Goal: Information Seeking & Learning: Find specific page/section

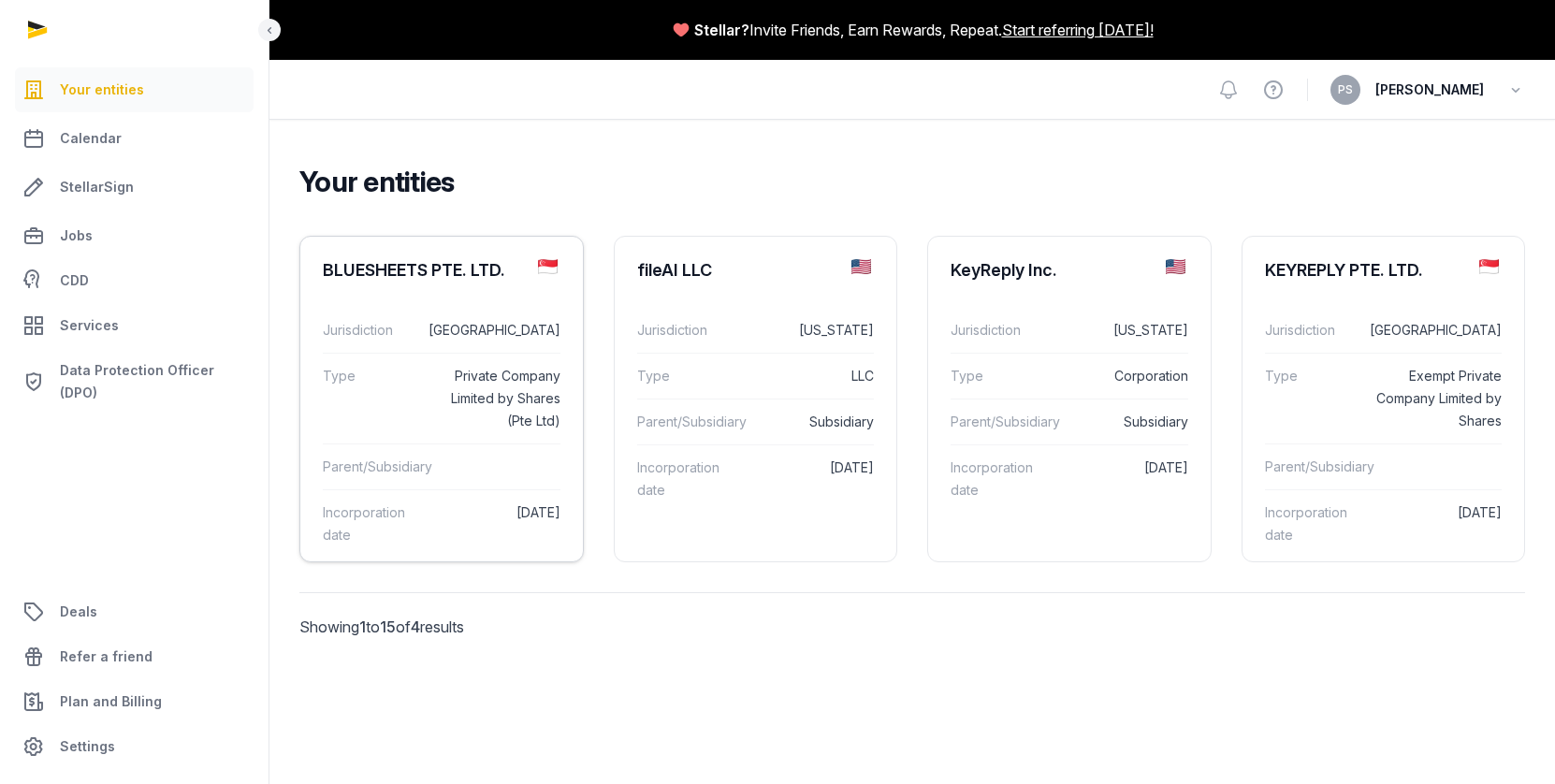
click at [504, 353] on div "Type Private Company Limited by Shares (Pte Ltd)" at bounding box center [441, 398] width 238 height 90
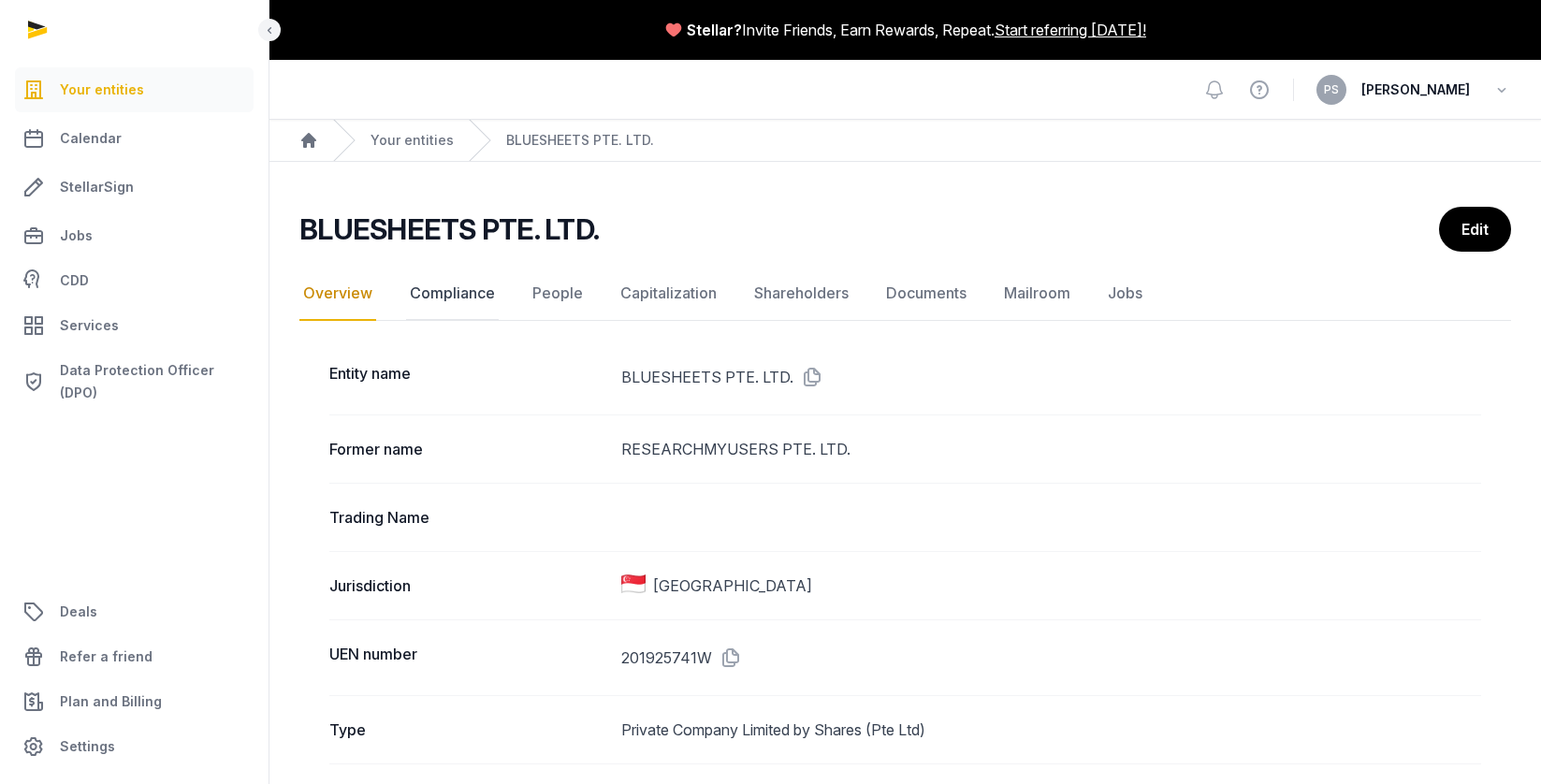
click at [483, 288] on link "Compliance" at bounding box center [452, 293] width 92 height 54
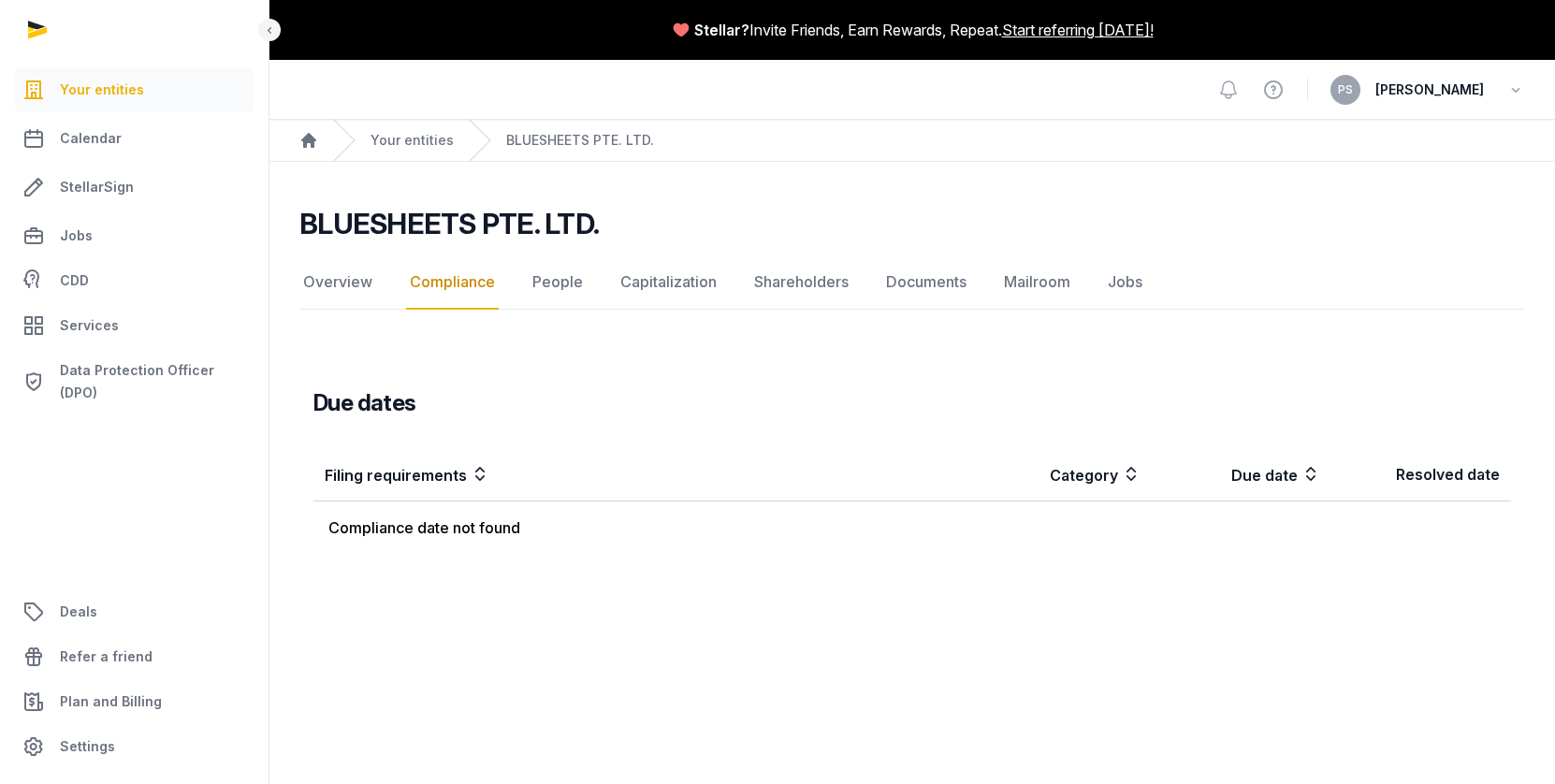
click at [585, 291] on nav "Overview Compliance People Capitalization Shareholders Documents Mailroom Jobs" at bounding box center [912, 282] width 1226 height 54
click at [542, 276] on link "People" at bounding box center [557, 282] width 58 height 54
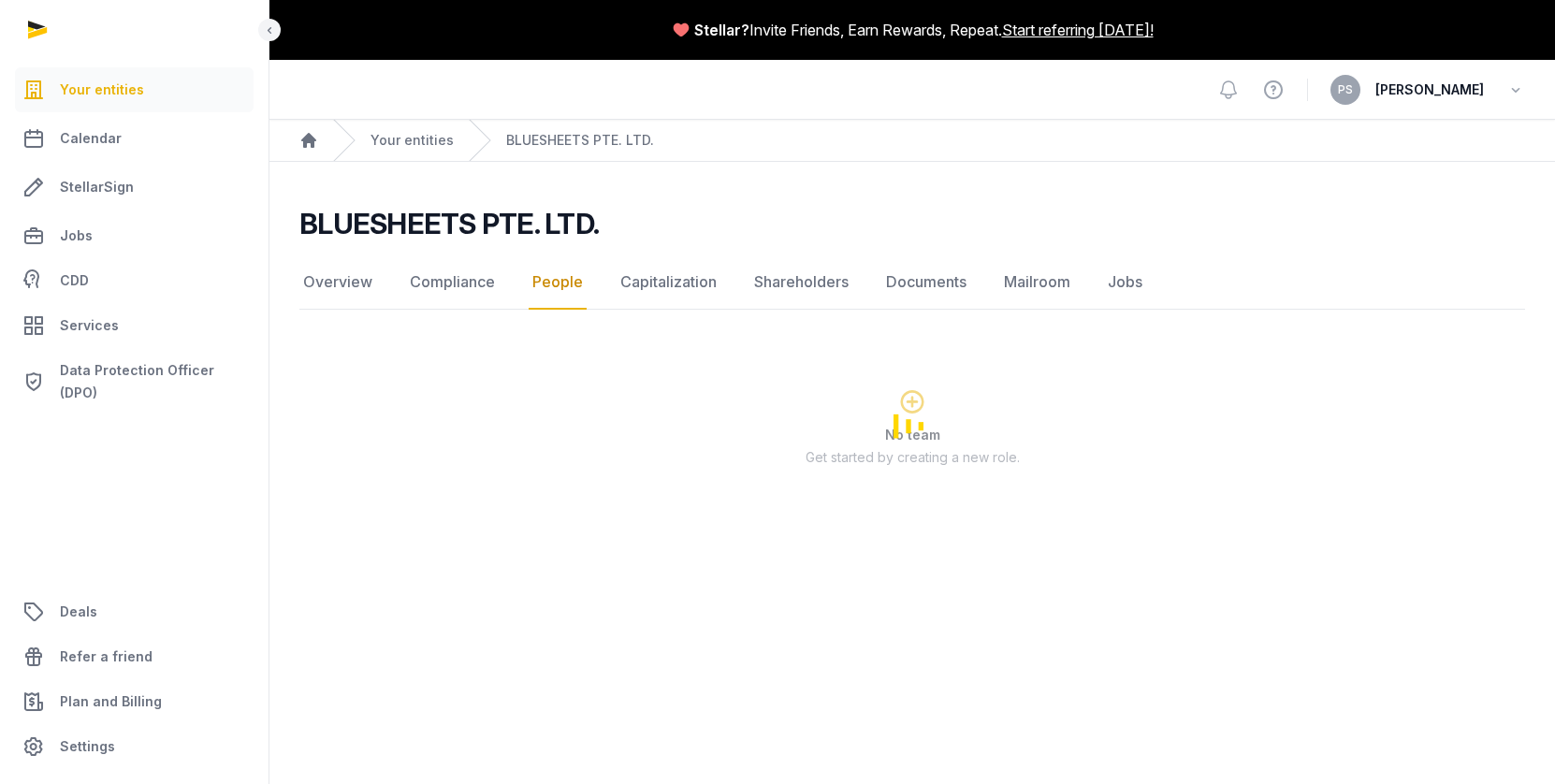
click at [662, 278] on link "Capitalization" at bounding box center [669, 282] width 104 height 54
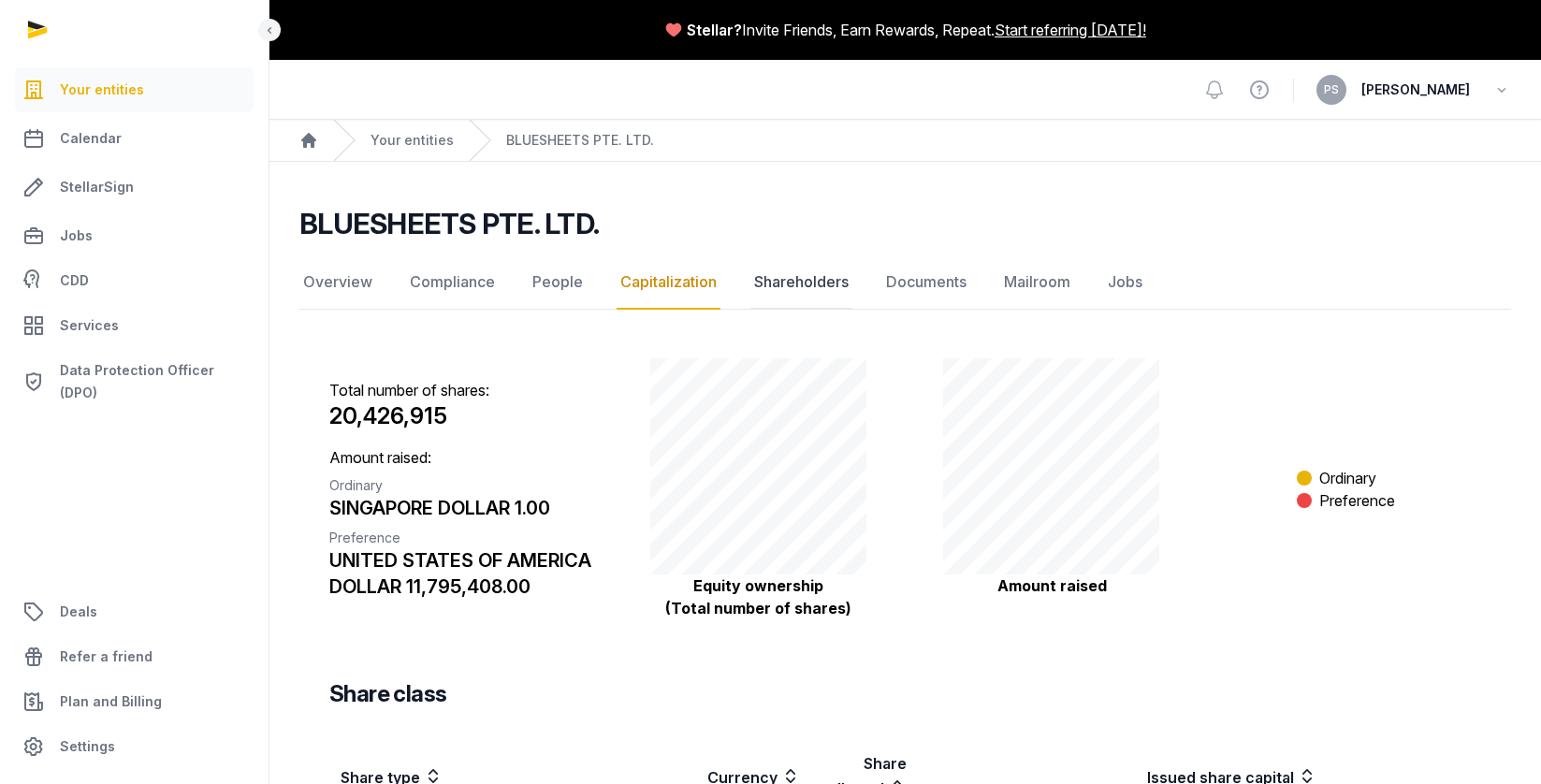
click at [778, 292] on link "Shareholders" at bounding box center [802, 282] width 102 height 54
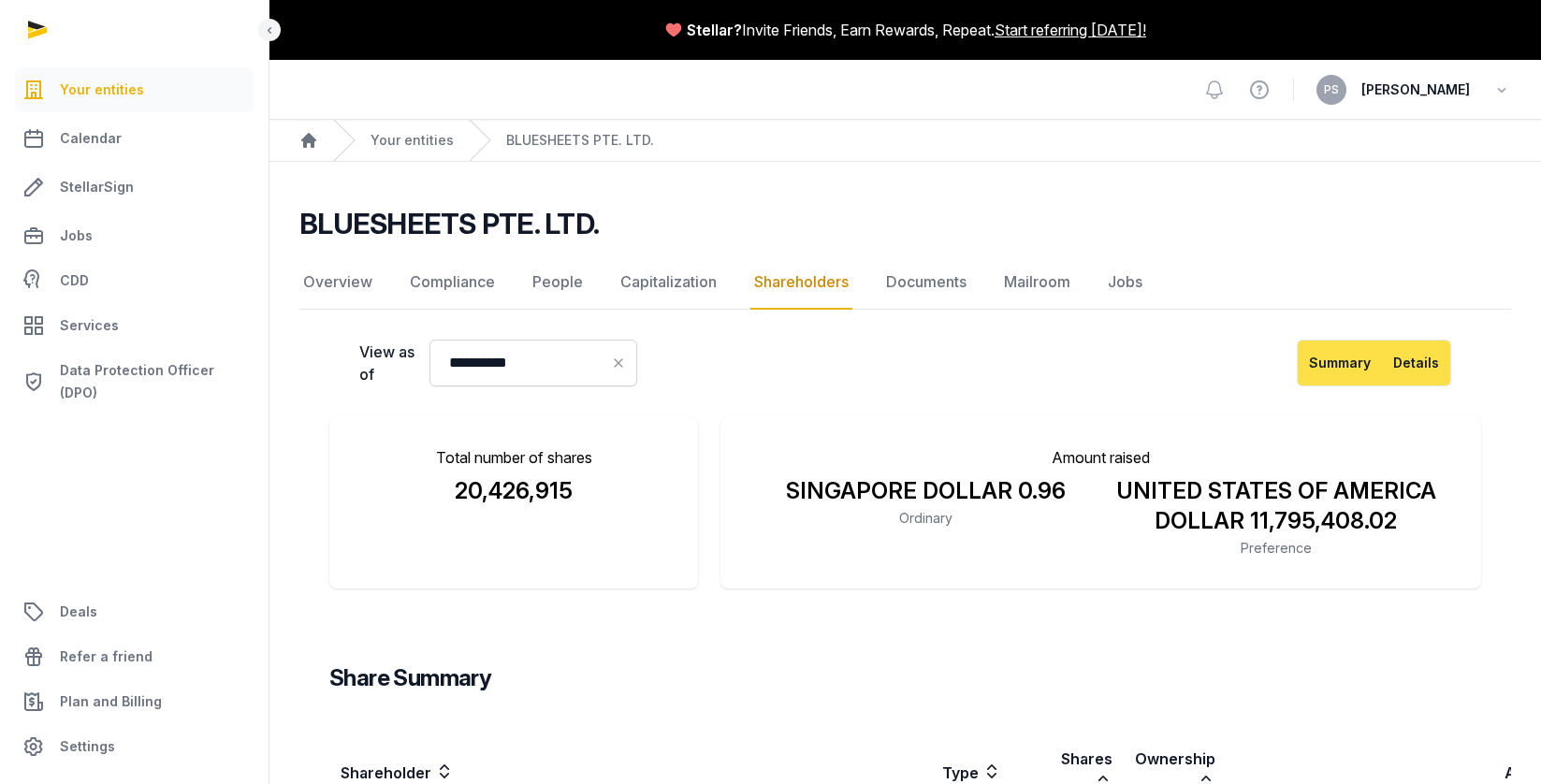
click at [1412, 367] on button "Details" at bounding box center [1417, 363] width 69 height 47
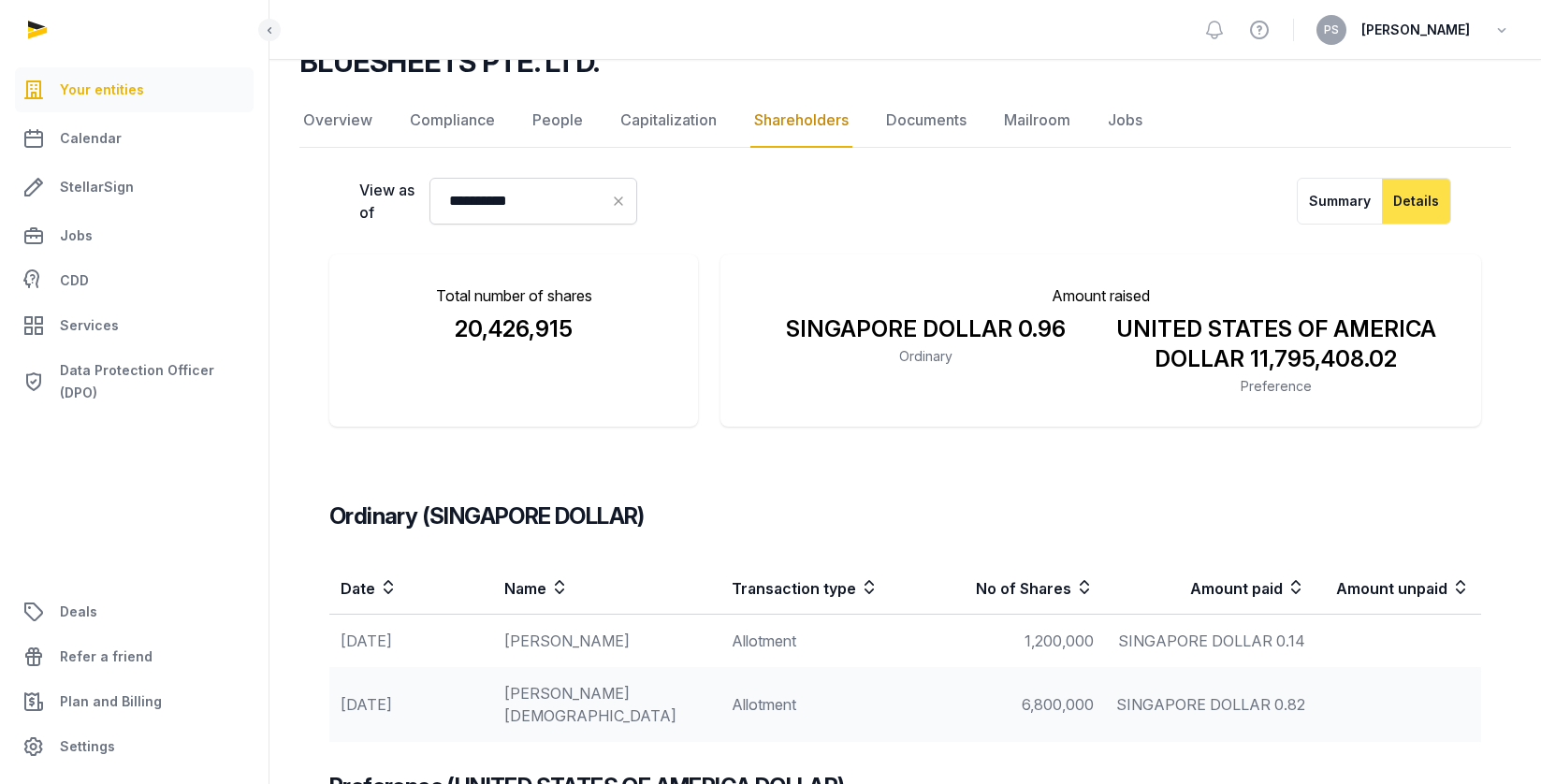
scroll to position [149, 0]
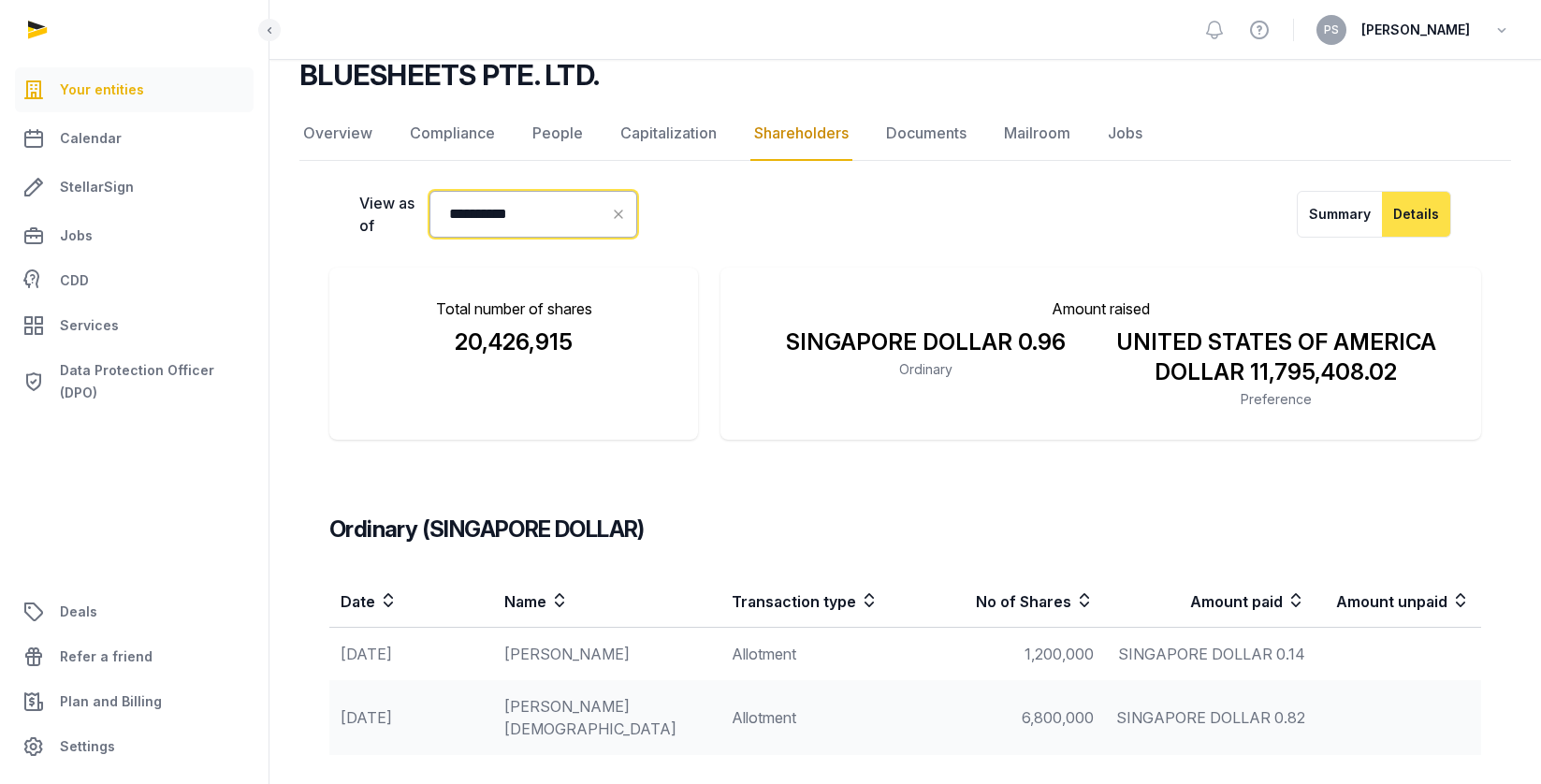
click at [552, 223] on input "**********" at bounding box center [533, 214] width 208 height 47
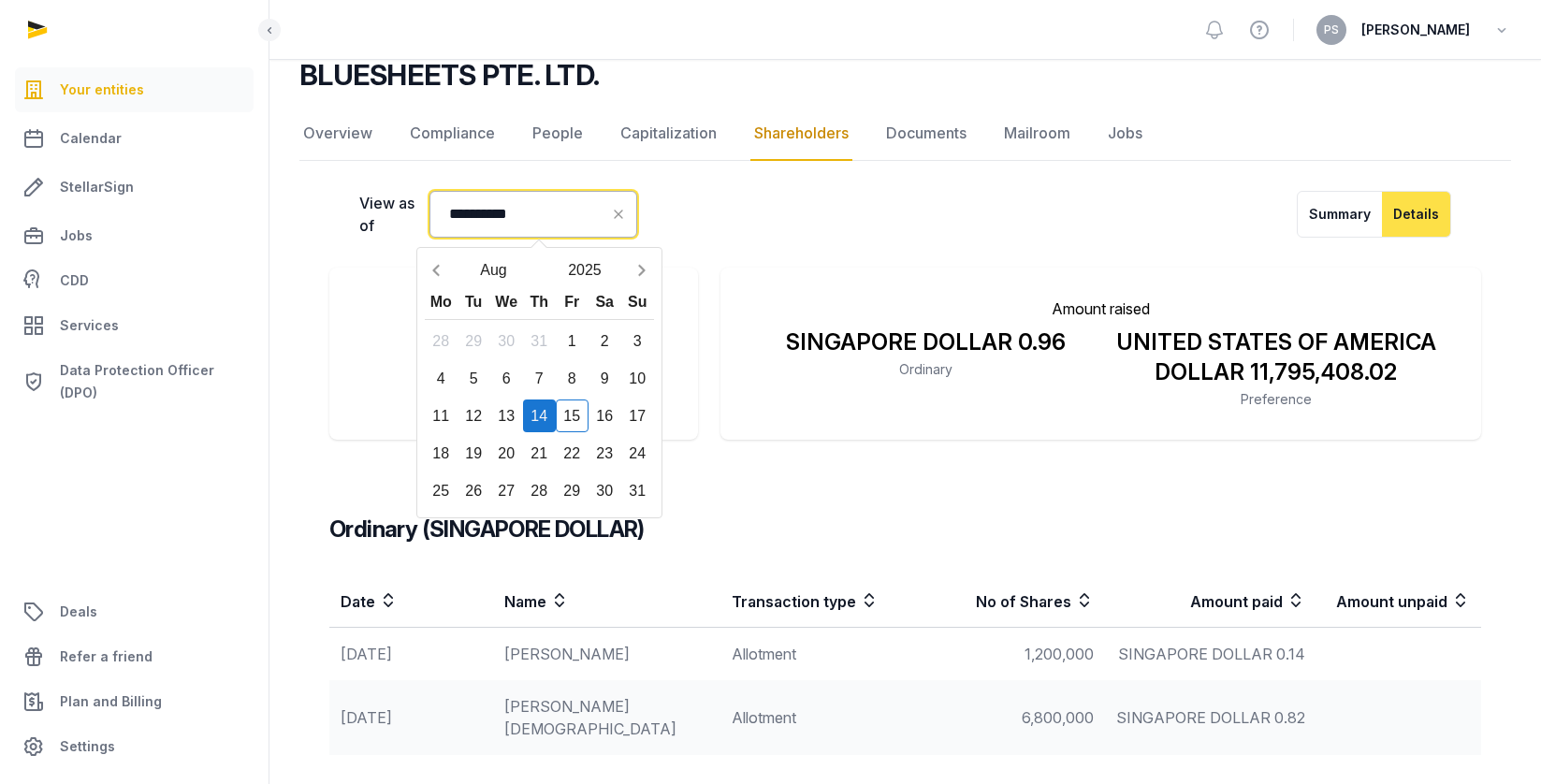
click at [552, 223] on input "**********" at bounding box center [533, 214] width 208 height 47
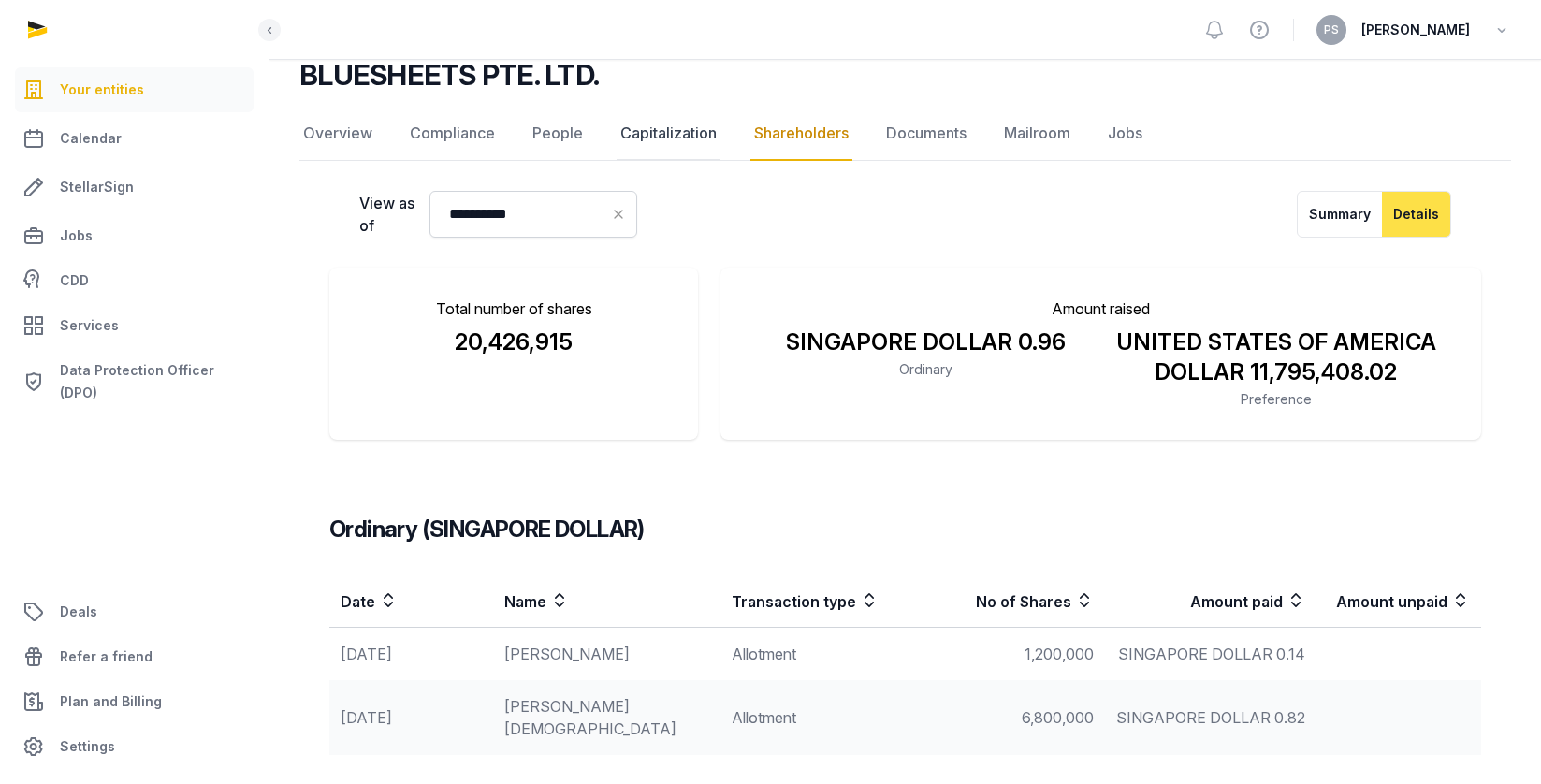
click at [692, 139] on link "Capitalization" at bounding box center [669, 134] width 104 height 54
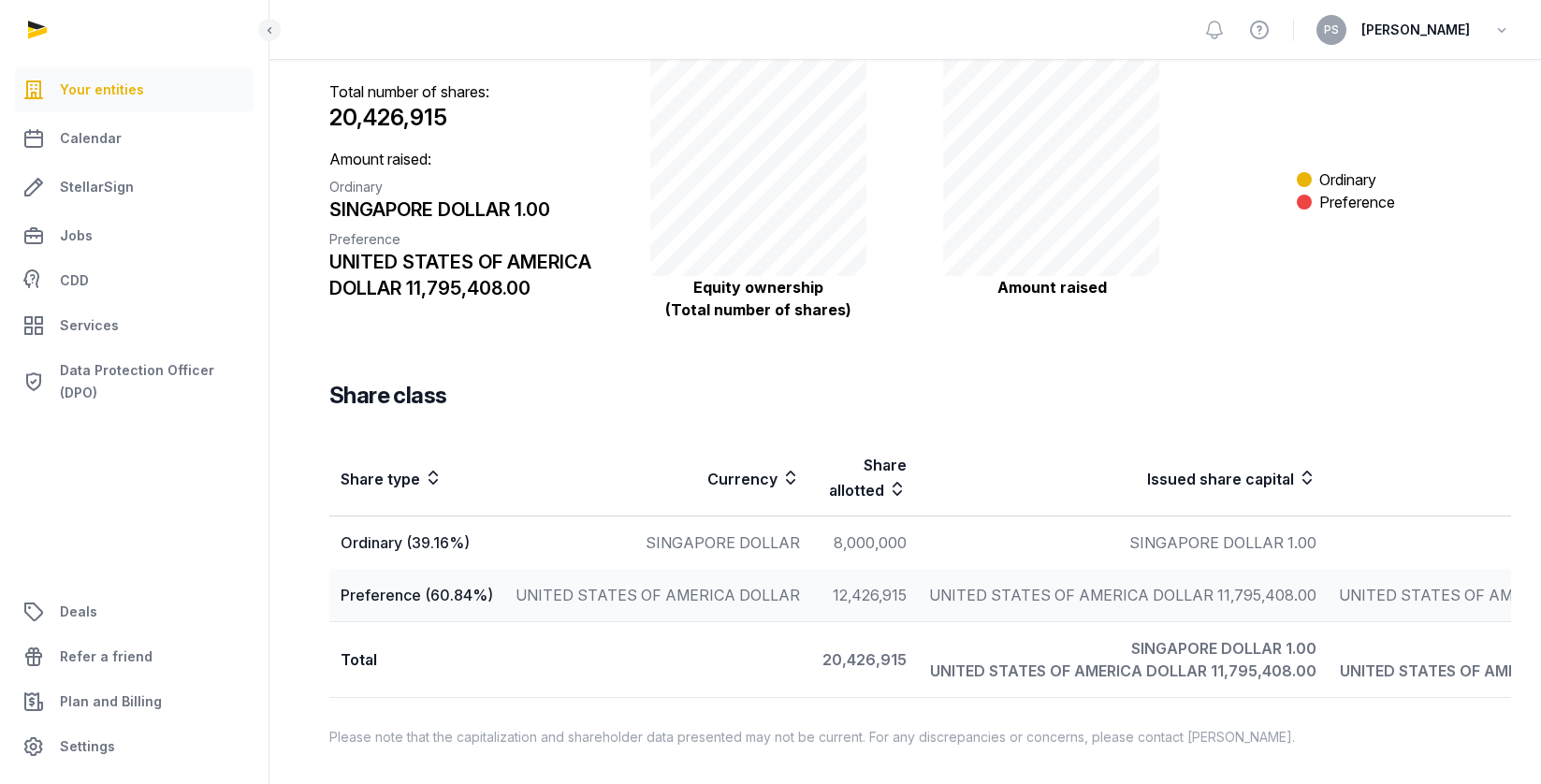
scroll to position [313, 0]
click at [445, 584] on div "Preference (60.84%)" at bounding box center [417, 594] width 152 height 22
click at [819, 581] on td "12,426,915" at bounding box center [864, 594] width 107 height 53
click at [741, 323] on div "Total number of shares: 20,426,915 Amount raised: Ordinary SINGAPORE DOLLAR 1.0…" at bounding box center [905, 388] width 1212 height 731
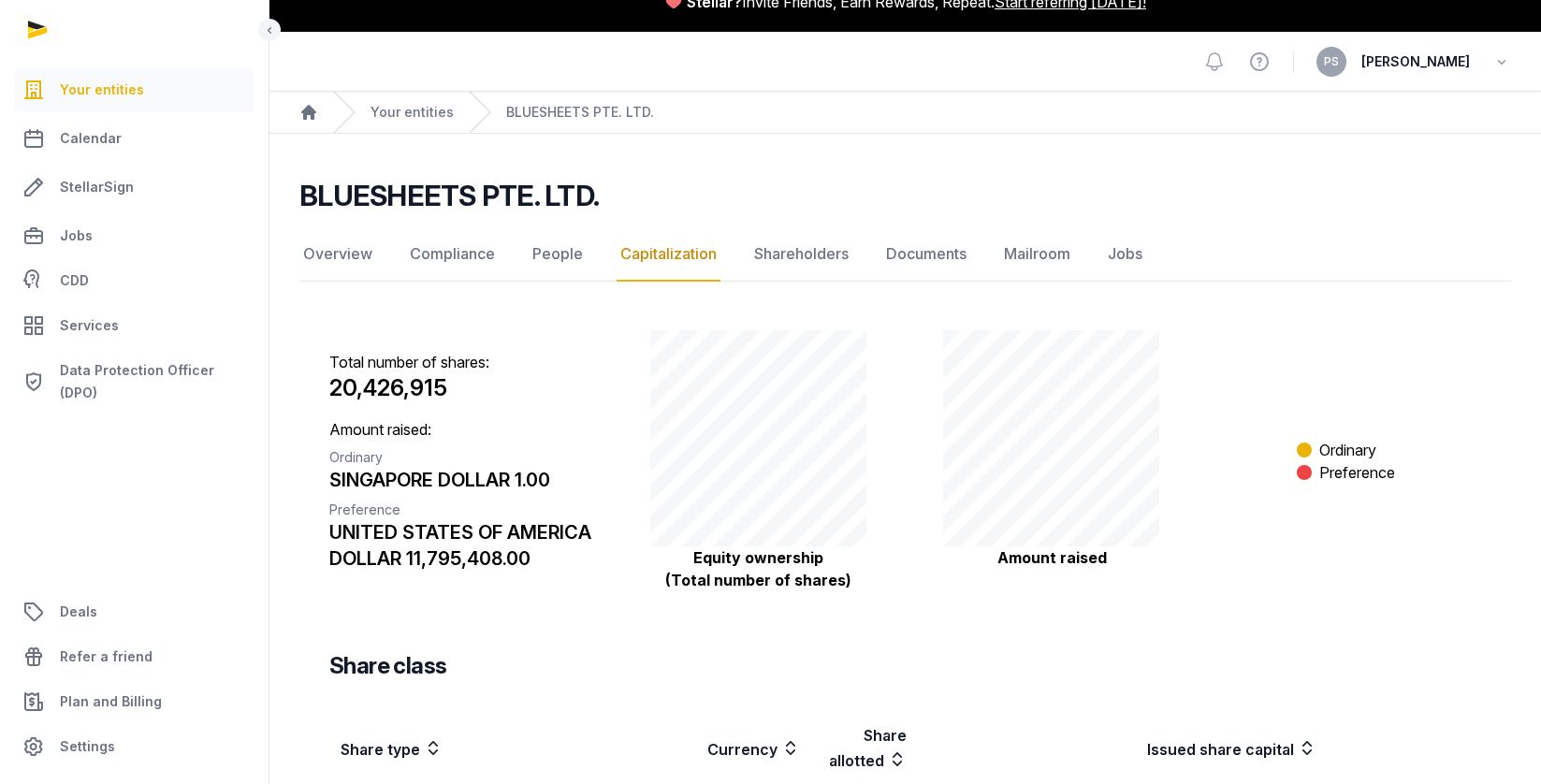
scroll to position [0, 0]
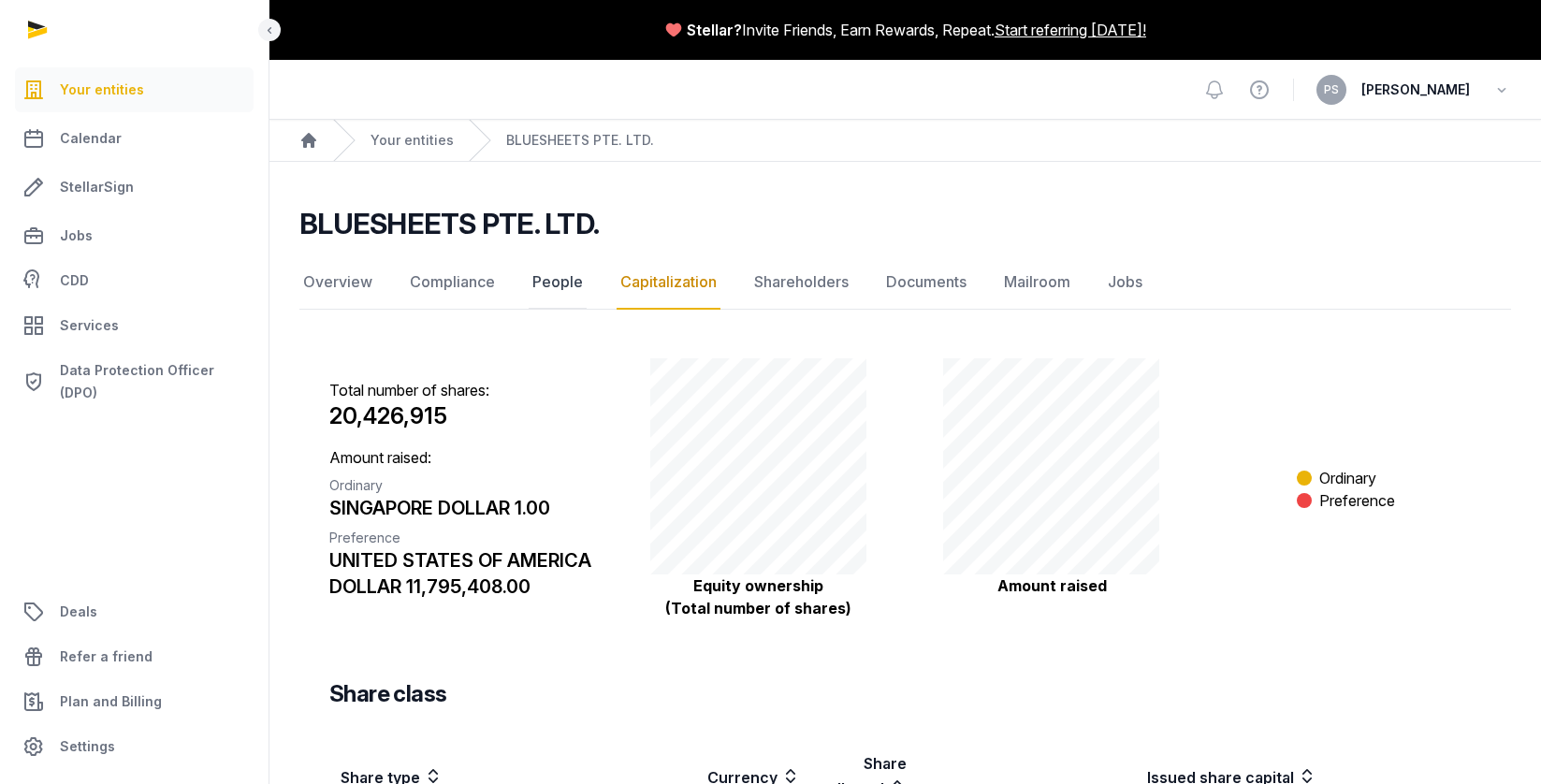
click at [529, 291] on link "People" at bounding box center [557, 282] width 58 height 54
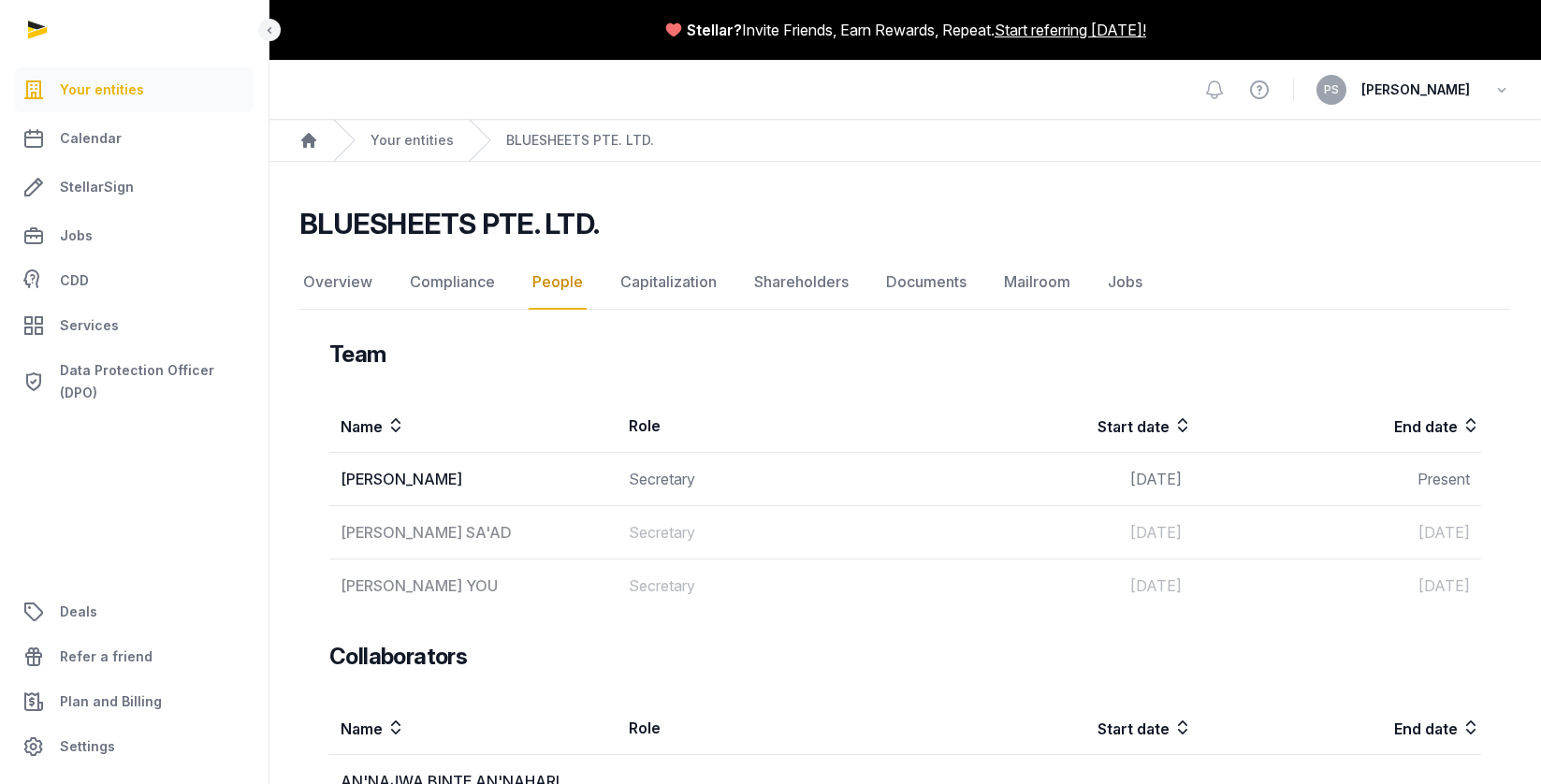
scroll to position [12, 0]
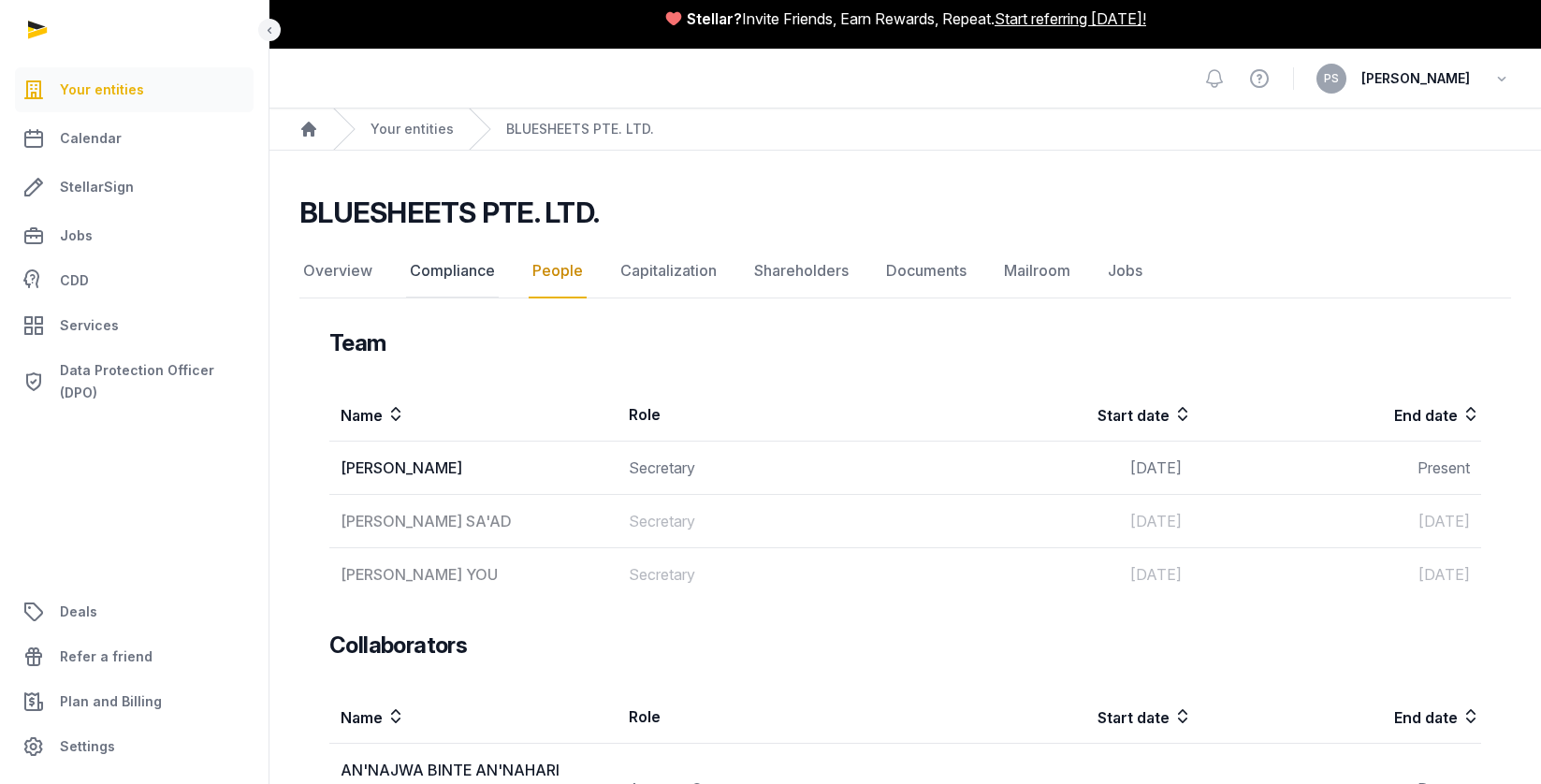
click at [467, 271] on link "Compliance" at bounding box center [452, 271] width 92 height 54
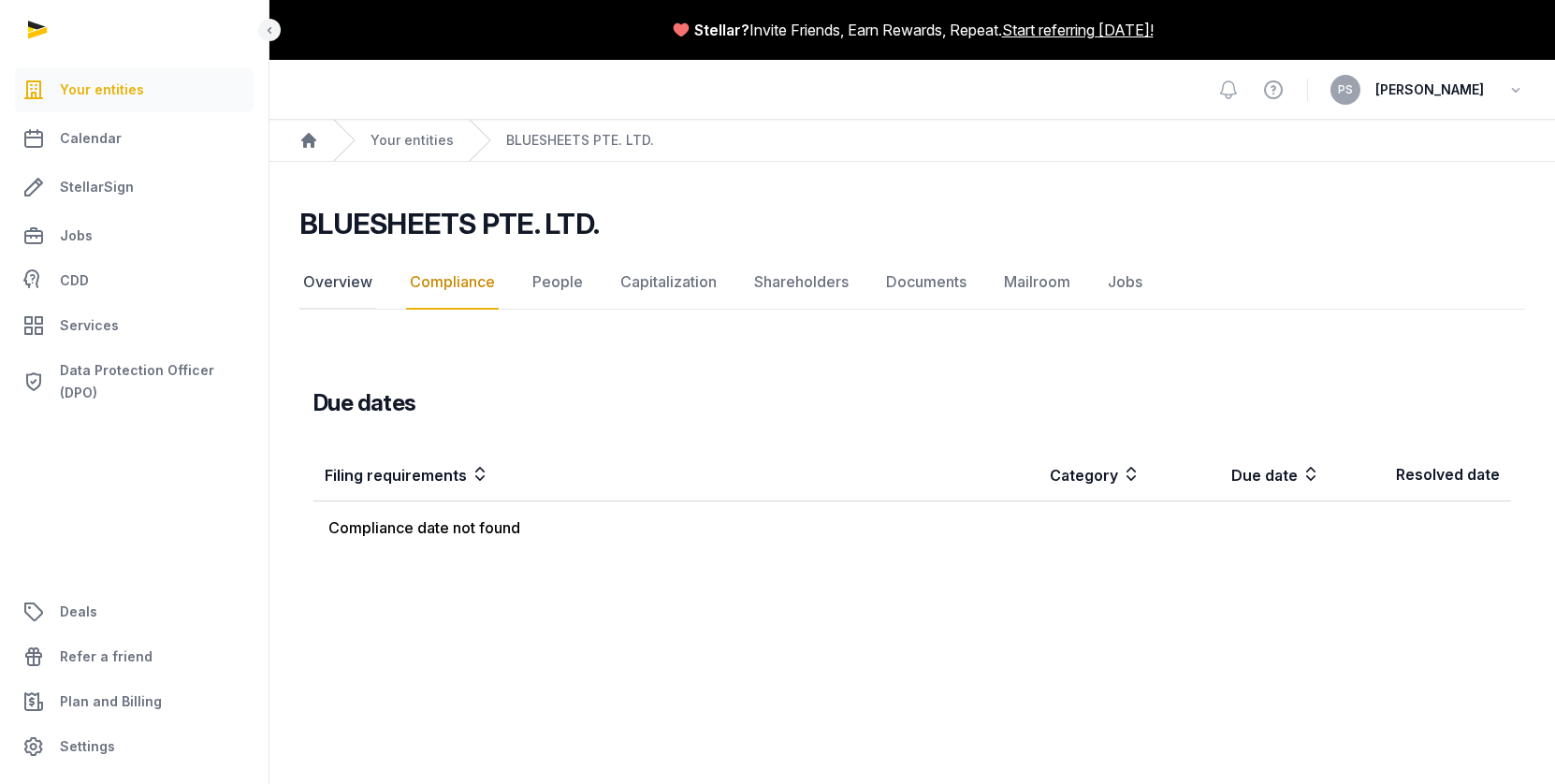
click at [356, 288] on link "Overview" at bounding box center [338, 282] width 77 height 54
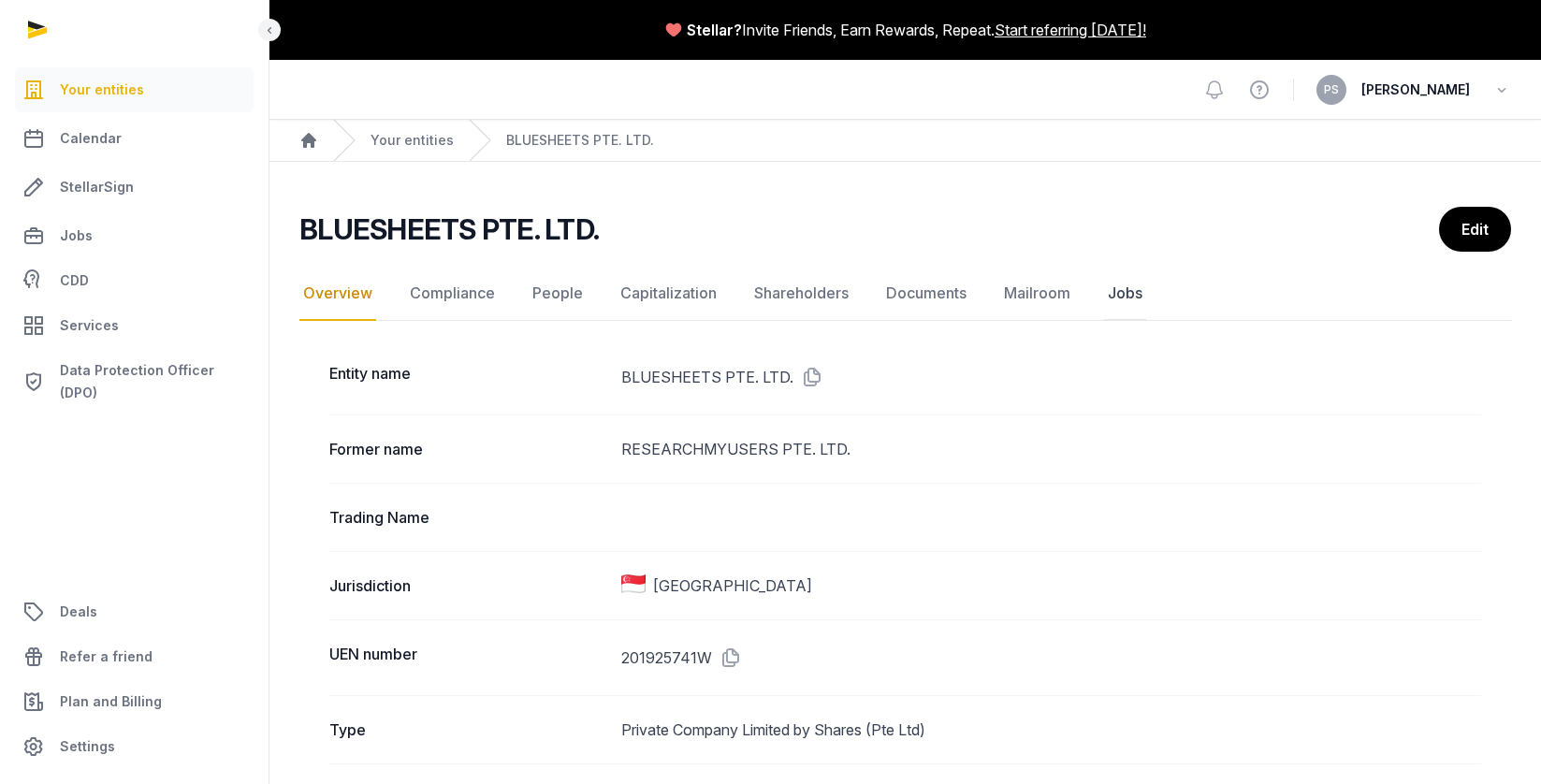
click at [1130, 290] on link "Jobs" at bounding box center [1125, 293] width 42 height 54
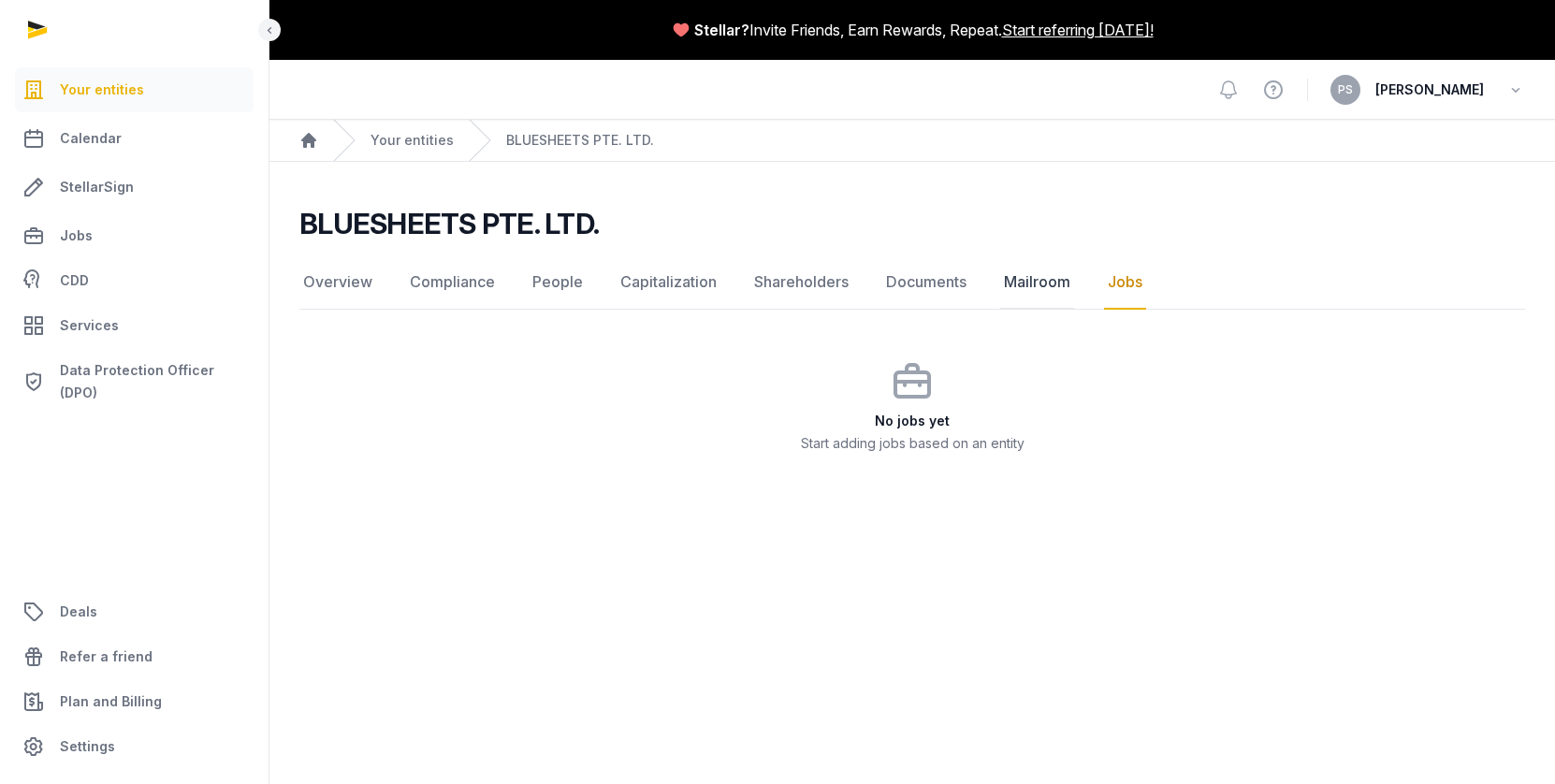
click at [1059, 290] on link "Mailroom" at bounding box center [1036, 282] width 74 height 54
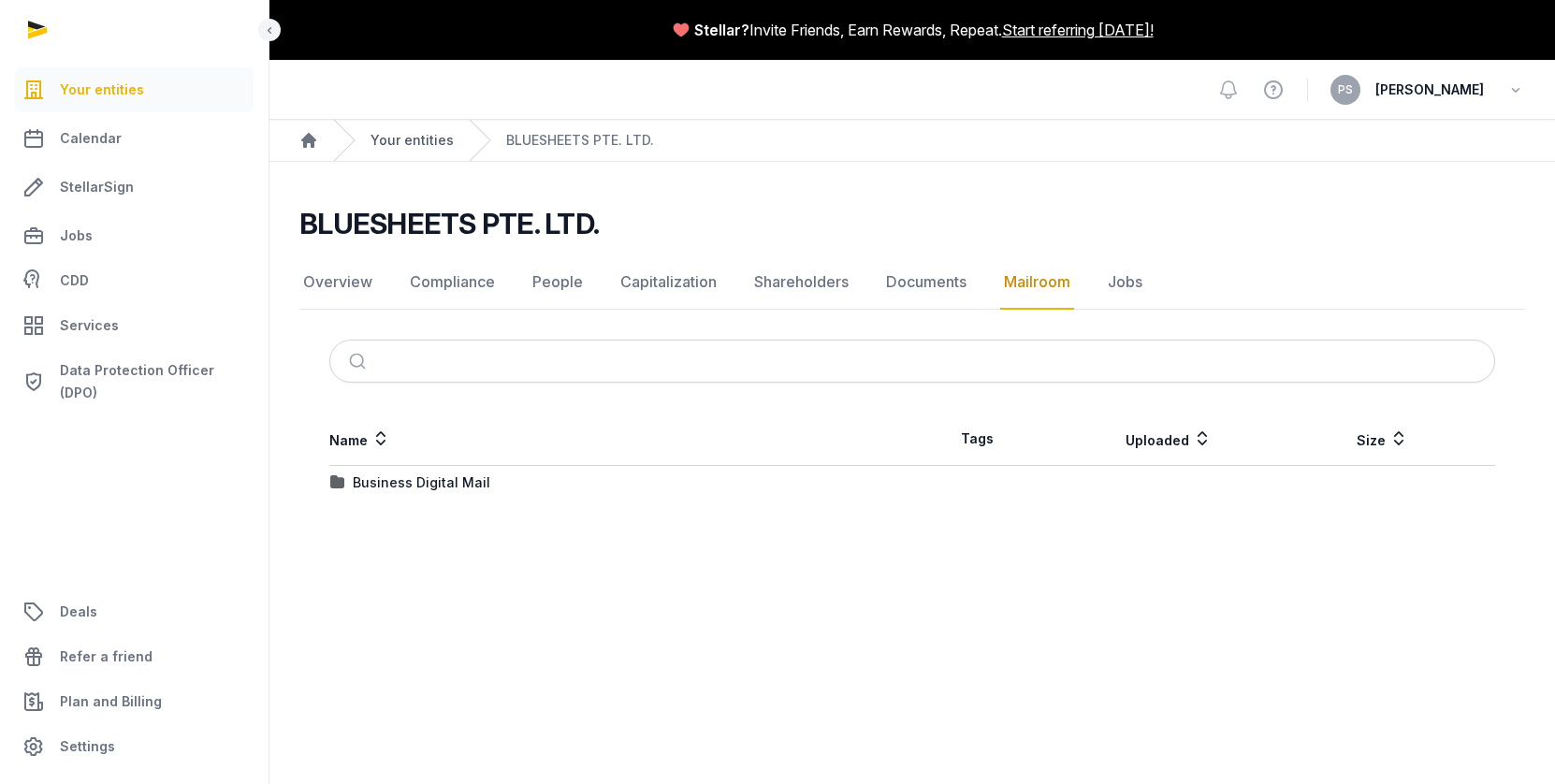
click at [384, 142] on link "Your entities" at bounding box center [412, 139] width 84 height 18
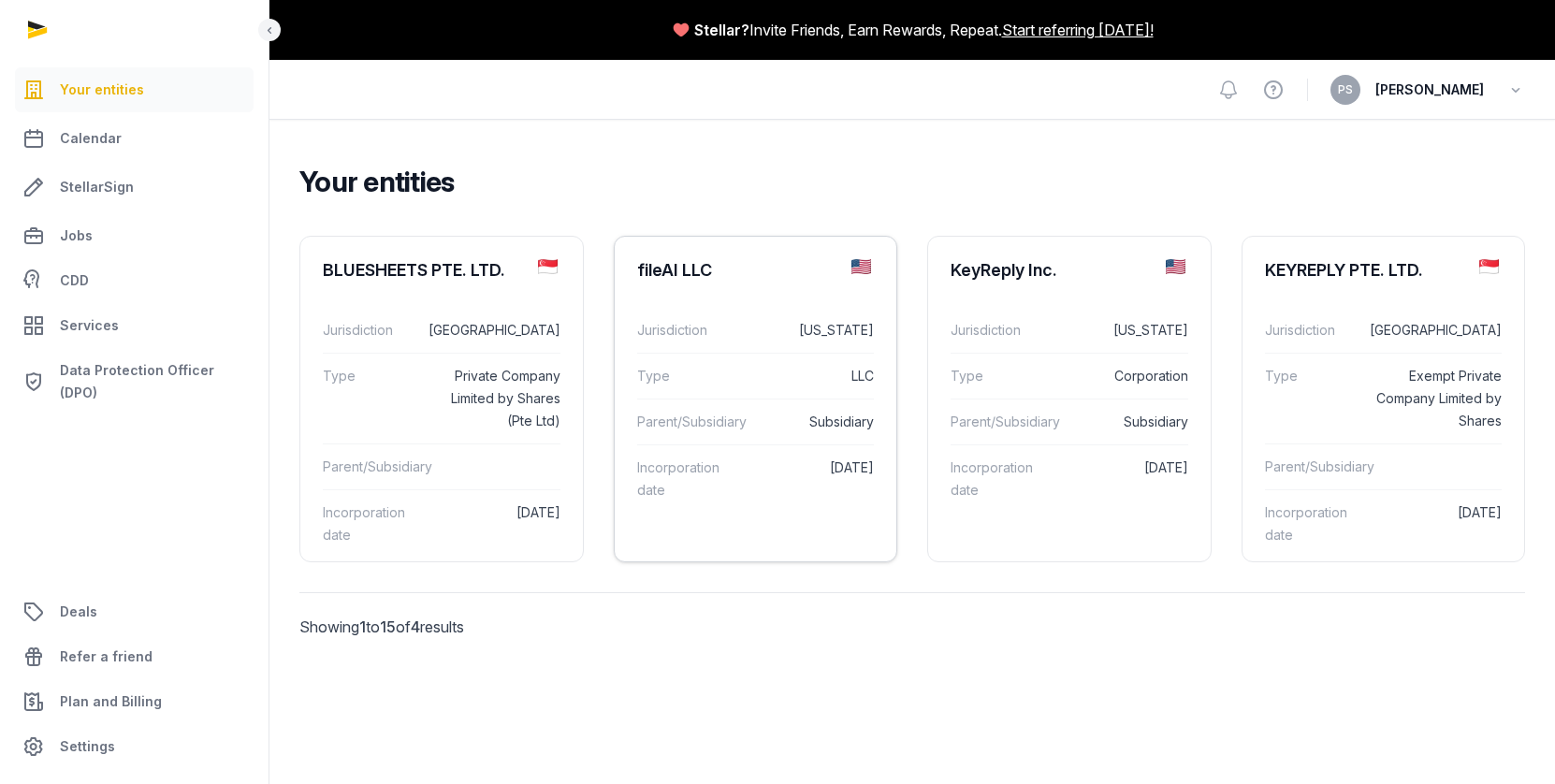
click at [719, 272] on div "fileAI LLC" at bounding box center [756, 270] width 283 height 67
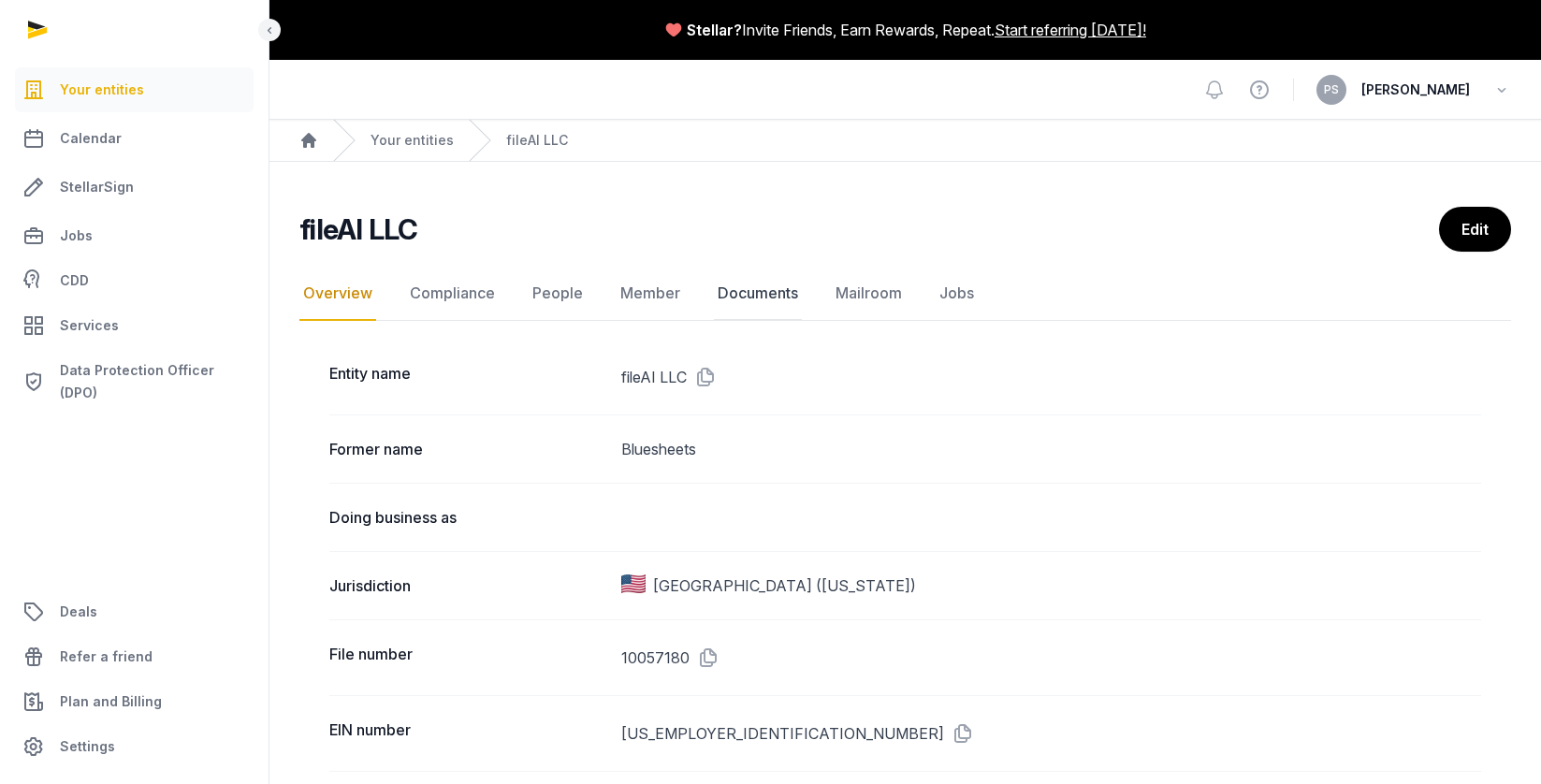
click at [736, 299] on link "Documents" at bounding box center [758, 293] width 88 height 54
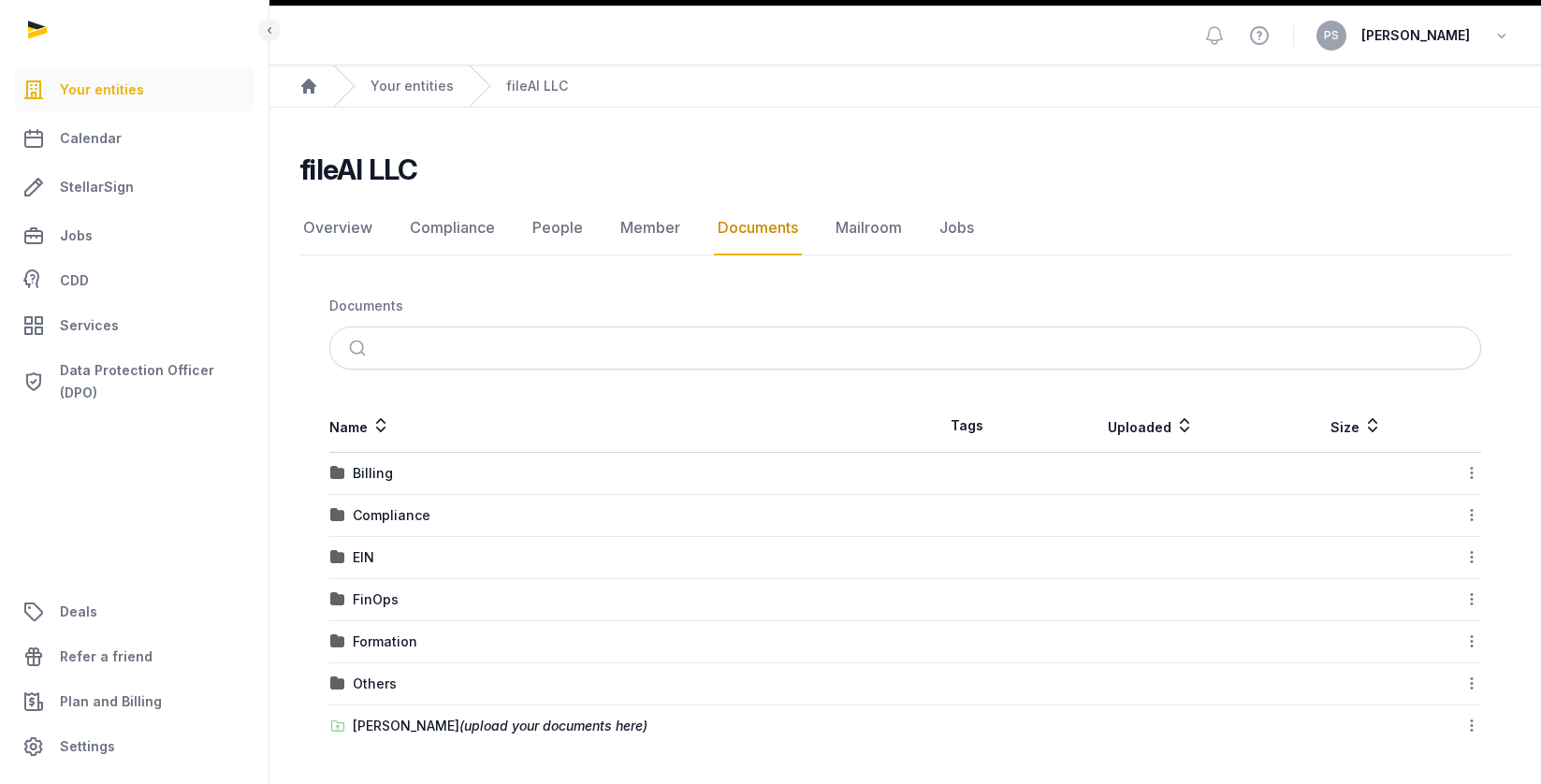
scroll to position [43, 0]
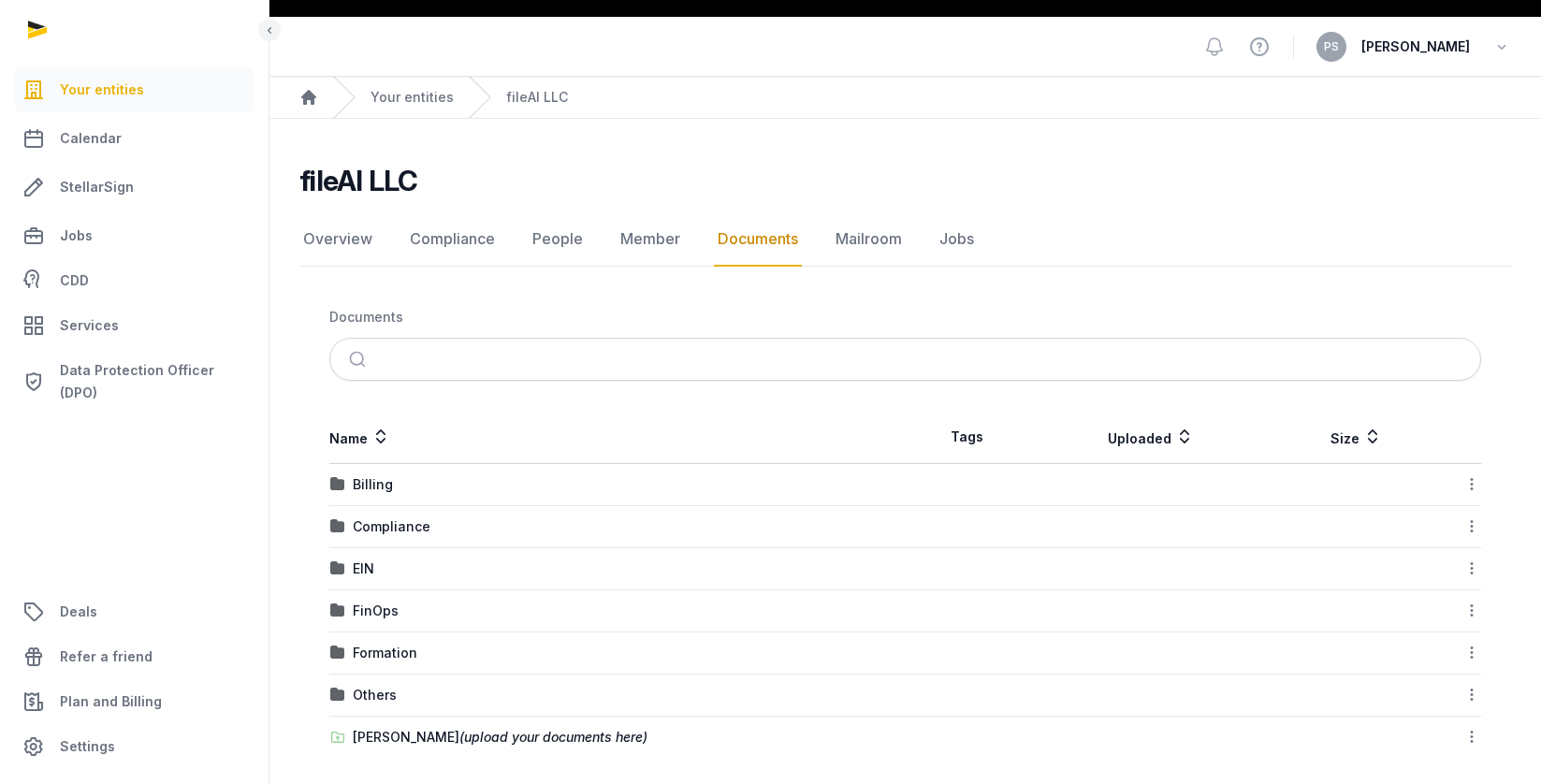
click at [388, 717] on td "[PERSON_NAME] (upload your documents here)" at bounding box center [617, 738] width 577 height 42
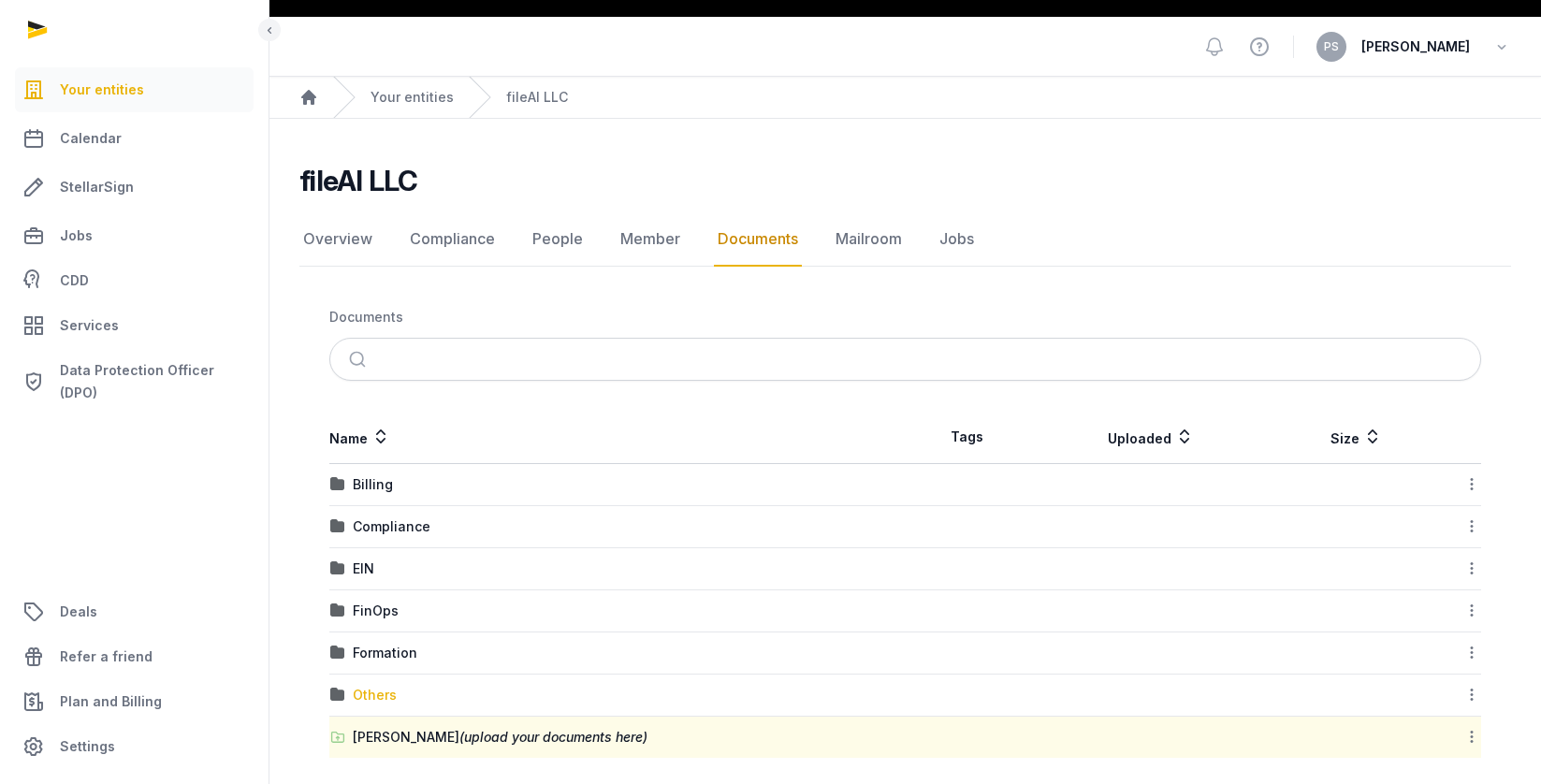
click at [383, 698] on div "Others" at bounding box center [375, 695] width 44 height 18
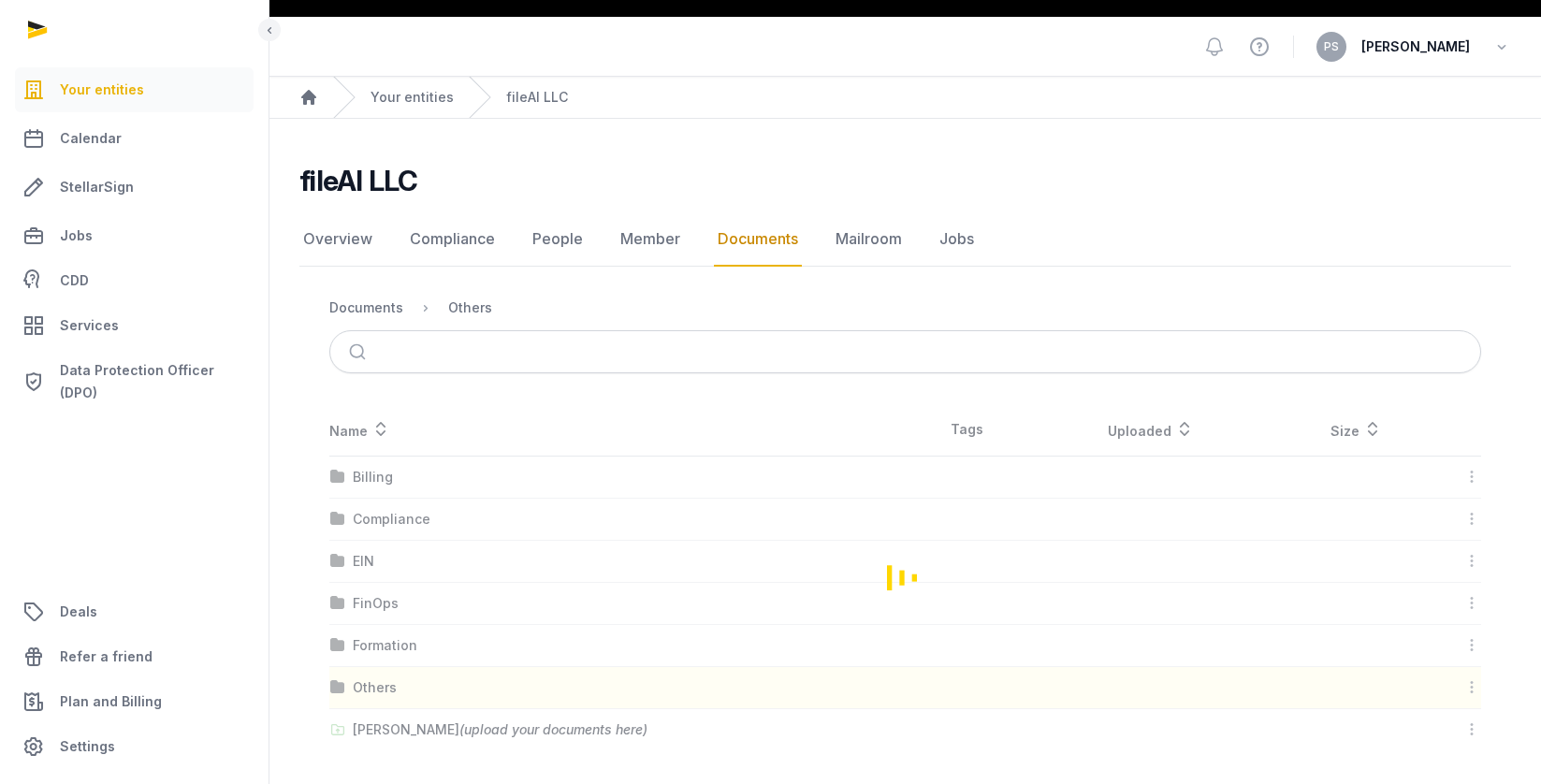
scroll to position [0, 0]
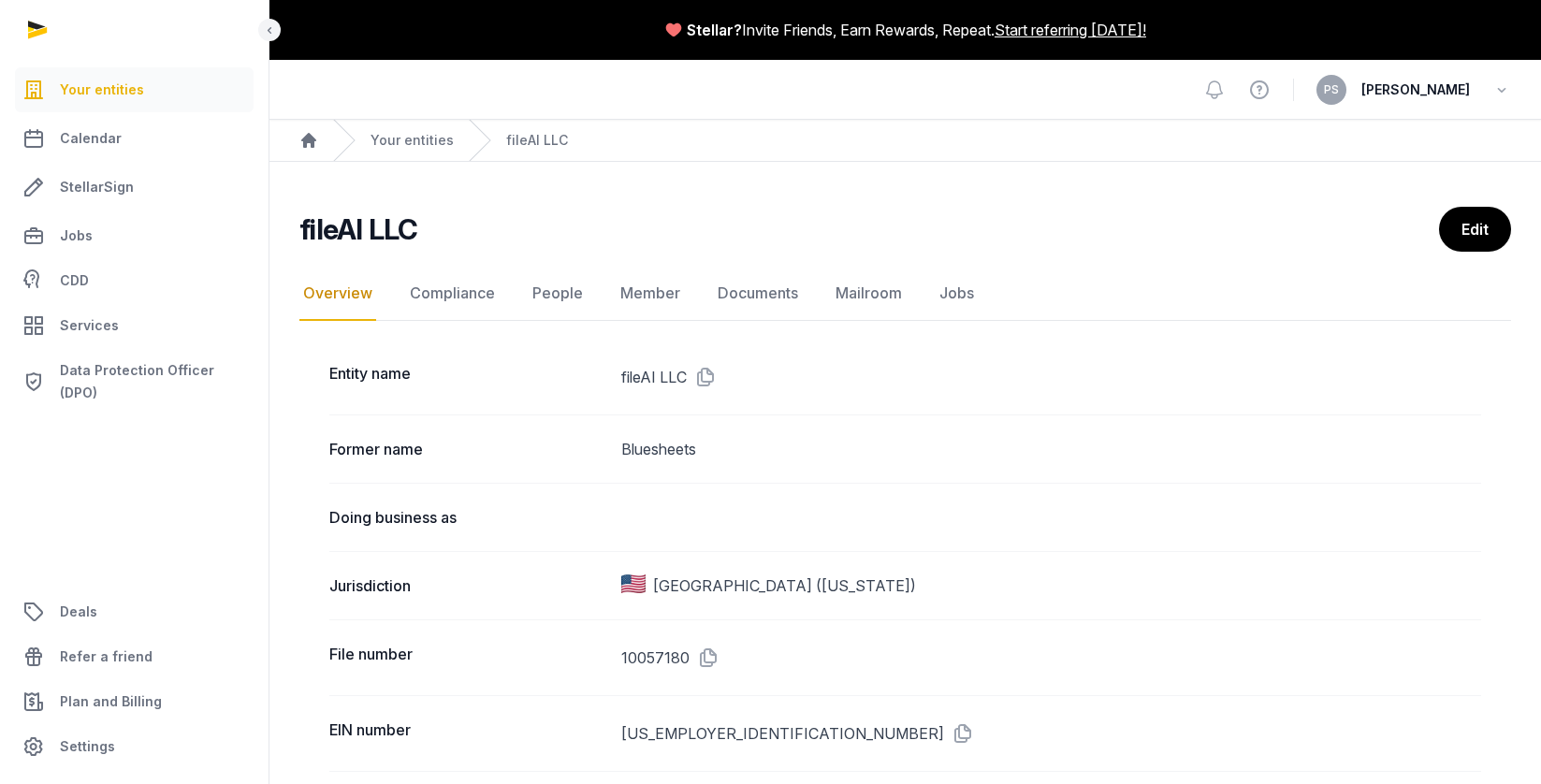
click at [797, 296] on nav "Overview Compliance People Member Documents Mailroom Jobs" at bounding box center [905, 293] width 1212 height 54
click at [784, 291] on link "Documents" at bounding box center [758, 293] width 88 height 54
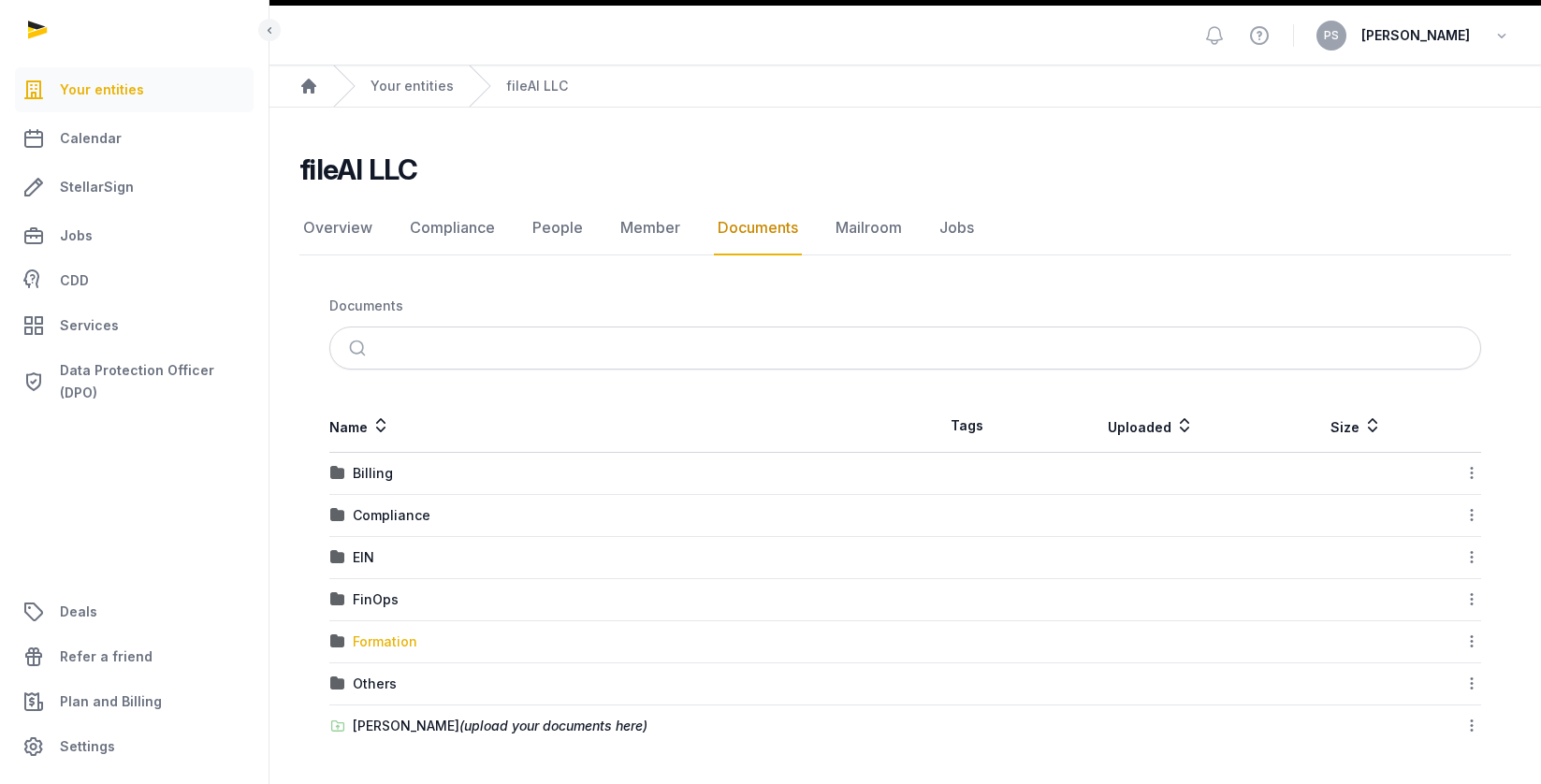
click at [392, 641] on div "Formation" at bounding box center [385, 641] width 64 height 18
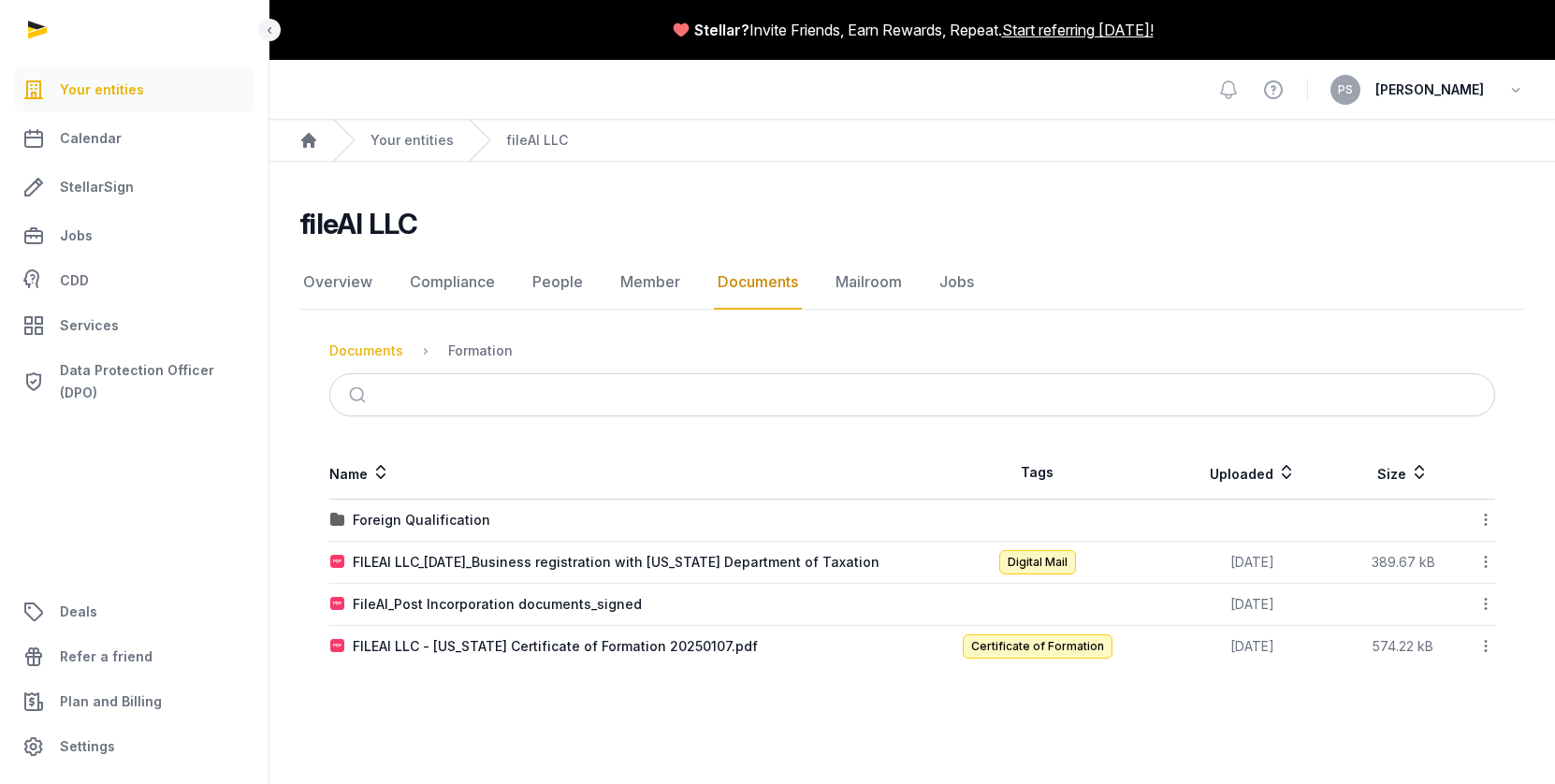
click at [391, 354] on div "Documents" at bounding box center [366, 350] width 74 height 18
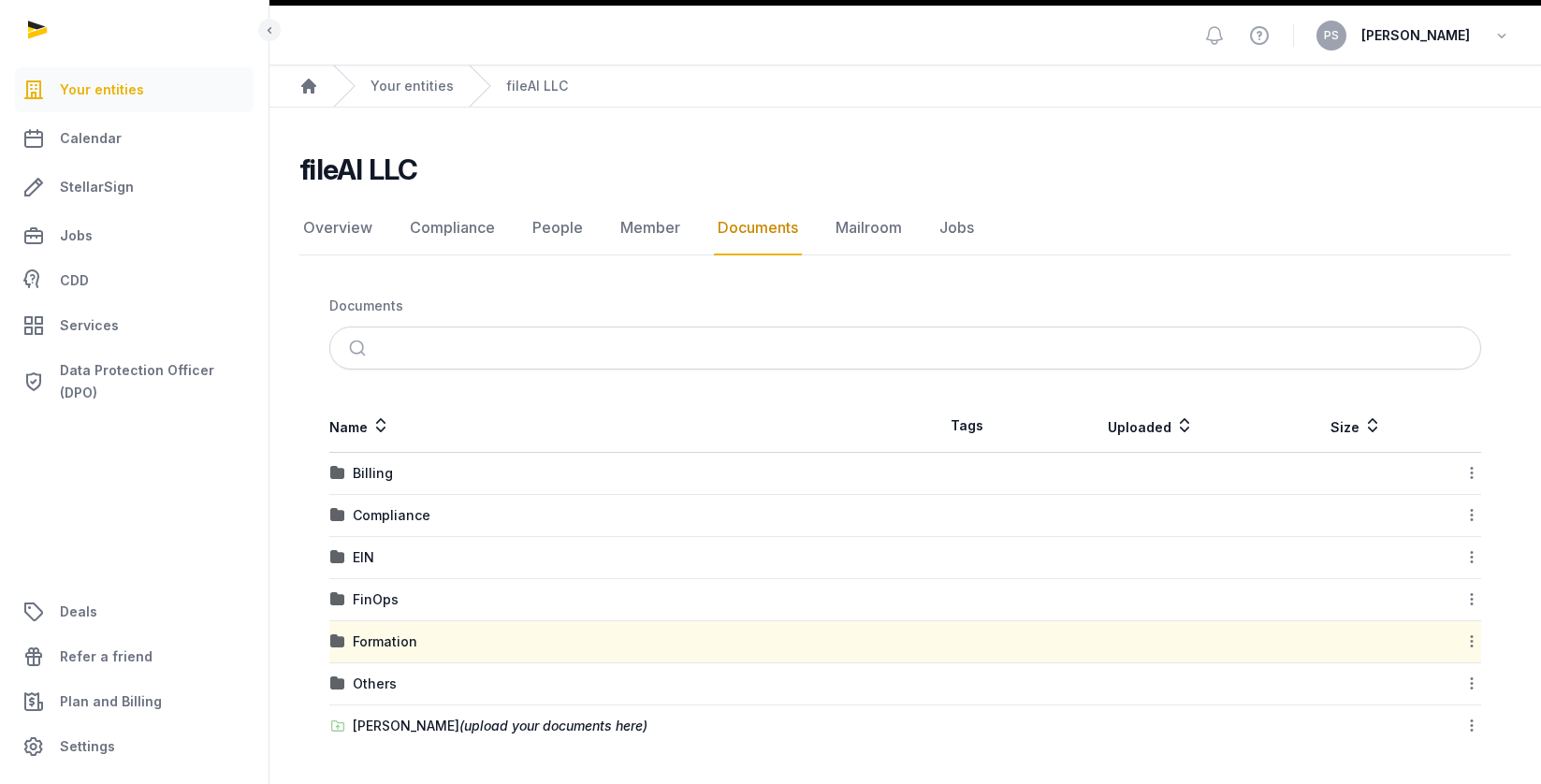
scroll to position [43, 0]
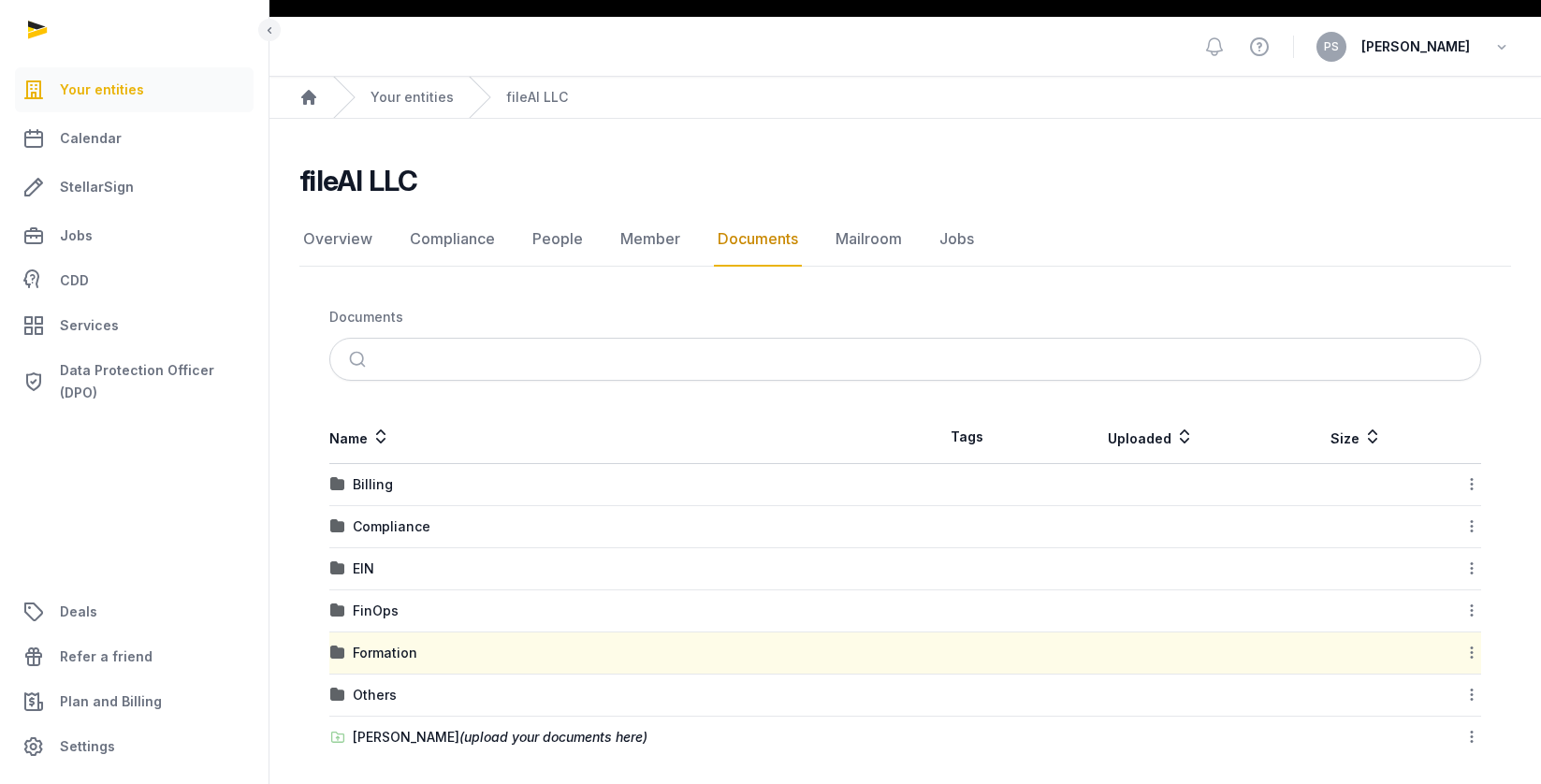
click at [430, 618] on div "FinOps" at bounding box center [617, 610] width 575 height 18
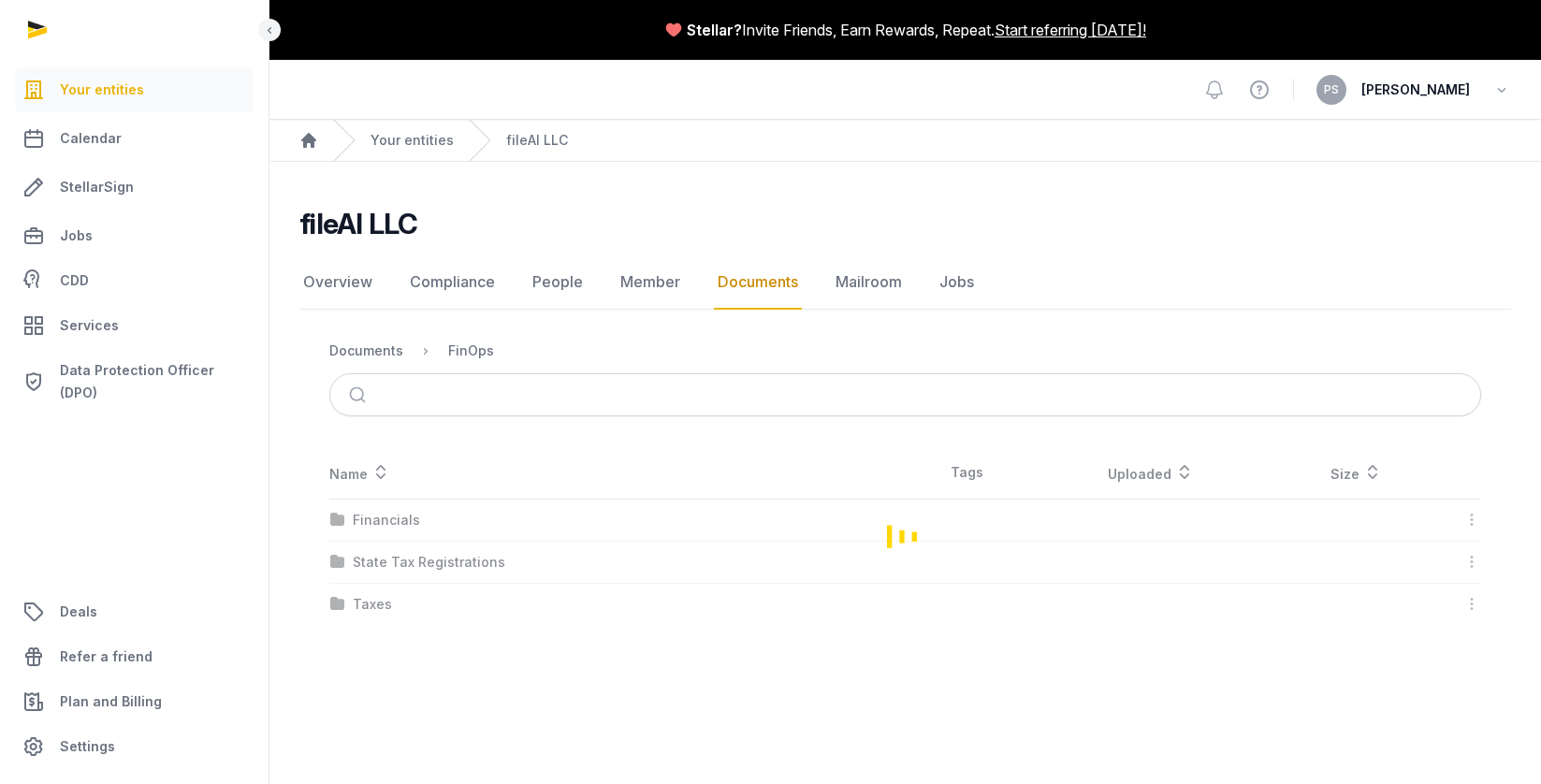
scroll to position [0, 0]
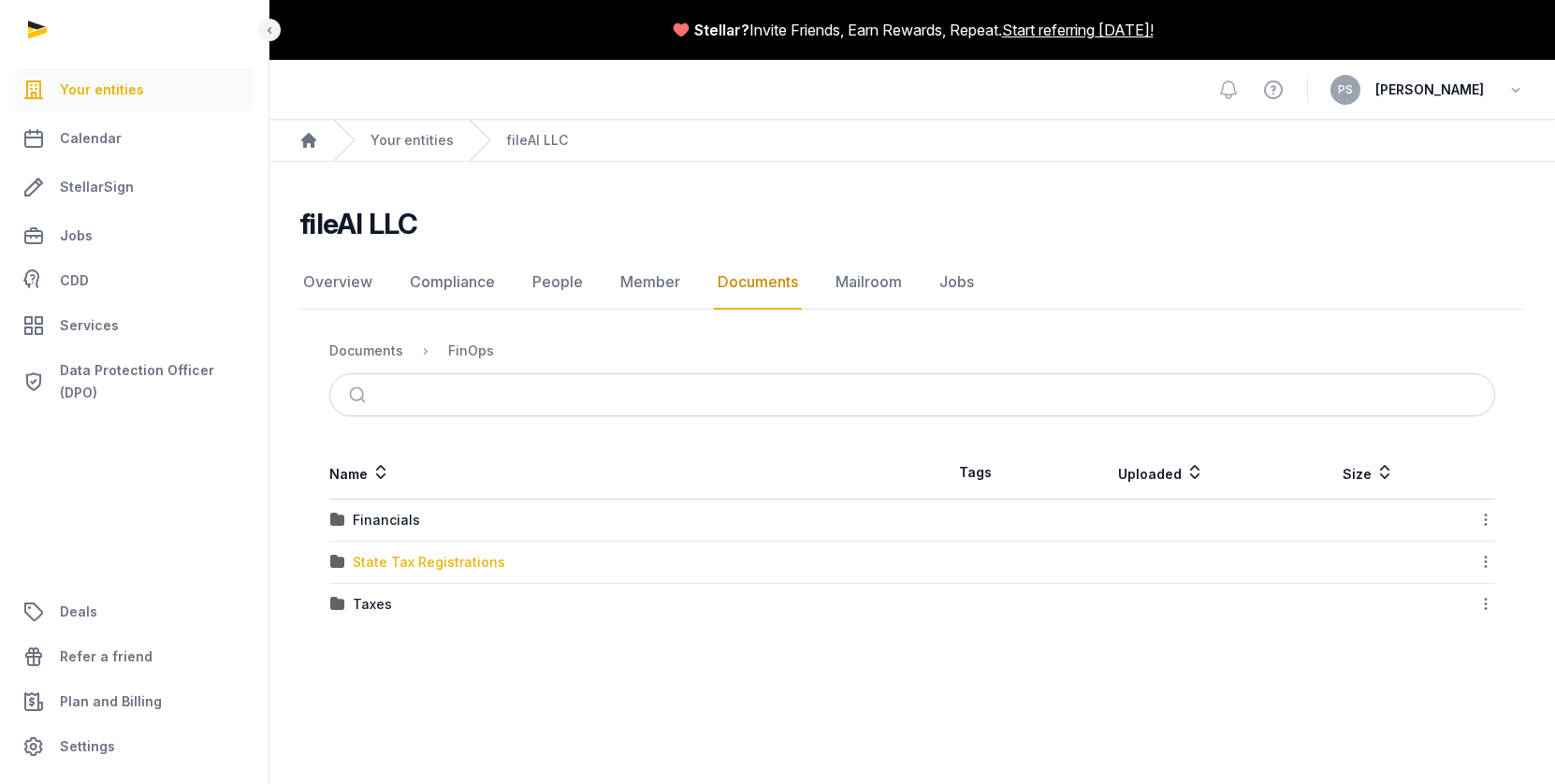
click at [399, 564] on div "State Tax Registrations" at bounding box center [429, 562] width 152 height 18
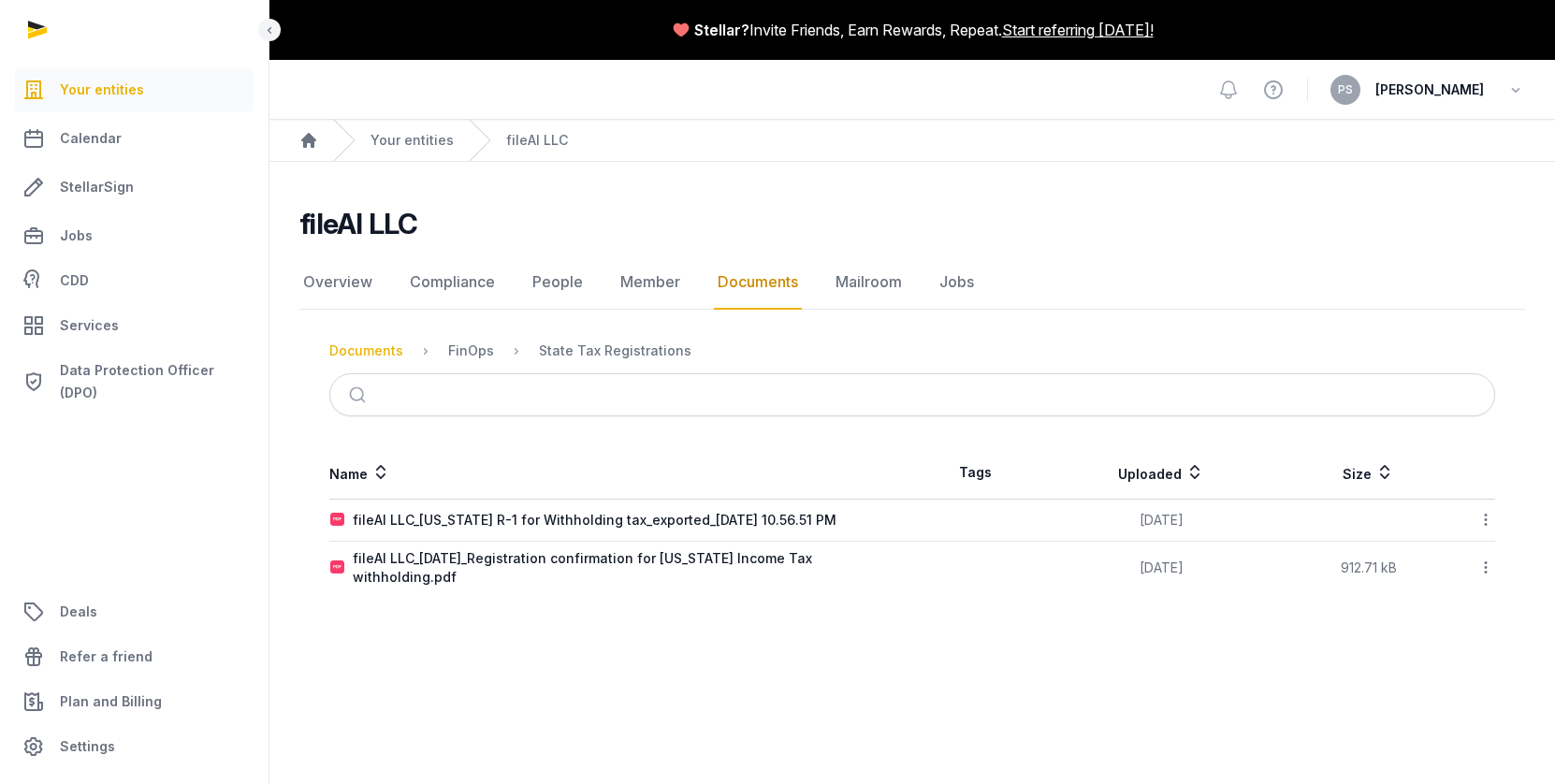
click at [391, 359] on div "Documents" at bounding box center [366, 350] width 74 height 18
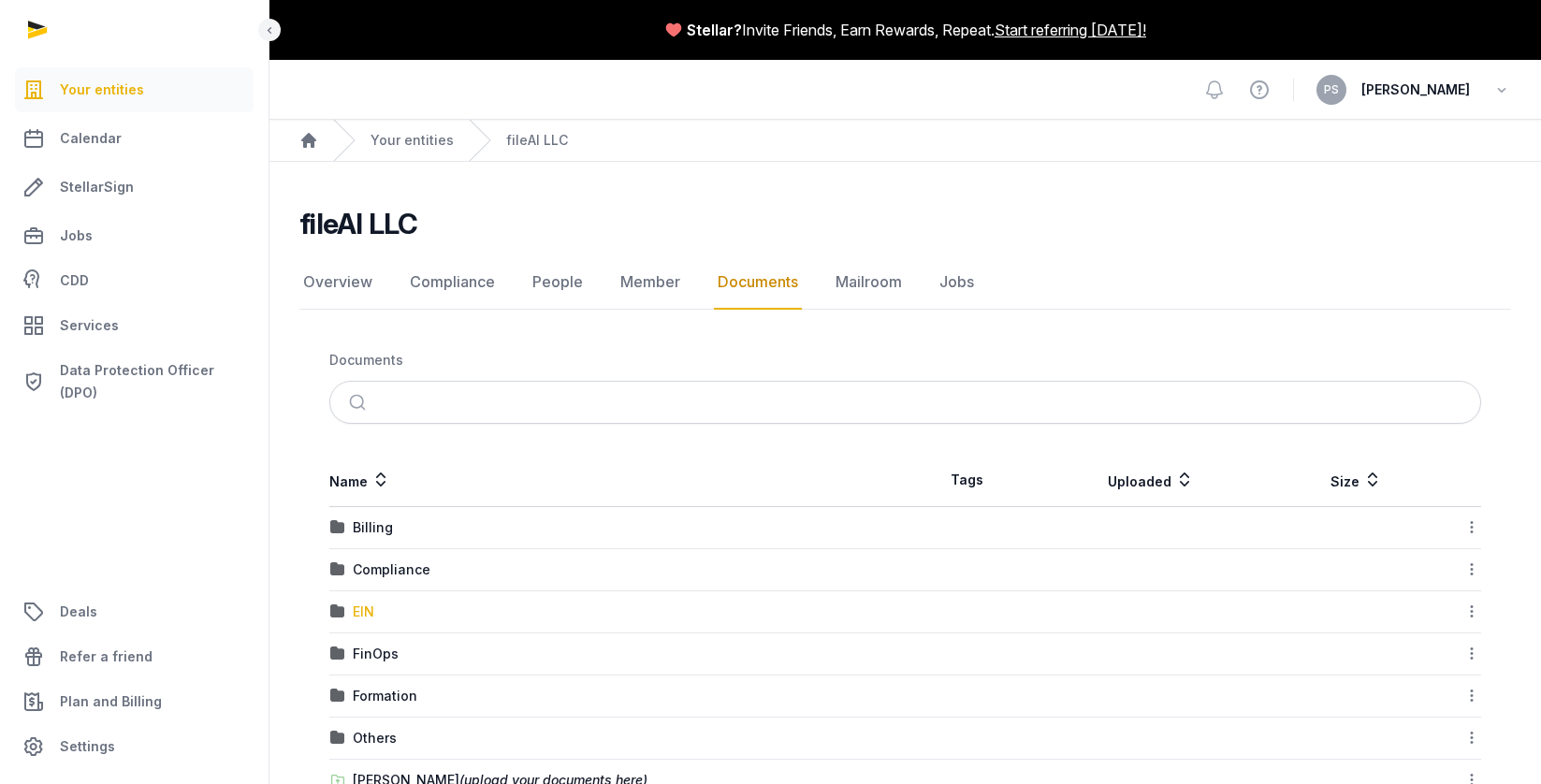
click at [370, 613] on div "EIN" at bounding box center [364, 611] width 21 height 18
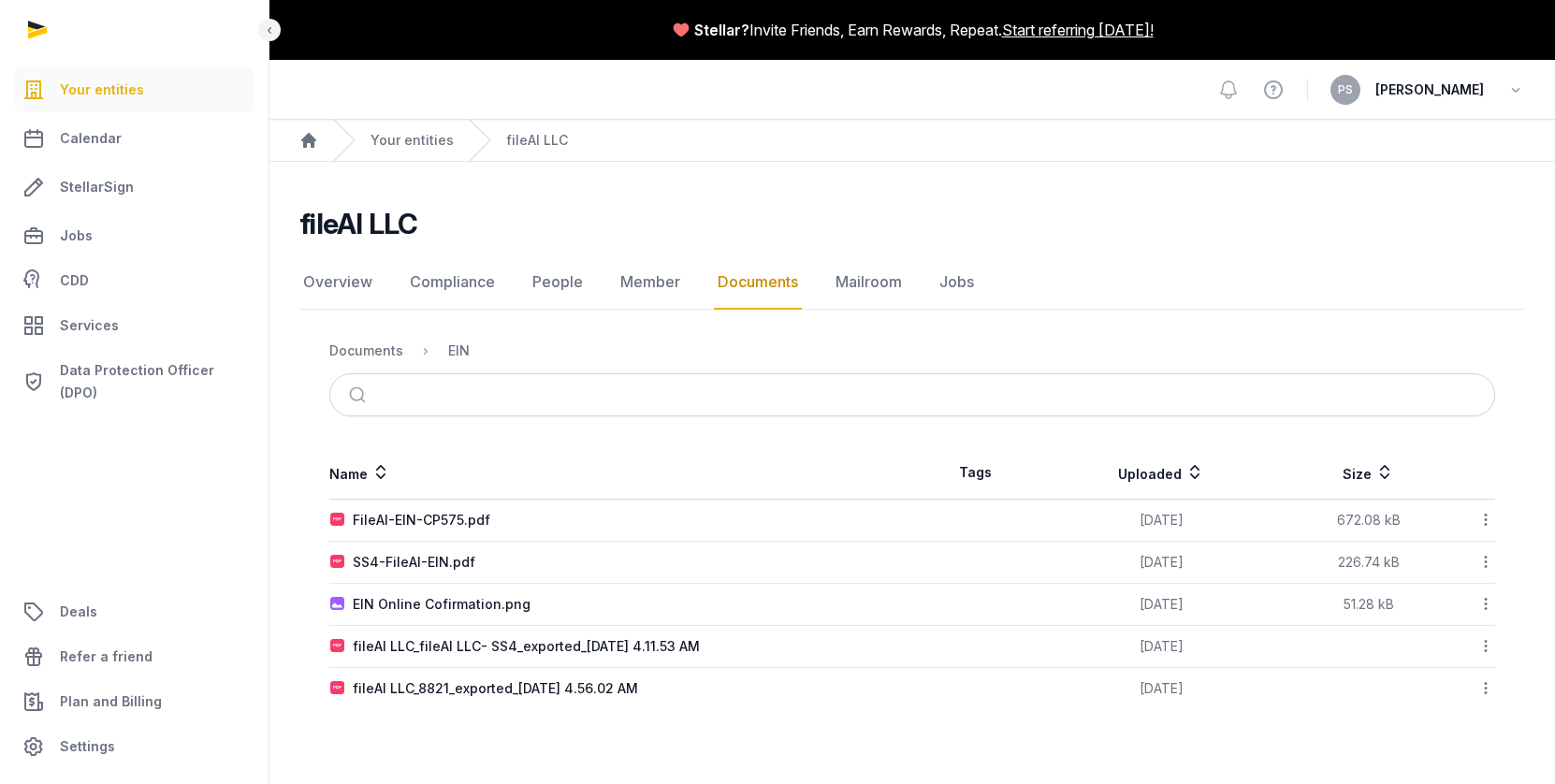
click at [375, 360] on ol "Documents EIN" at bounding box center [399, 350] width 140 height 22
click at [387, 346] on div "Documents" at bounding box center [366, 350] width 74 height 18
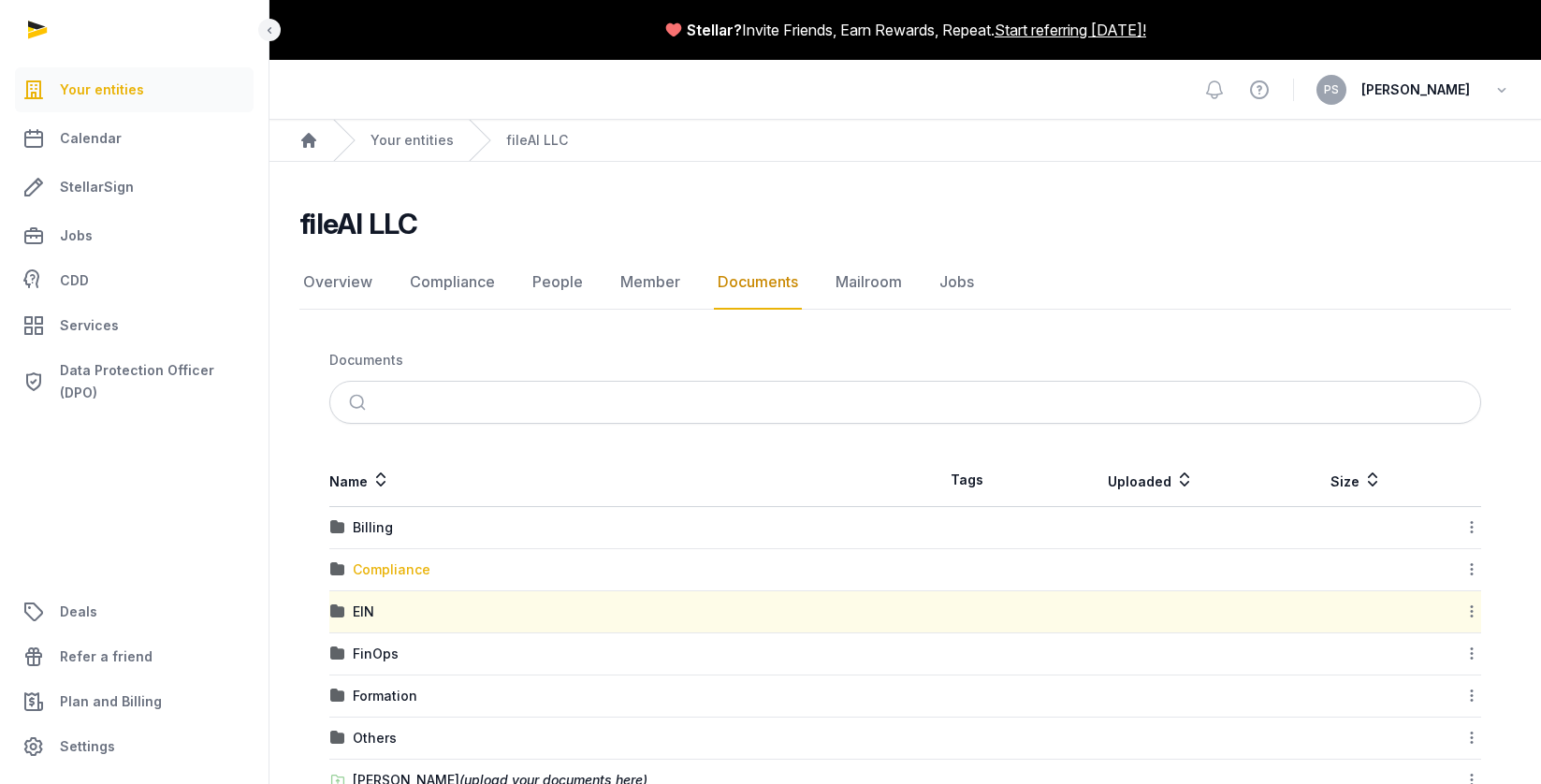
click at [418, 560] on div "Compliance" at bounding box center [392, 569] width 78 height 18
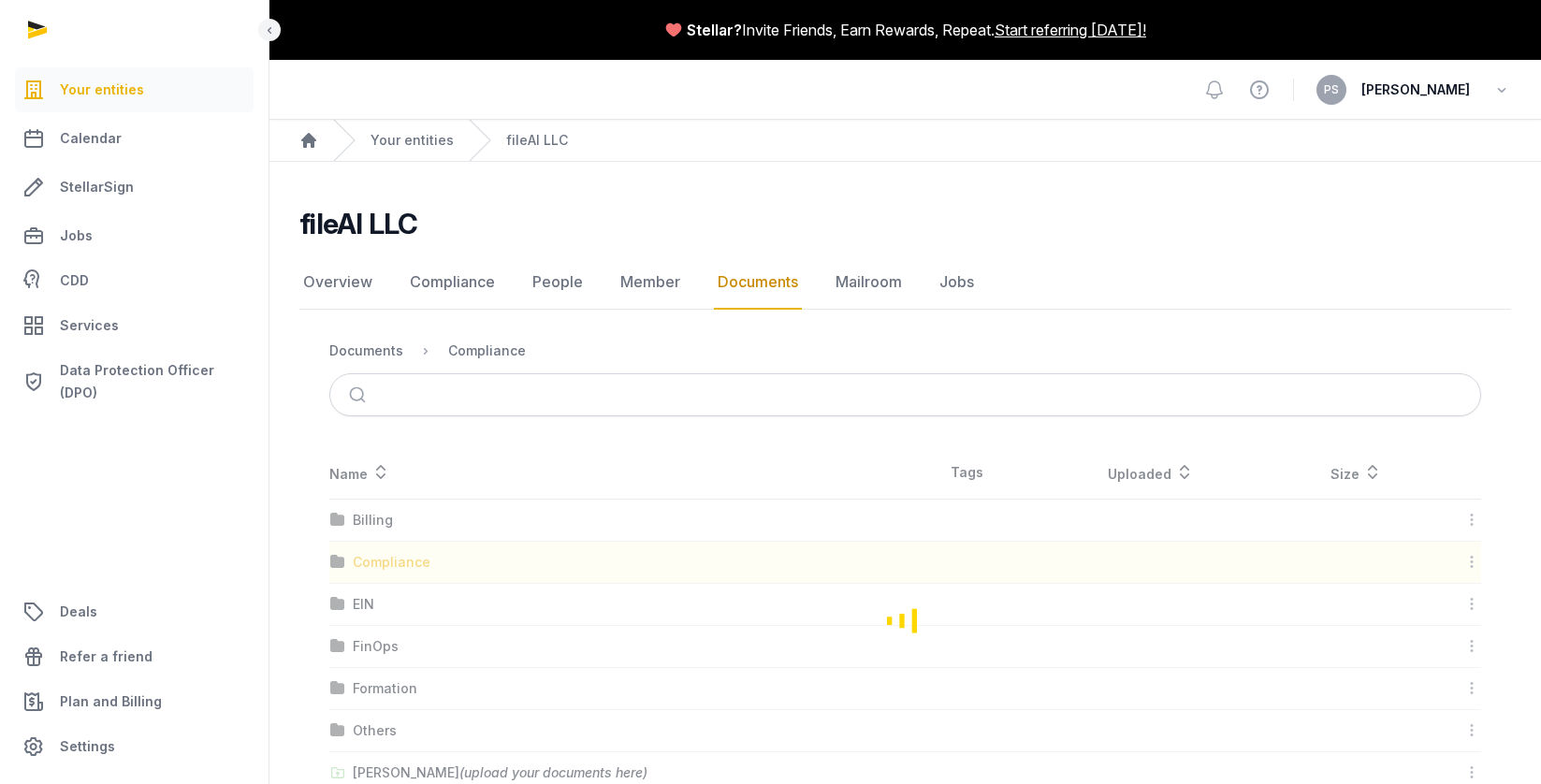
click at [418, 559] on div "Loading" at bounding box center [905, 620] width 1212 height 347
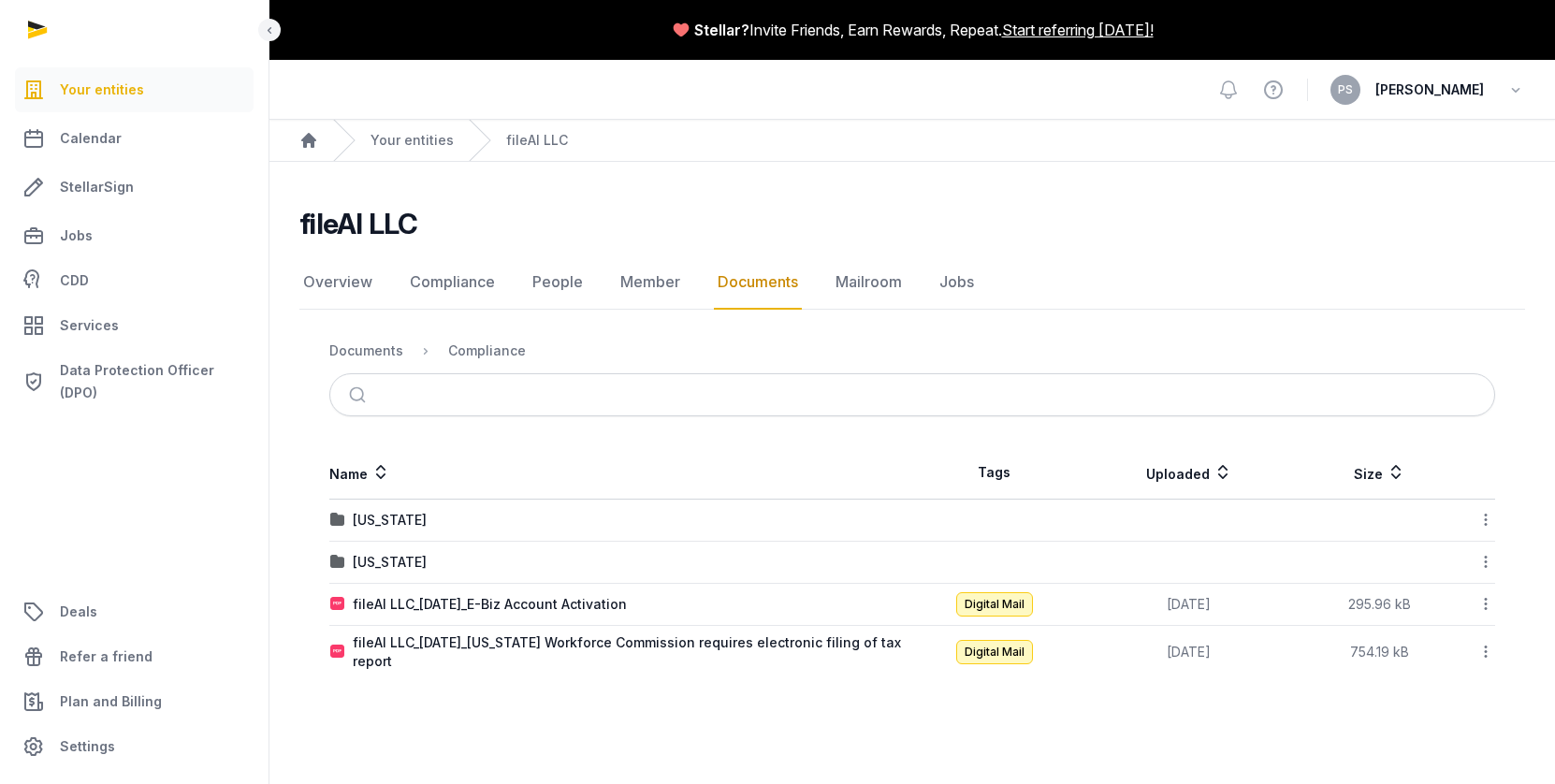
click at [383, 360] on ol "Documents Compliance" at bounding box center [427, 350] width 196 height 22
click at [383, 357] on div "Documents" at bounding box center [366, 350] width 74 height 18
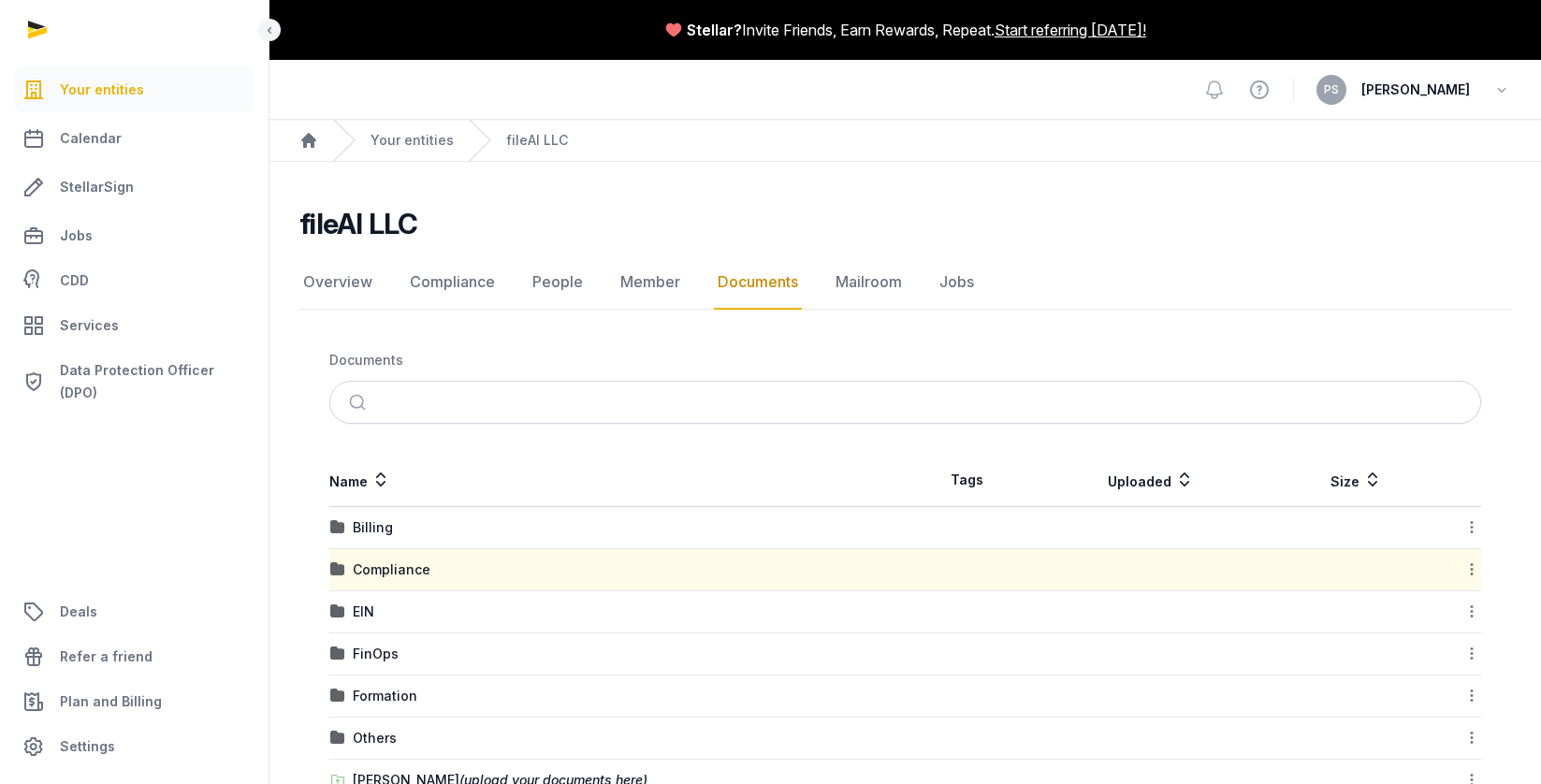
drag, startPoint x: 457, startPoint y: 518, endPoint x: 455, endPoint y: 532, distance: 14.1
click at [455, 530] on div "Billing" at bounding box center [617, 527] width 575 height 18
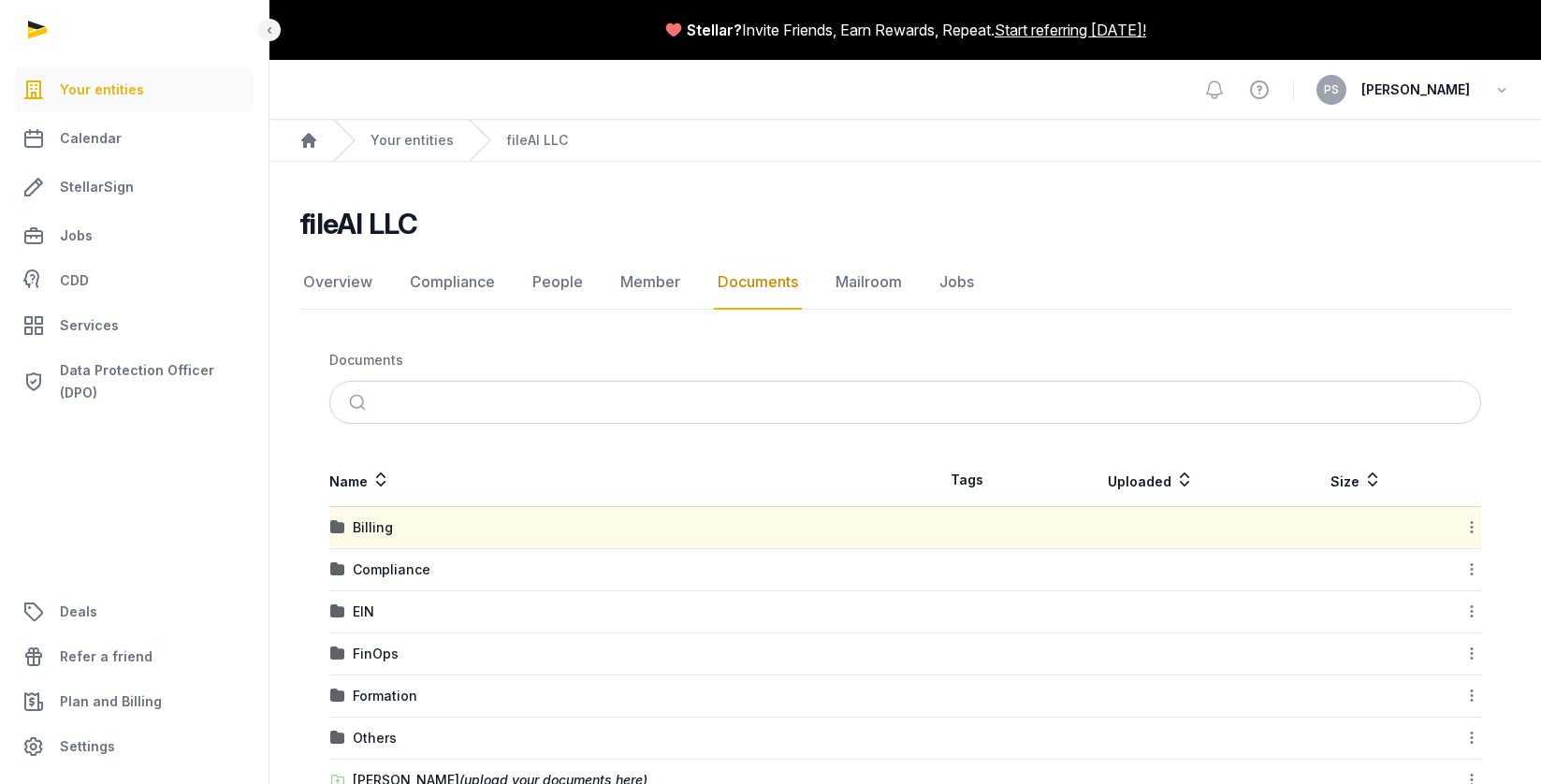
click at [457, 532] on div "Billing" at bounding box center [617, 527] width 575 height 18
click at [456, 540] on td "Billing" at bounding box center [617, 528] width 577 height 42
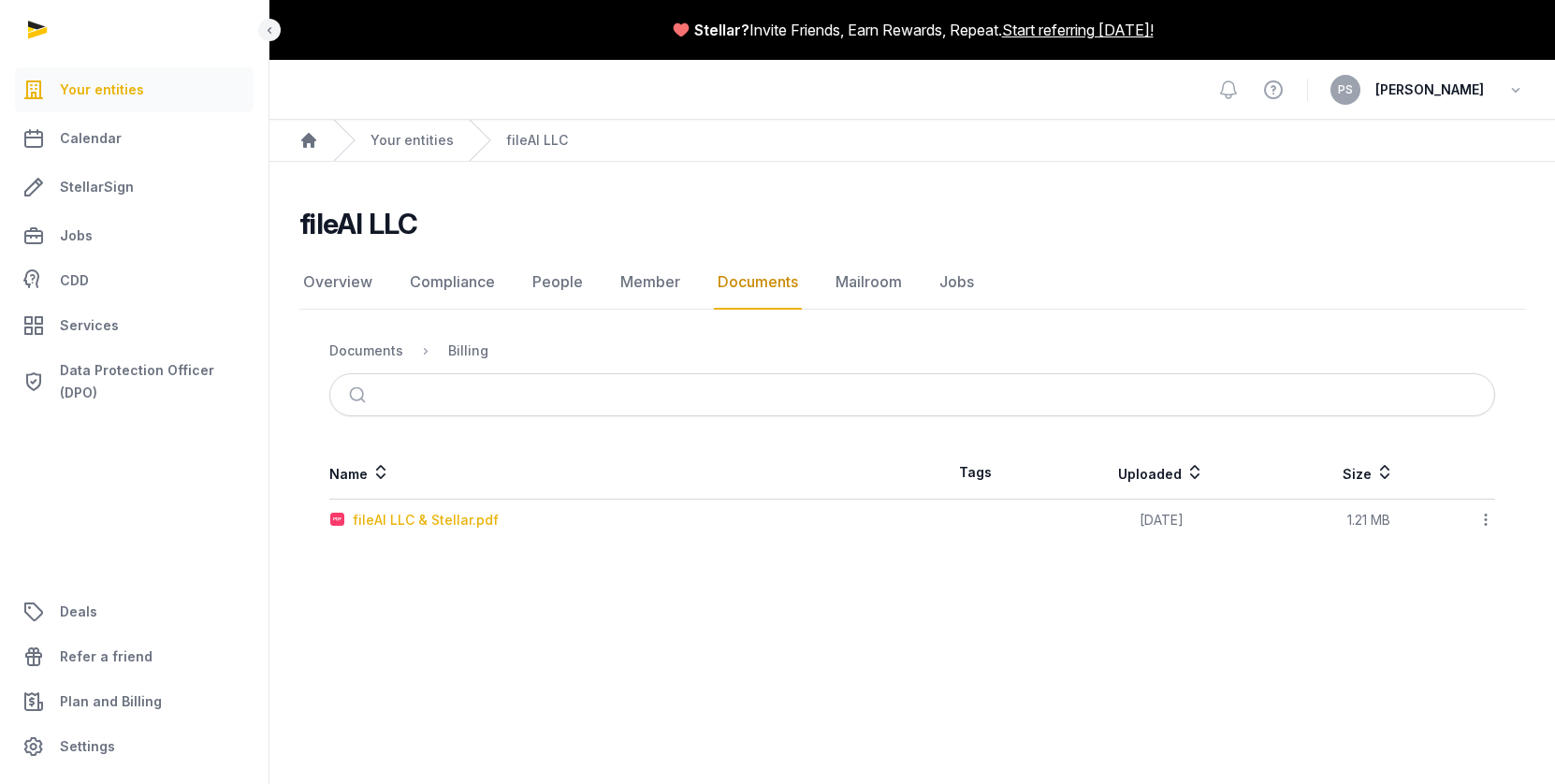
click at [446, 525] on div "fileAI LLC & Stellar.pdf" at bounding box center [426, 519] width 146 height 18
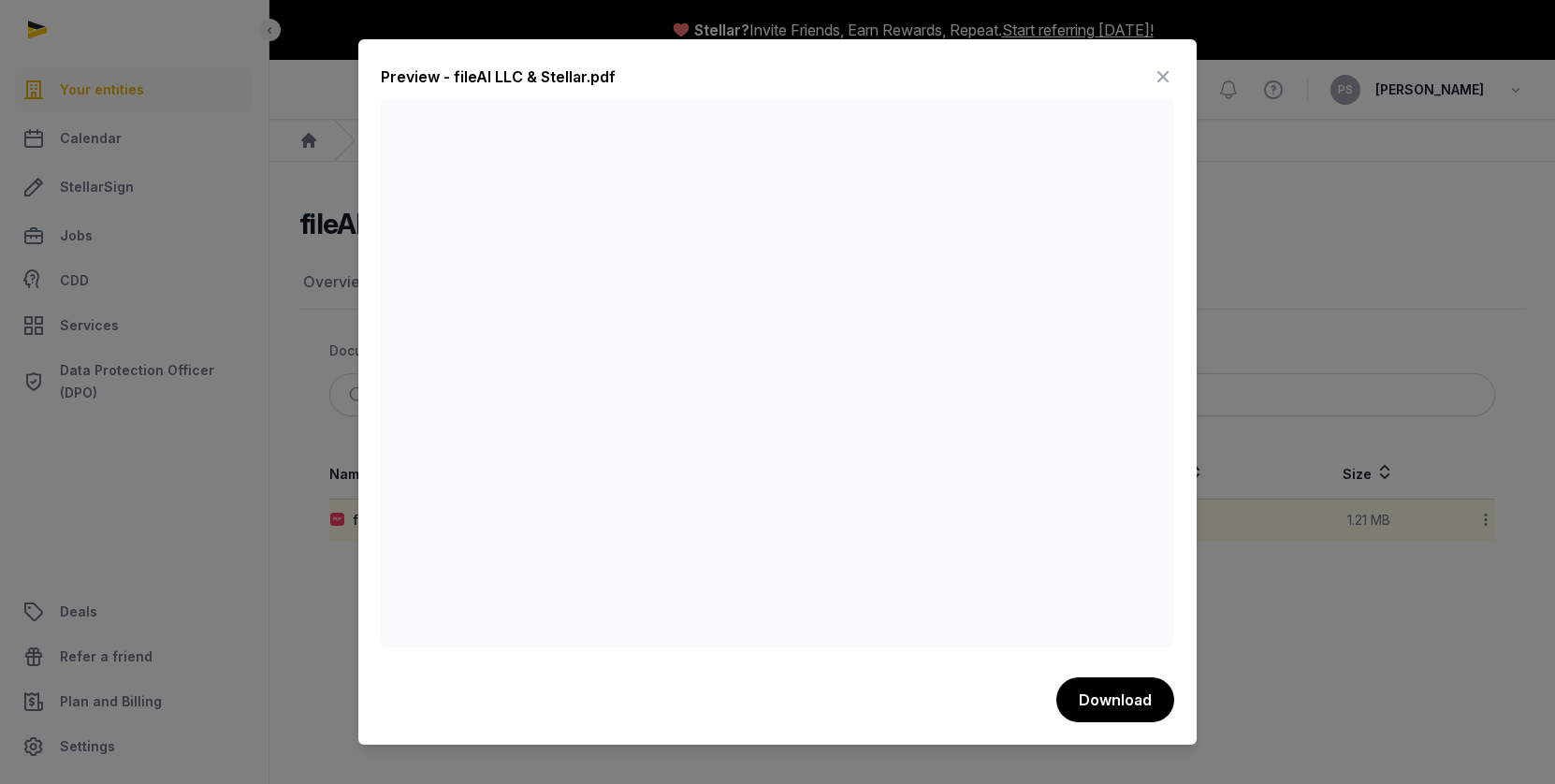
click at [1163, 77] on icon at bounding box center [1162, 76] width 22 height 30
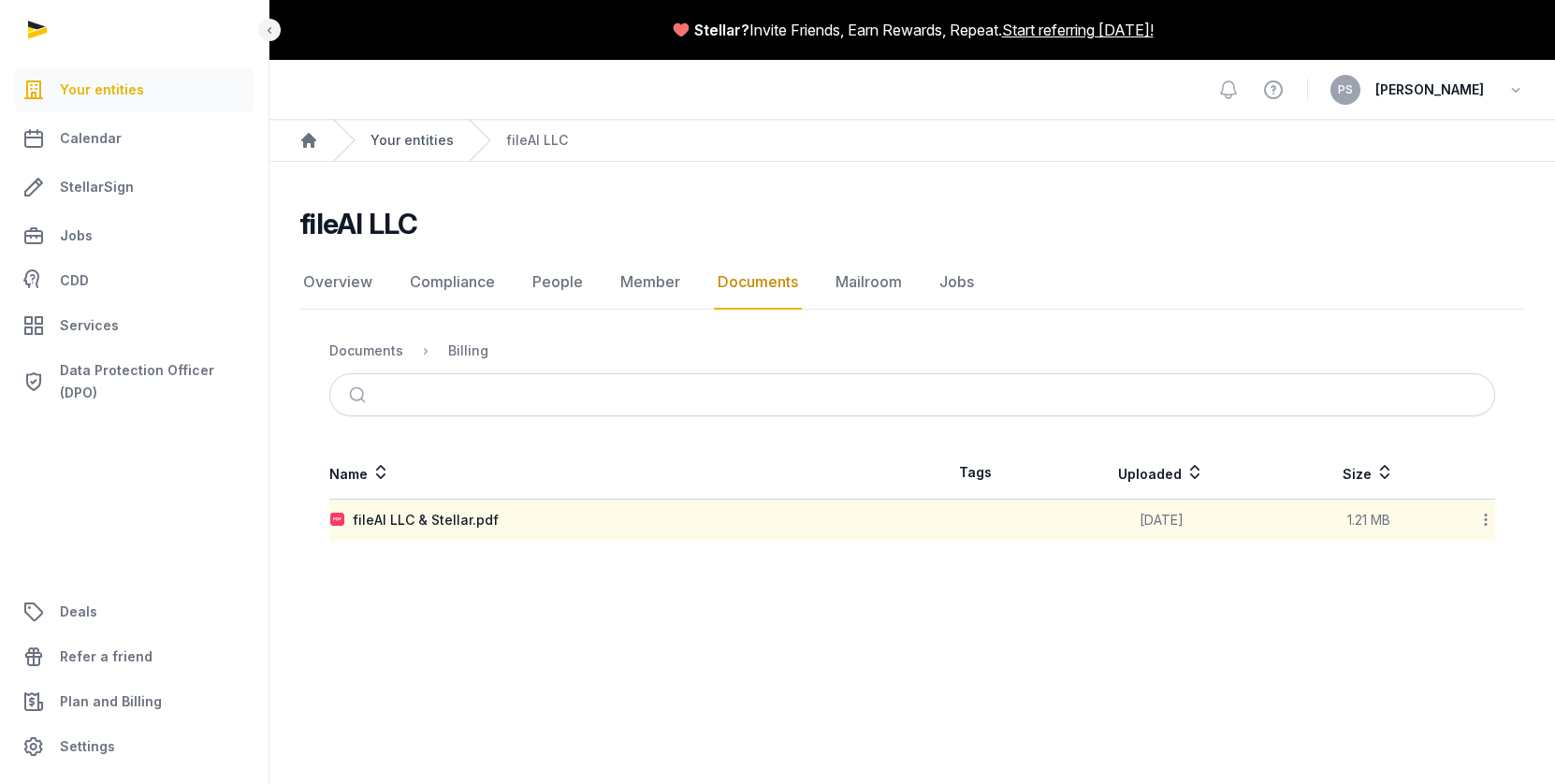
click at [379, 137] on link "Your entities" at bounding box center [412, 139] width 84 height 18
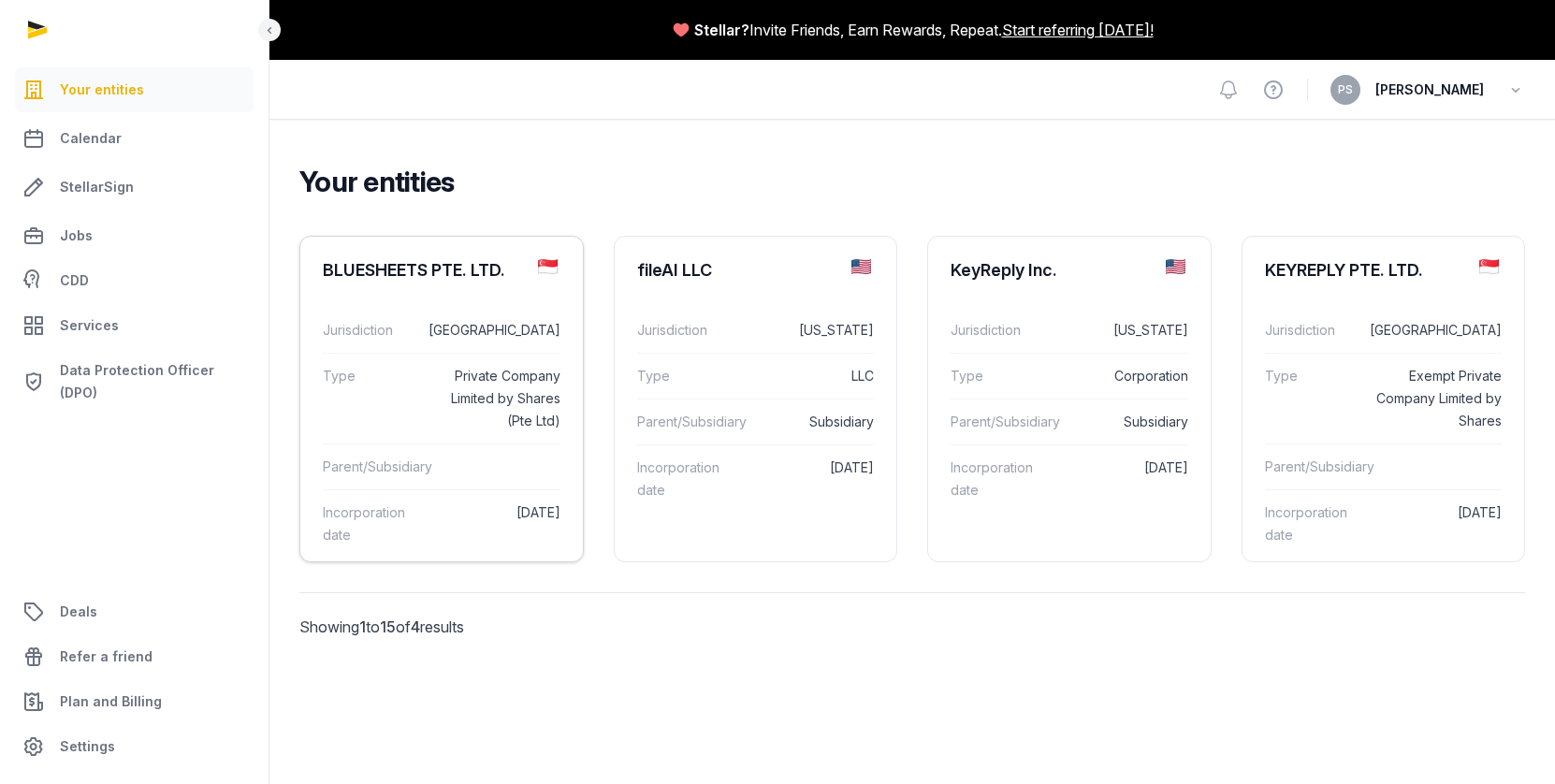
click at [474, 279] on div "BLUESHEETS PTE. LTD." at bounding box center [414, 269] width 183 height 22
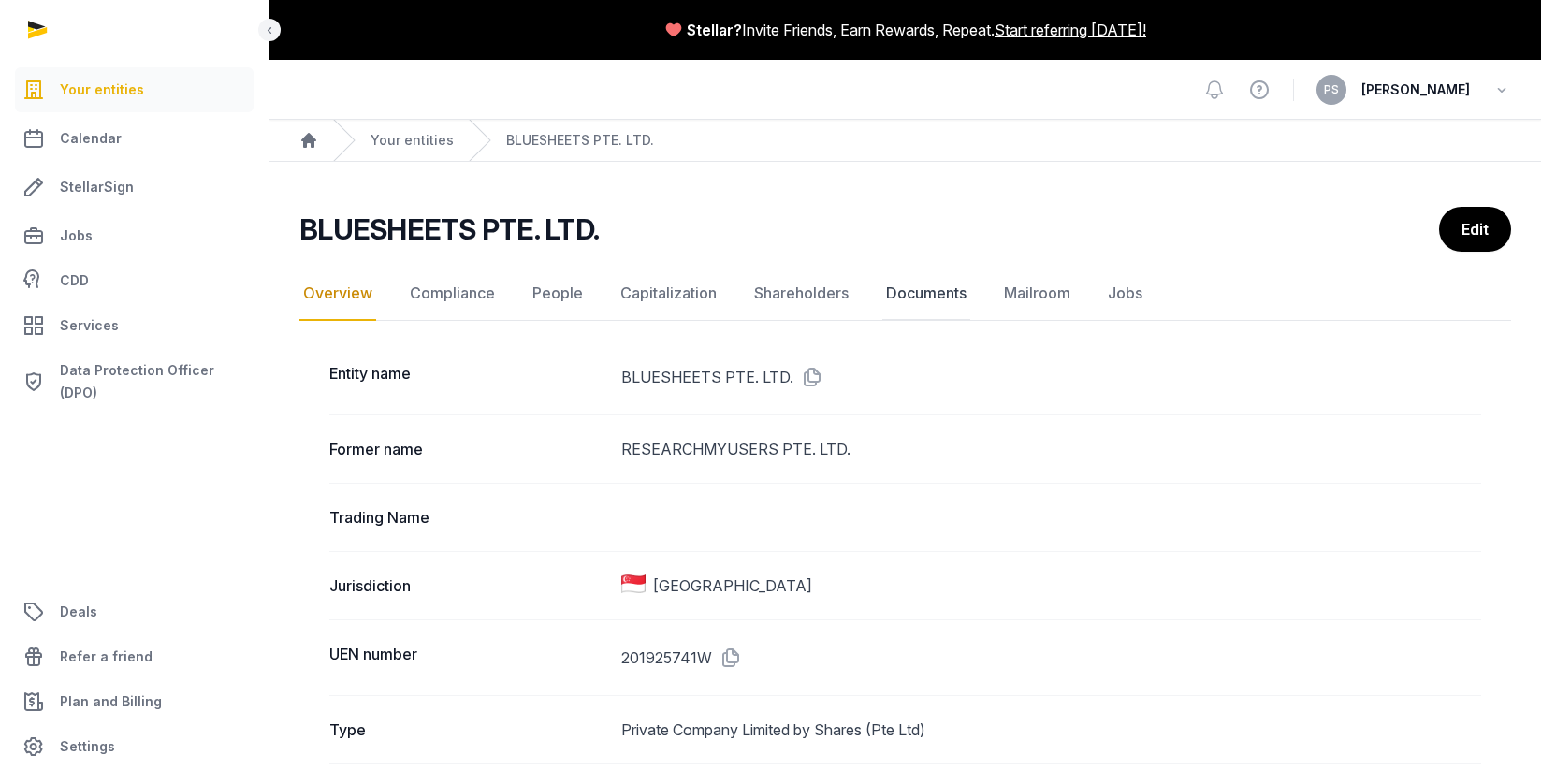
click at [912, 300] on link "Documents" at bounding box center [926, 293] width 88 height 54
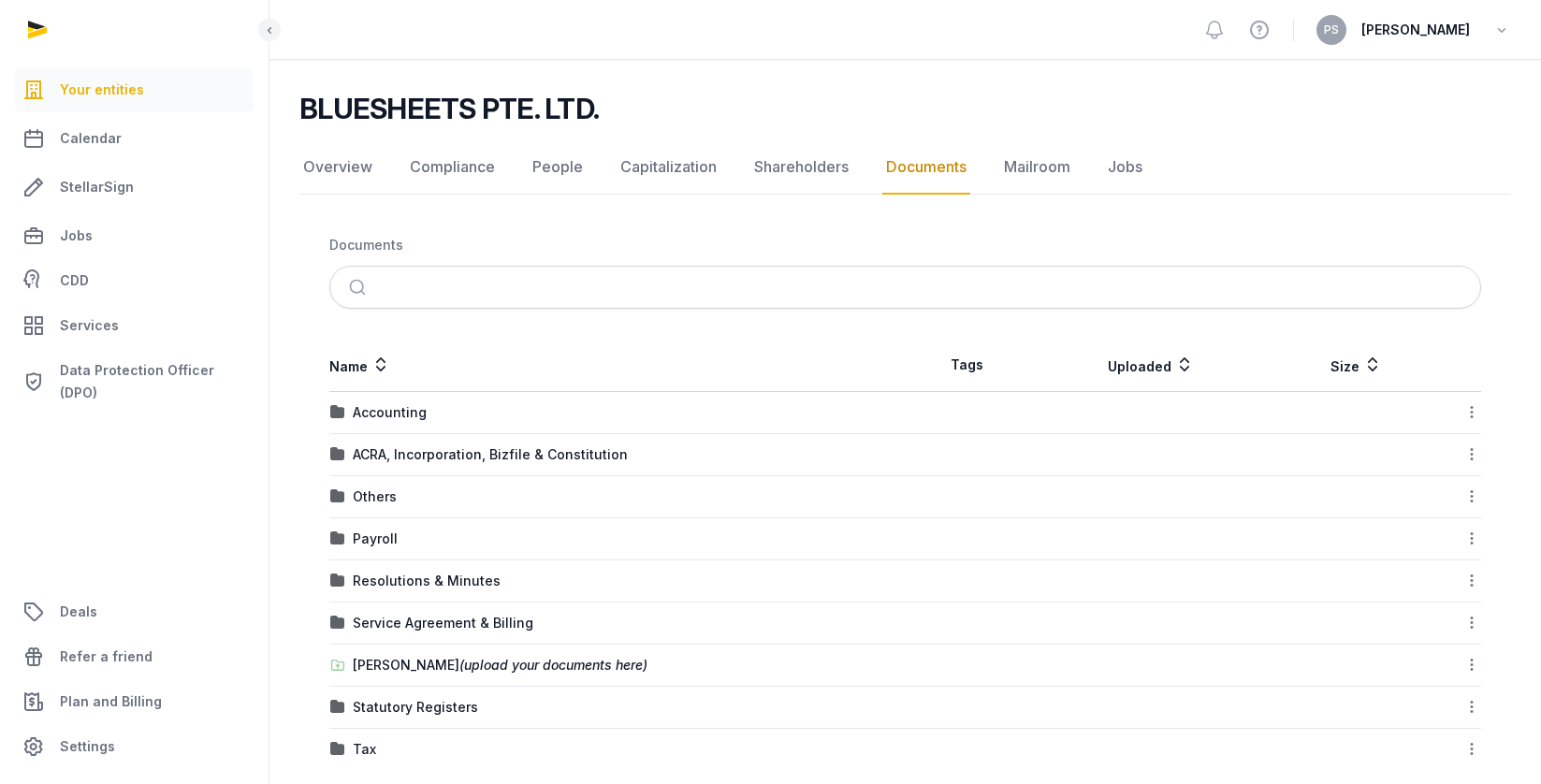
scroll to position [139, 0]
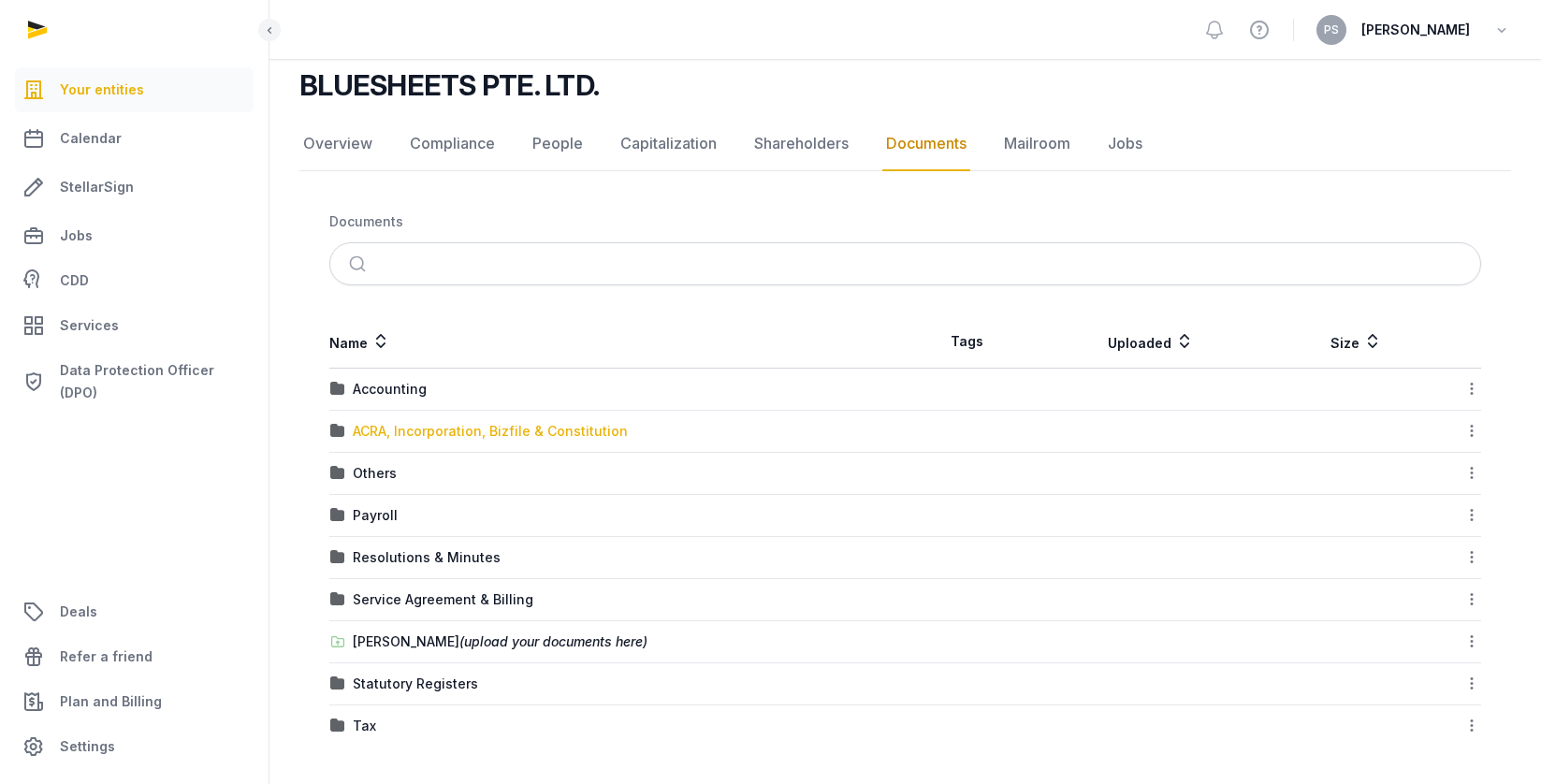
click at [400, 436] on div "ACRA, Incorporation, Bizfile & Constitution" at bounding box center [491, 431] width 275 height 18
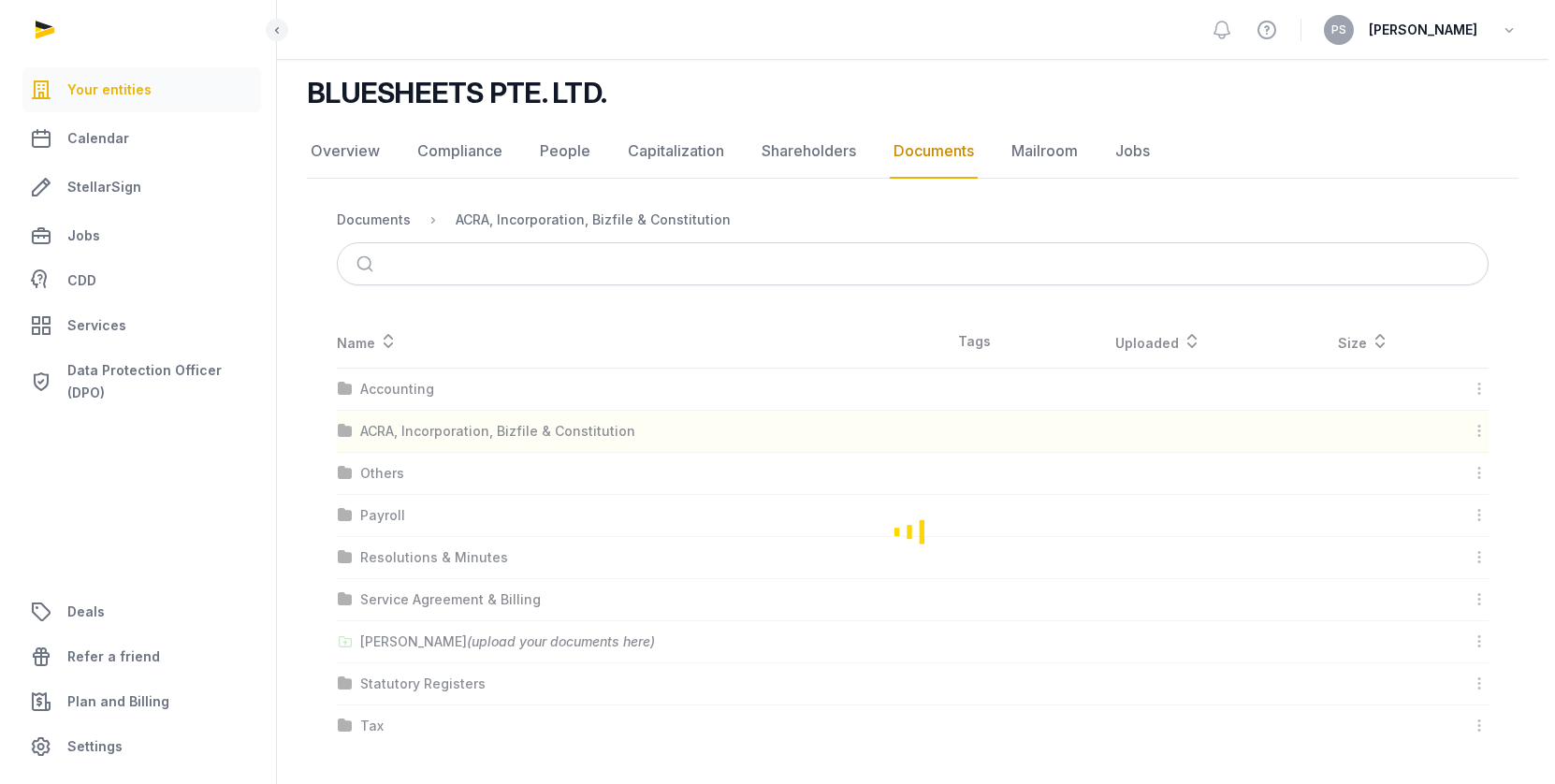
scroll to position [0, 0]
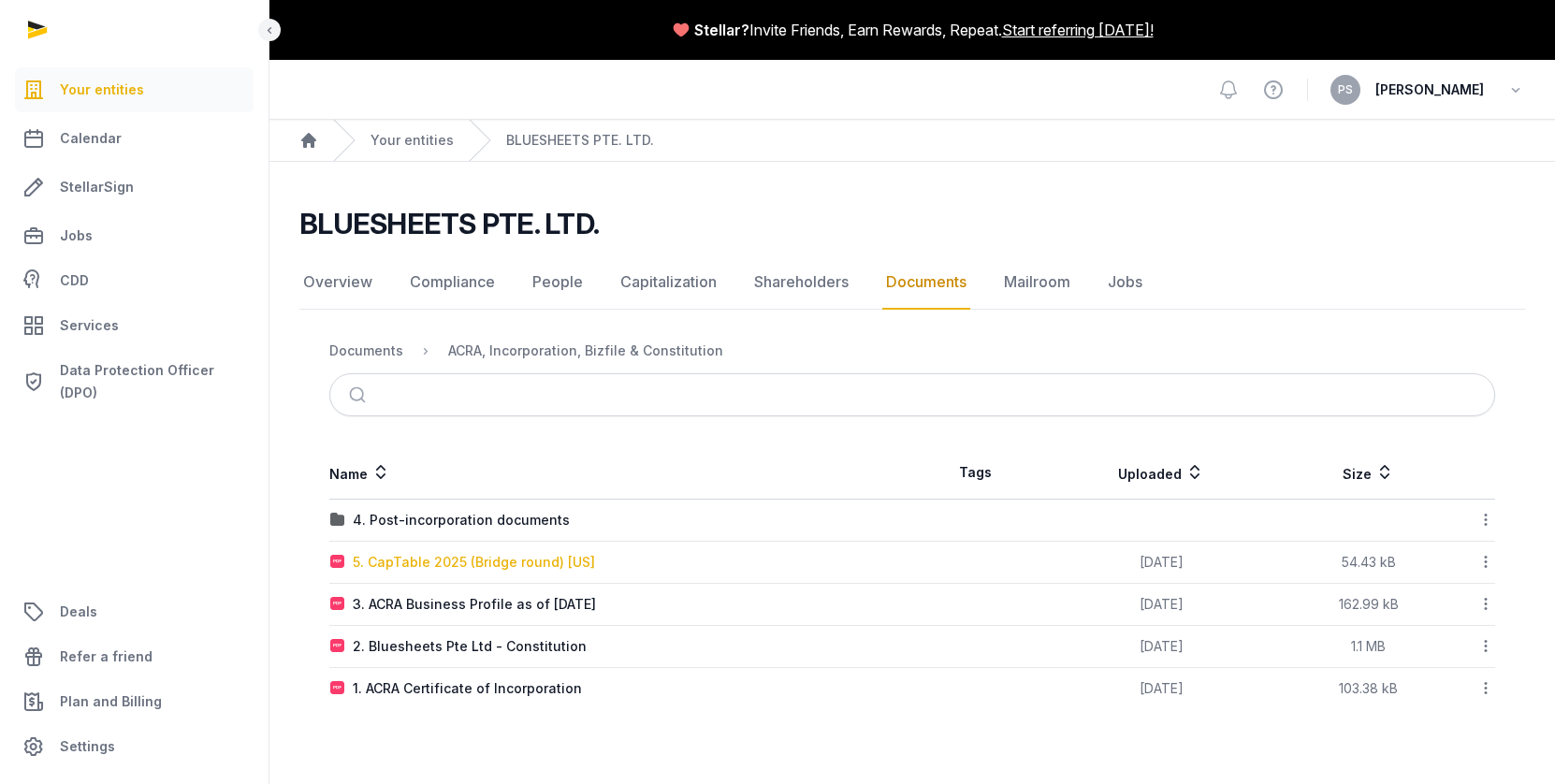
click at [483, 562] on div "5. CapTable 2025 (Bridge round) [US]" at bounding box center [474, 562] width 242 height 18
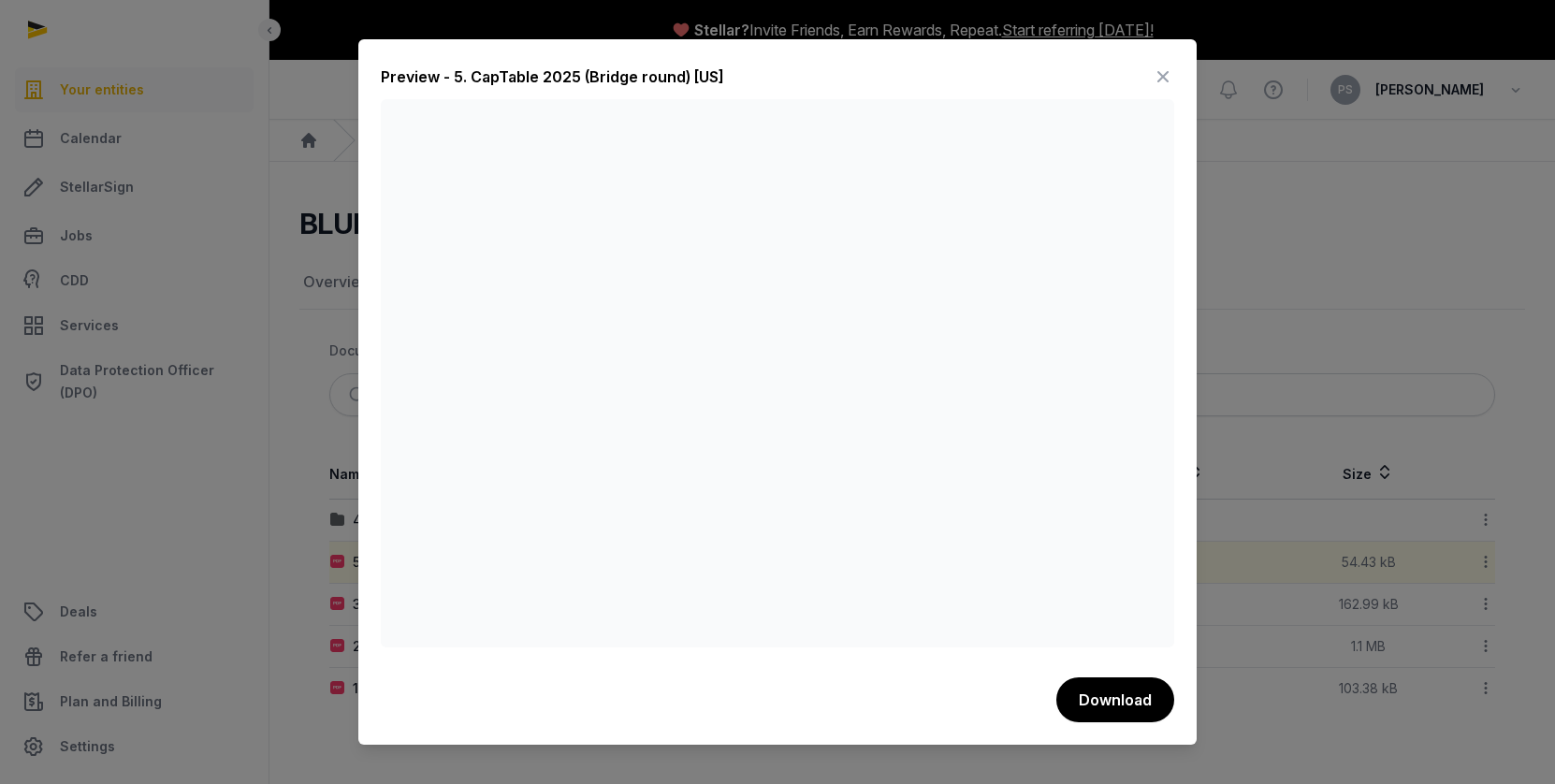
click at [1162, 81] on icon at bounding box center [1162, 76] width 22 height 30
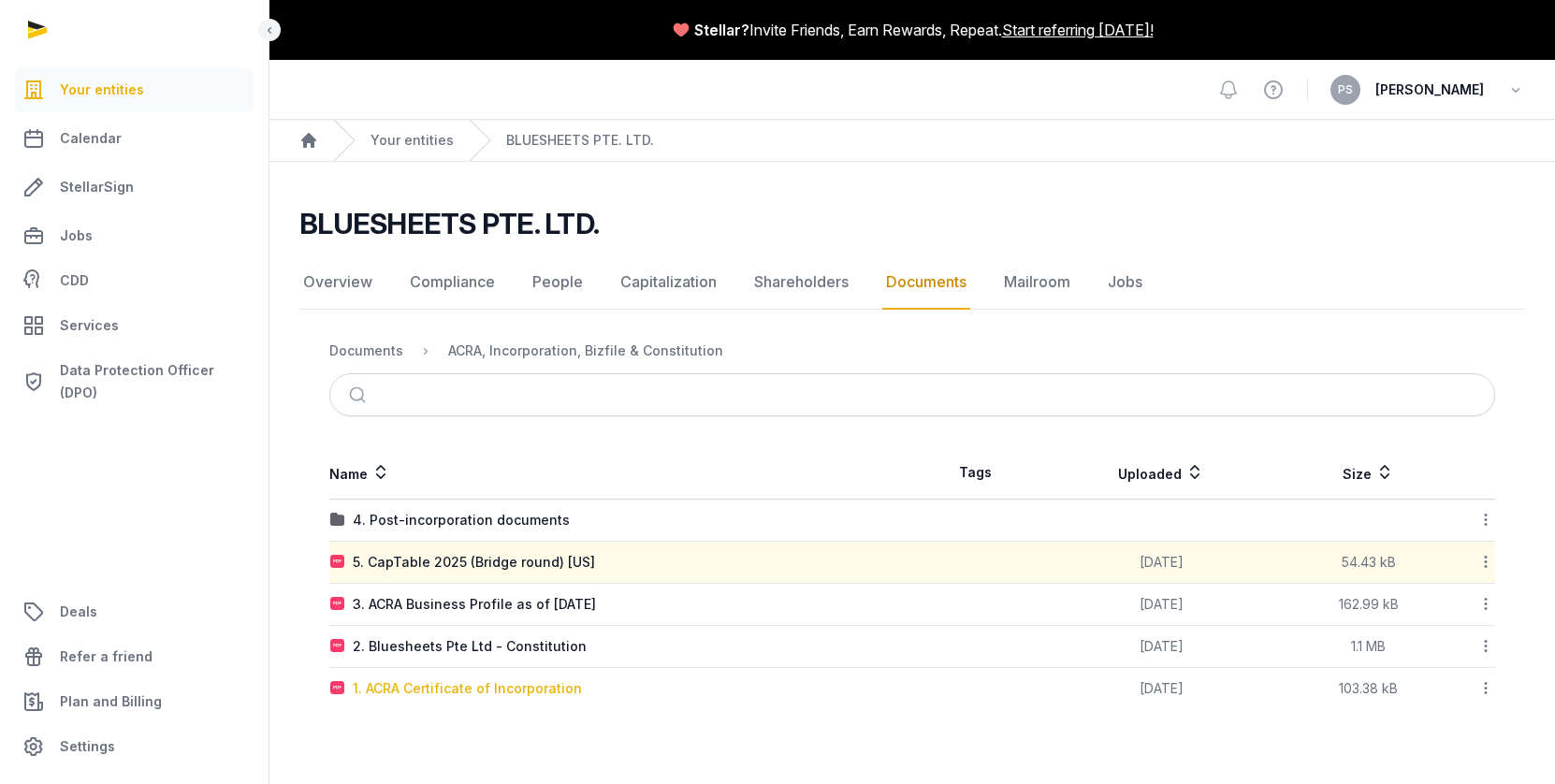
click at [491, 692] on div "1. ACRA Certificate of Incorporation" at bounding box center [468, 688] width 229 height 18
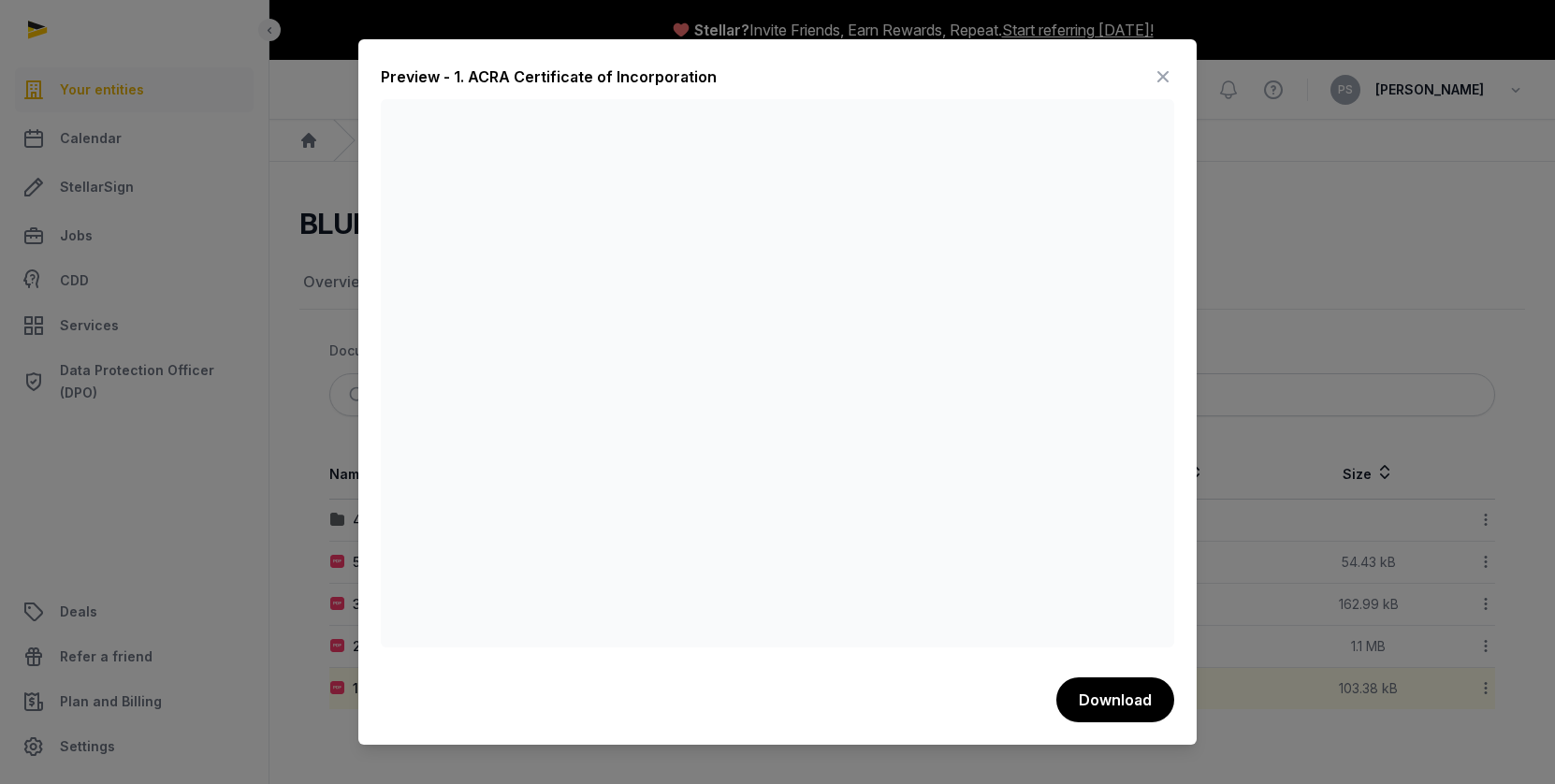
click at [1160, 76] on icon at bounding box center [1162, 76] width 22 height 30
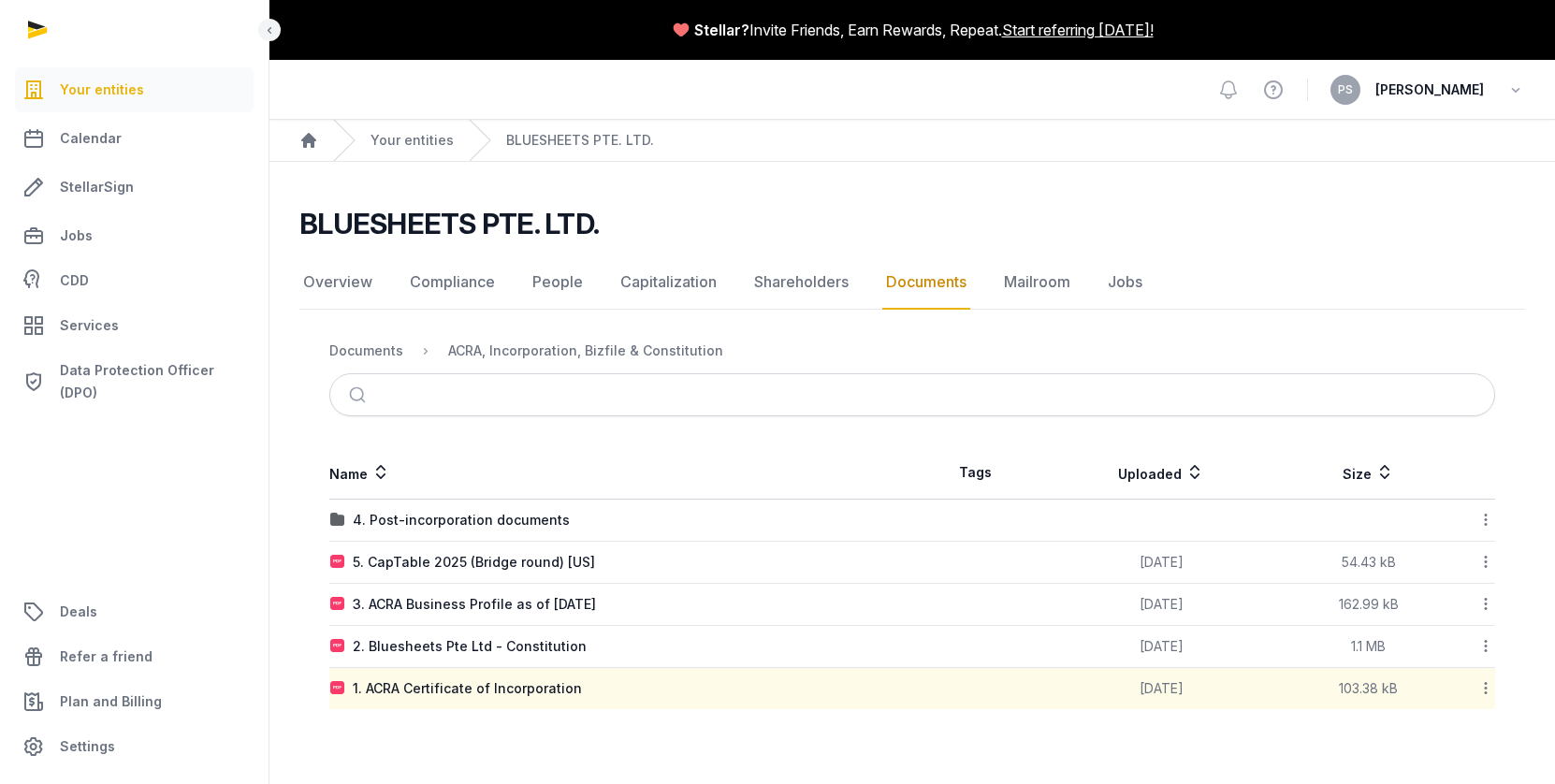
click at [461, 634] on td "2. Bluesheets Pte Ltd - Constitution" at bounding box center [621, 646] width 583 height 42
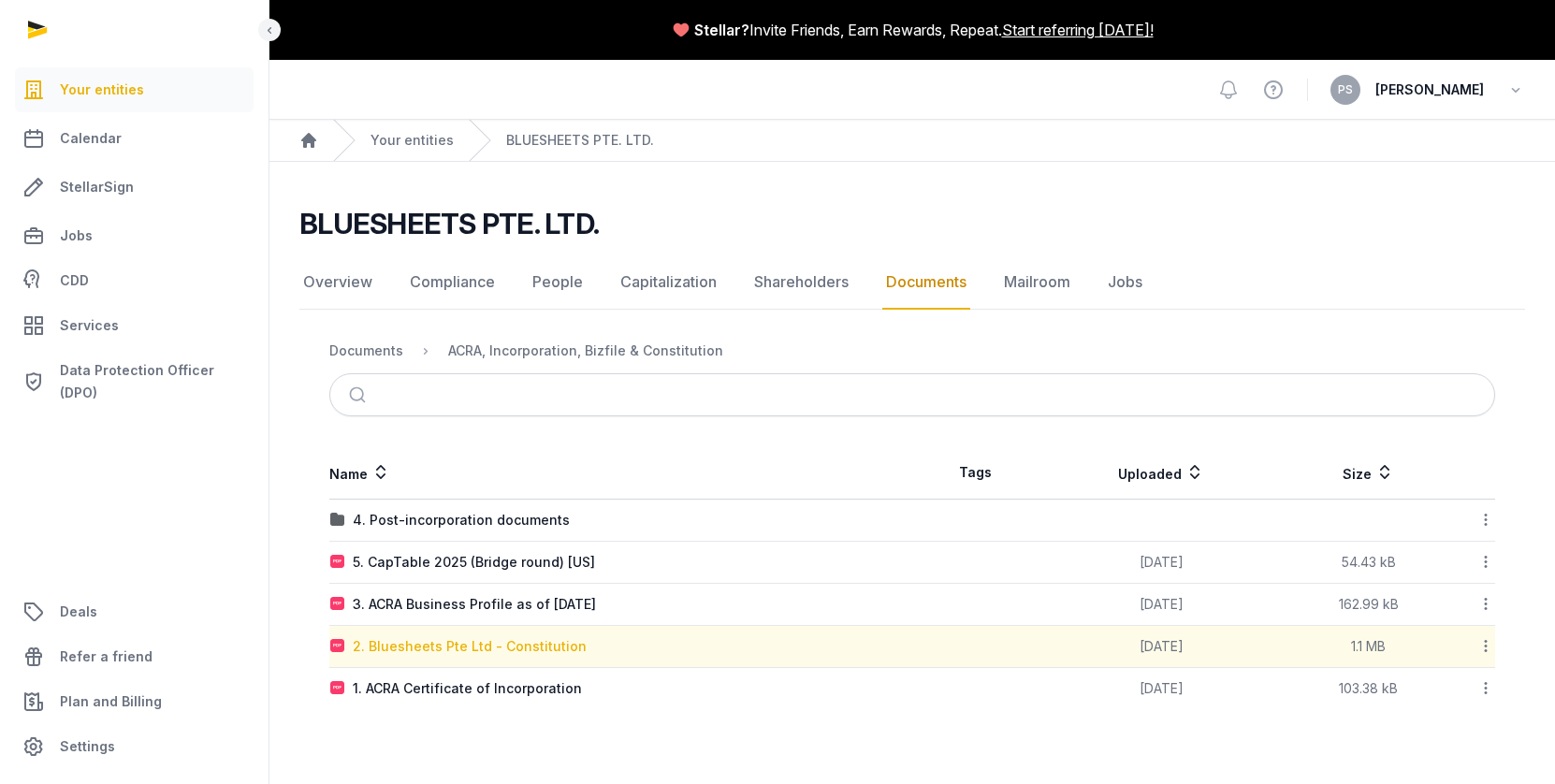
click at [459, 638] on div "2. Bluesheets Pte Ltd - Constitution" at bounding box center [470, 645] width 234 height 18
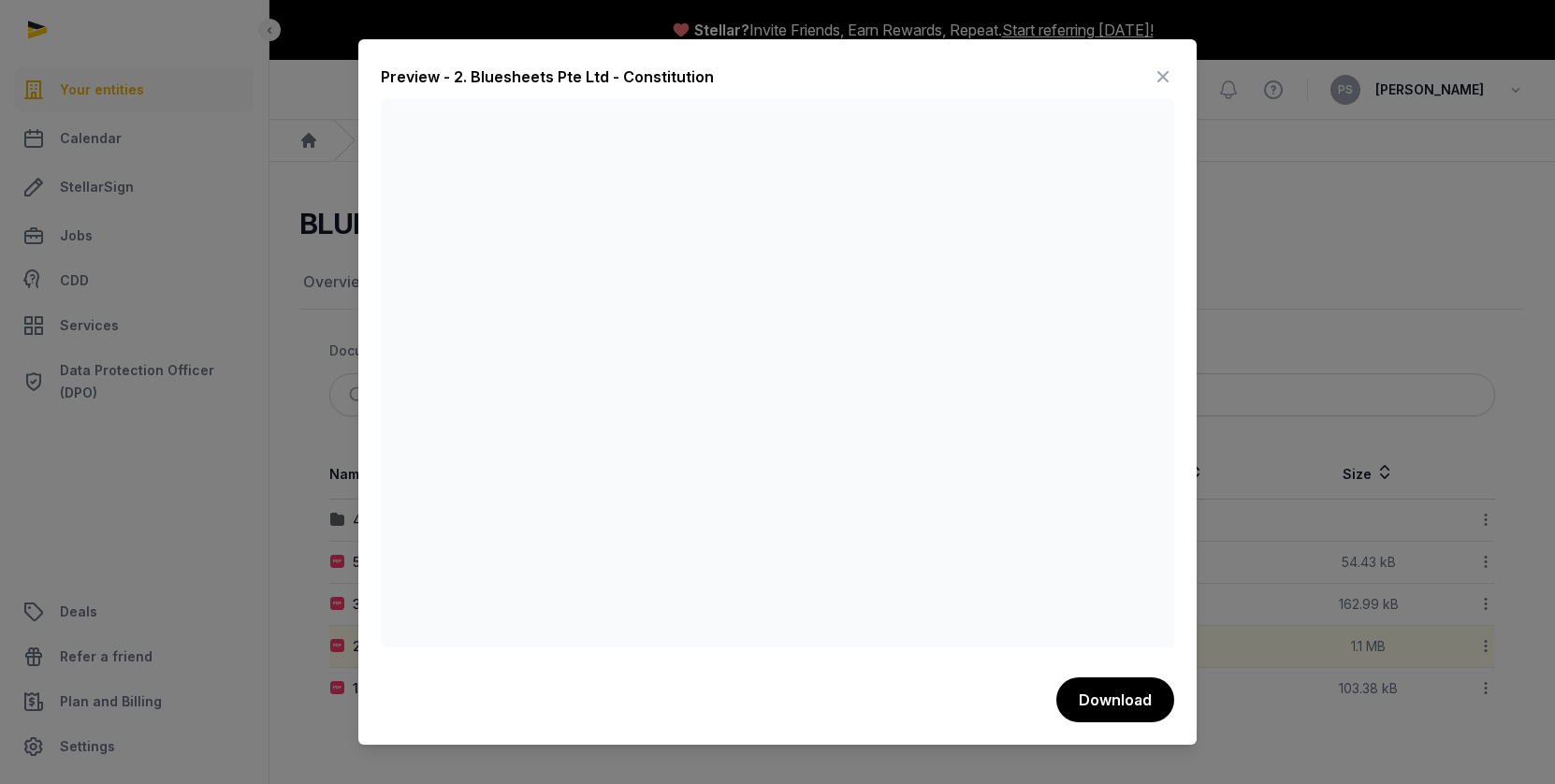
click at [1152, 81] on icon at bounding box center [1162, 76] width 22 height 30
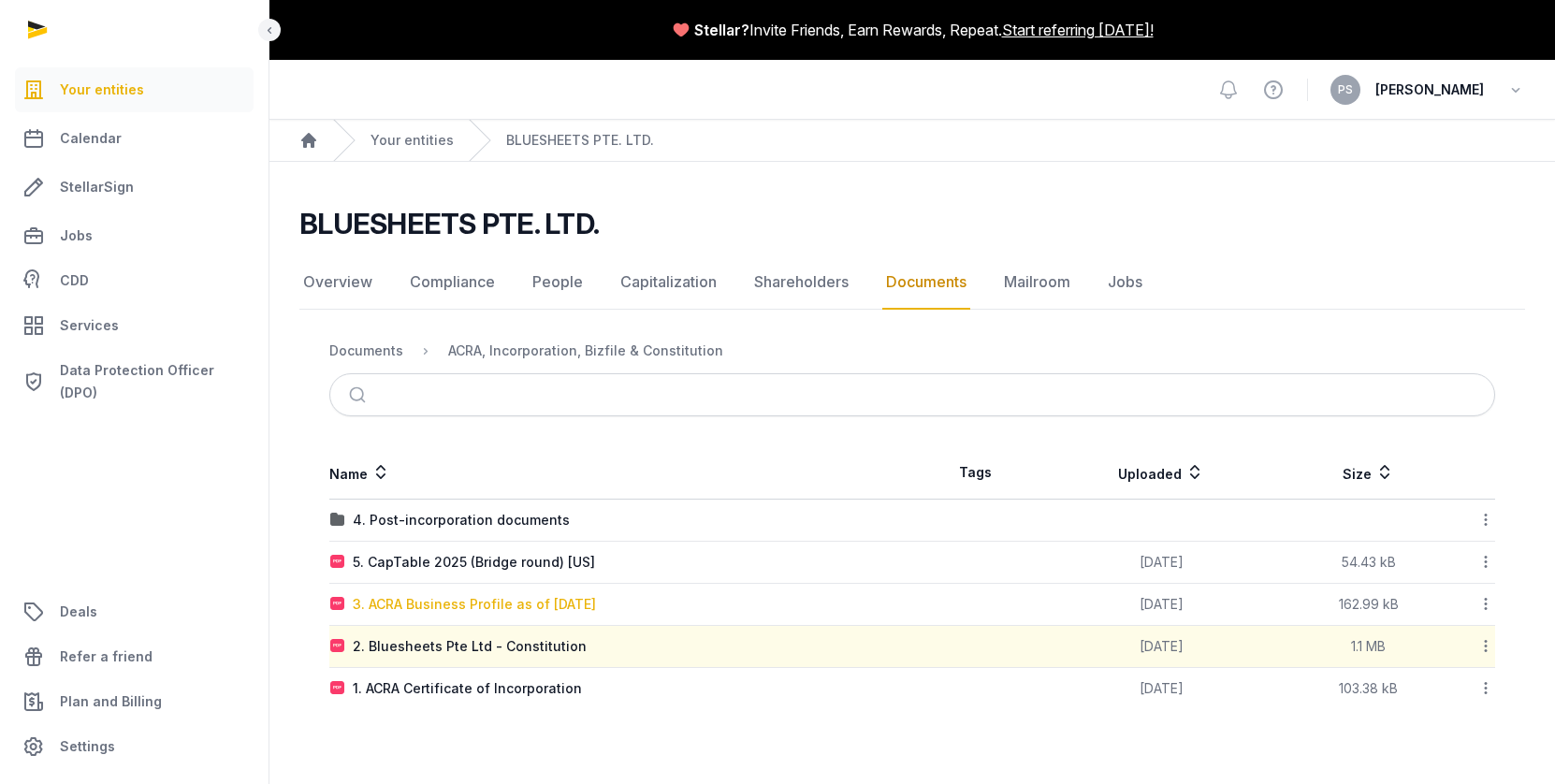
click at [529, 601] on div "3. ACRA Business Profile as of [DATE]" at bounding box center [474, 603] width 243 height 18
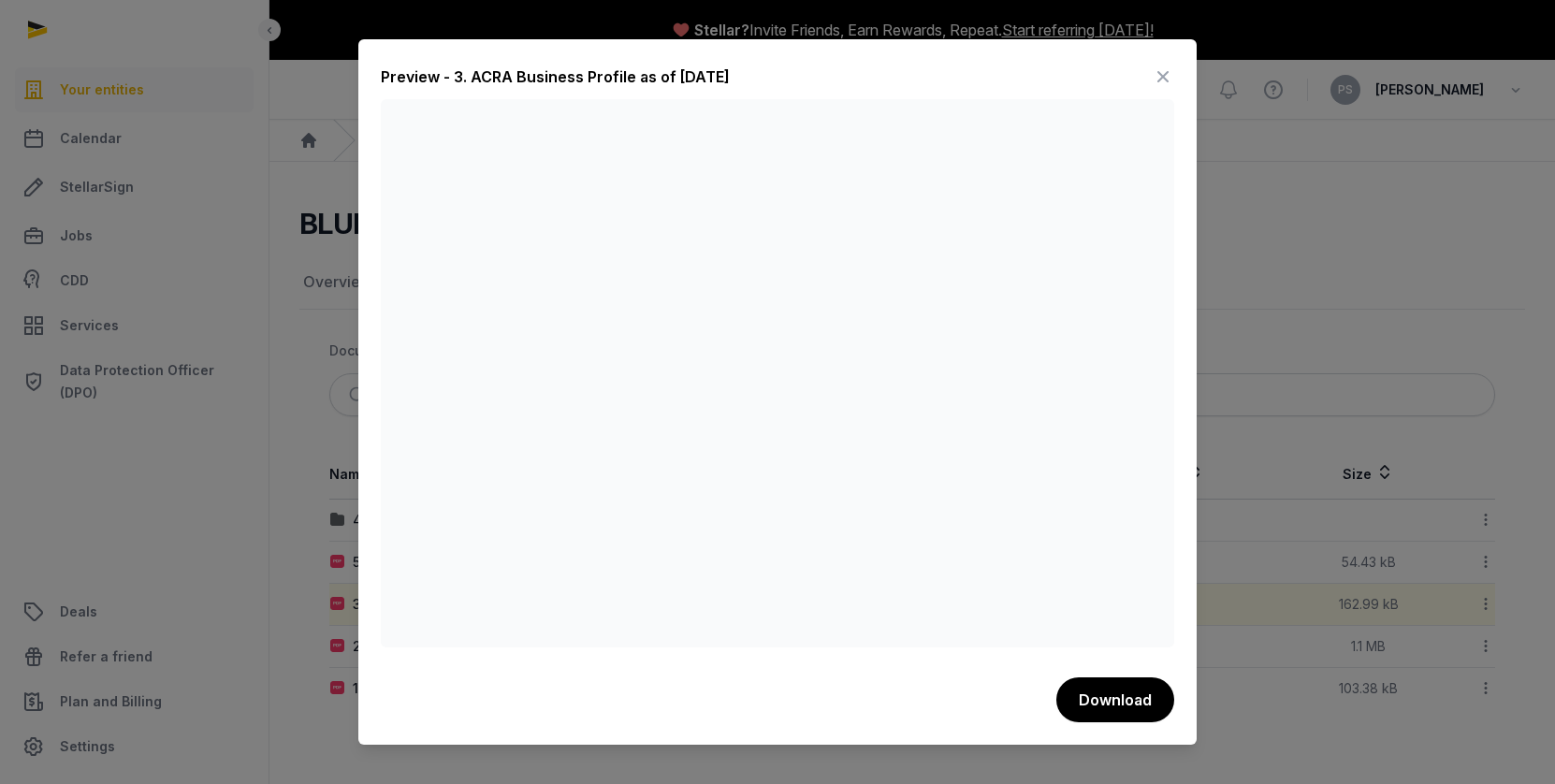
click at [1167, 68] on icon at bounding box center [1162, 76] width 22 height 30
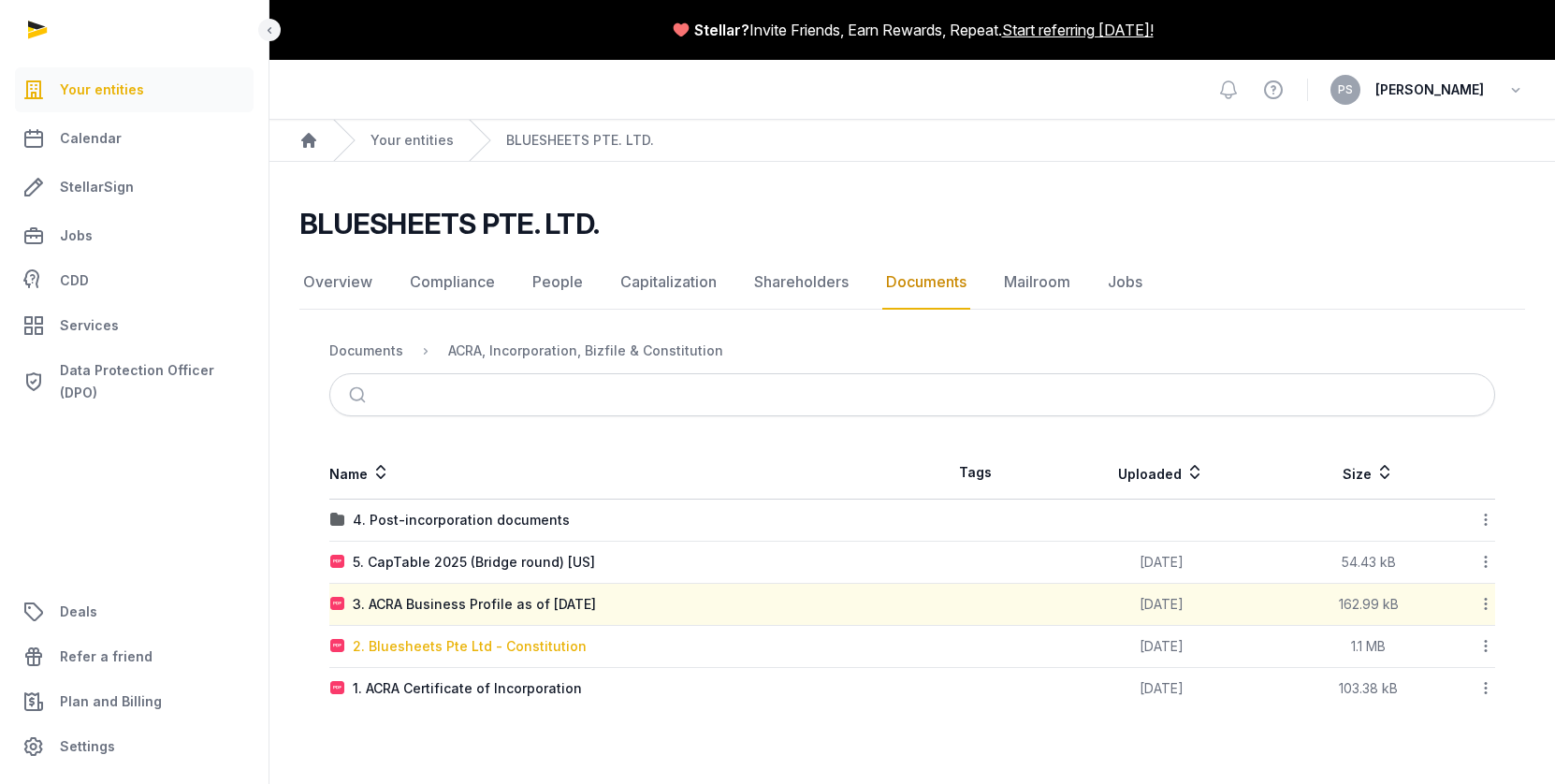
click at [501, 652] on div "2. Bluesheets Pte Ltd - Constitution" at bounding box center [470, 645] width 234 height 18
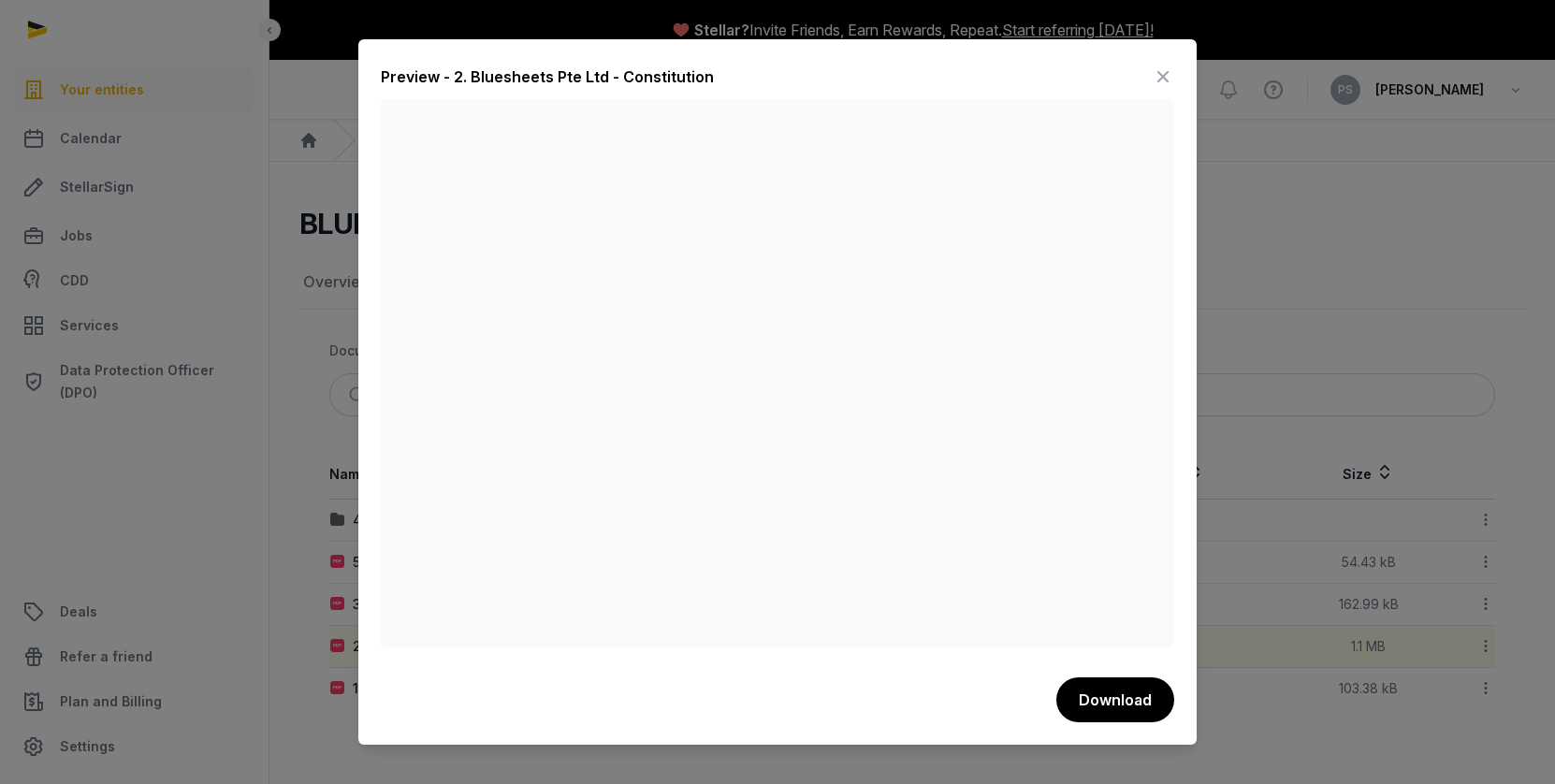
click at [1159, 70] on icon at bounding box center [1162, 76] width 22 height 30
